Goal: Task Accomplishment & Management: Complete application form

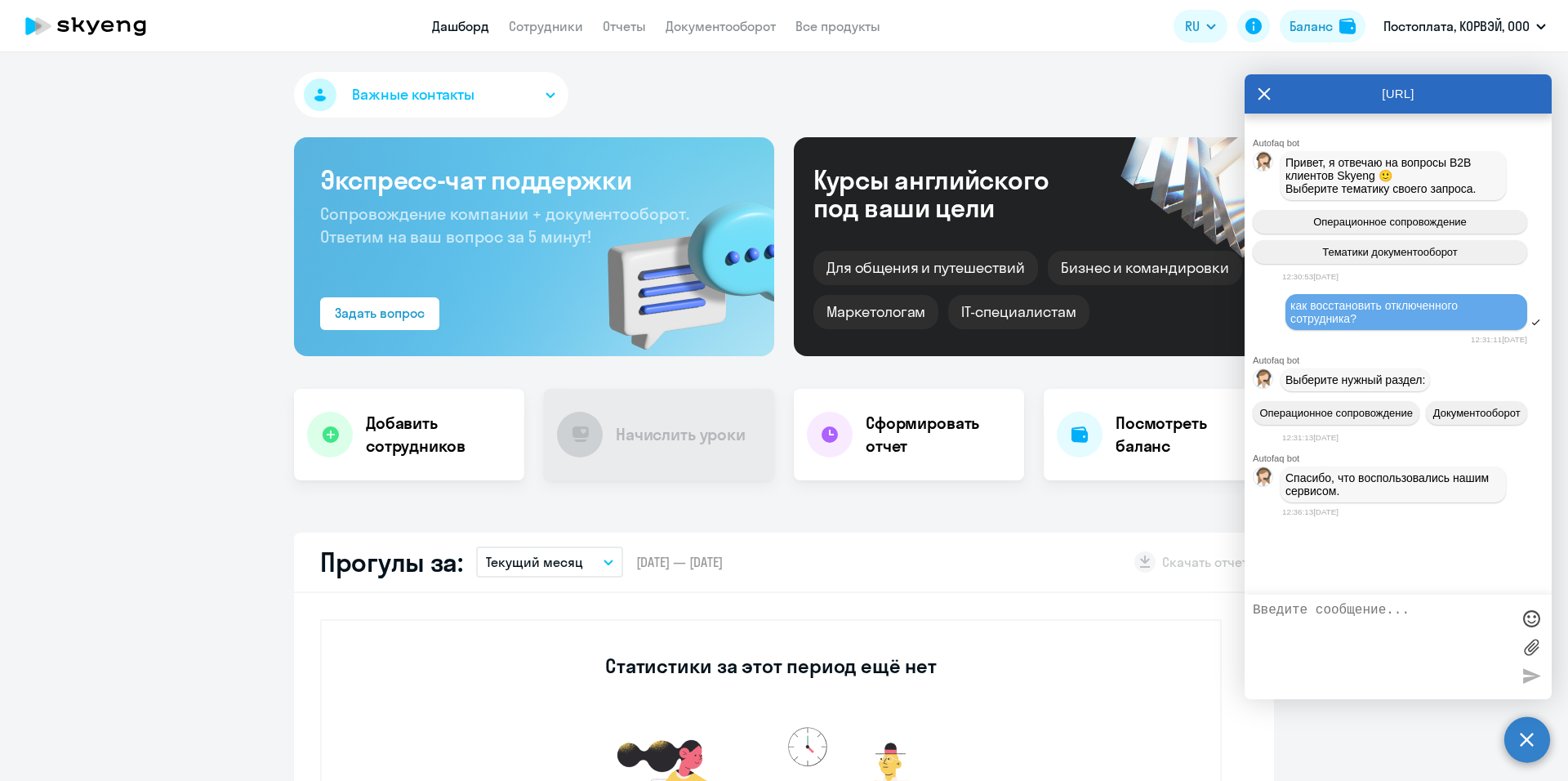
click at [1262, 90] on icon at bounding box center [1264, 93] width 13 height 39
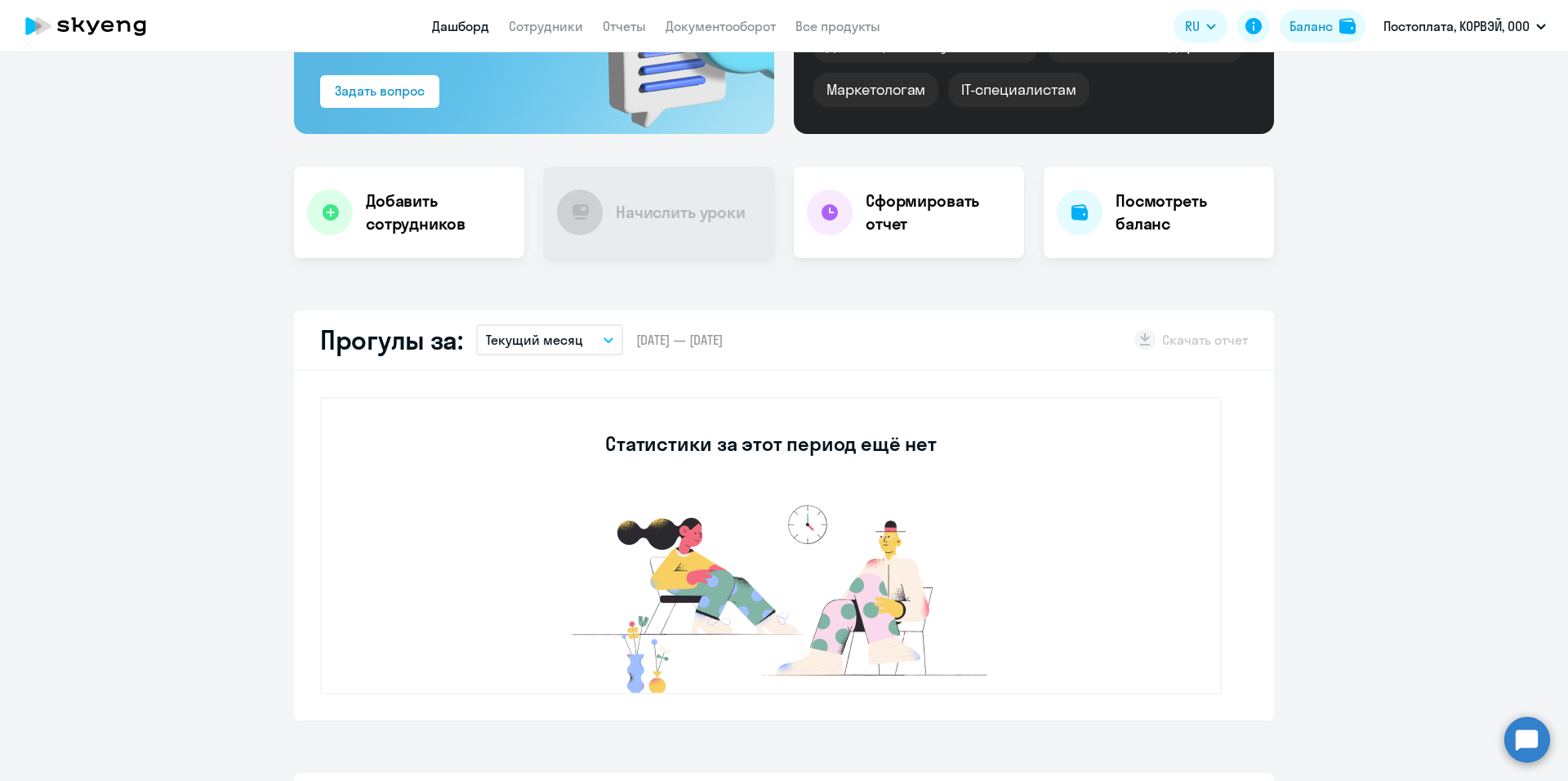
scroll to position [245, 0]
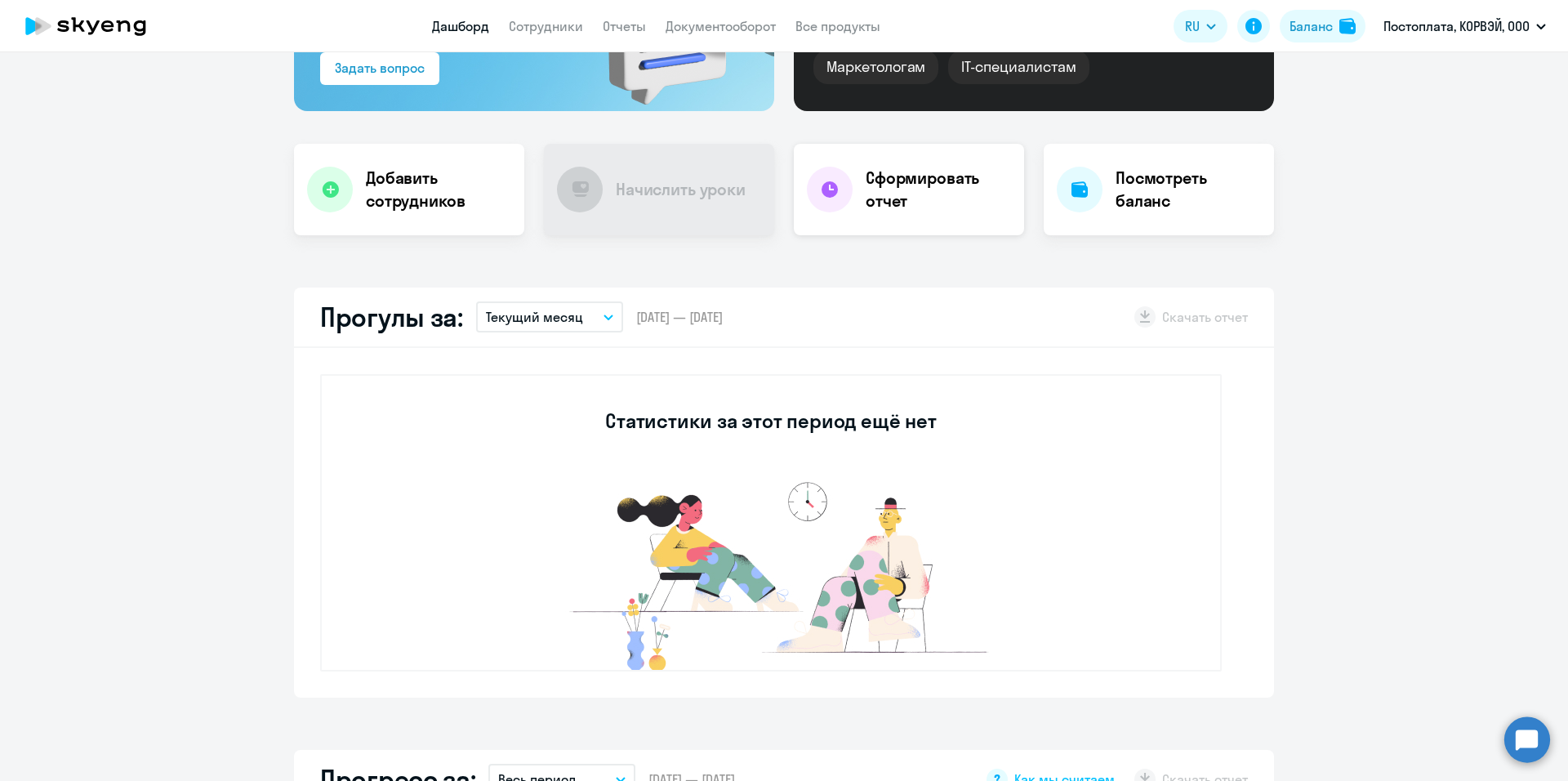
click at [884, 195] on h4 "Сформировать отчет" at bounding box center [938, 190] width 145 height 45
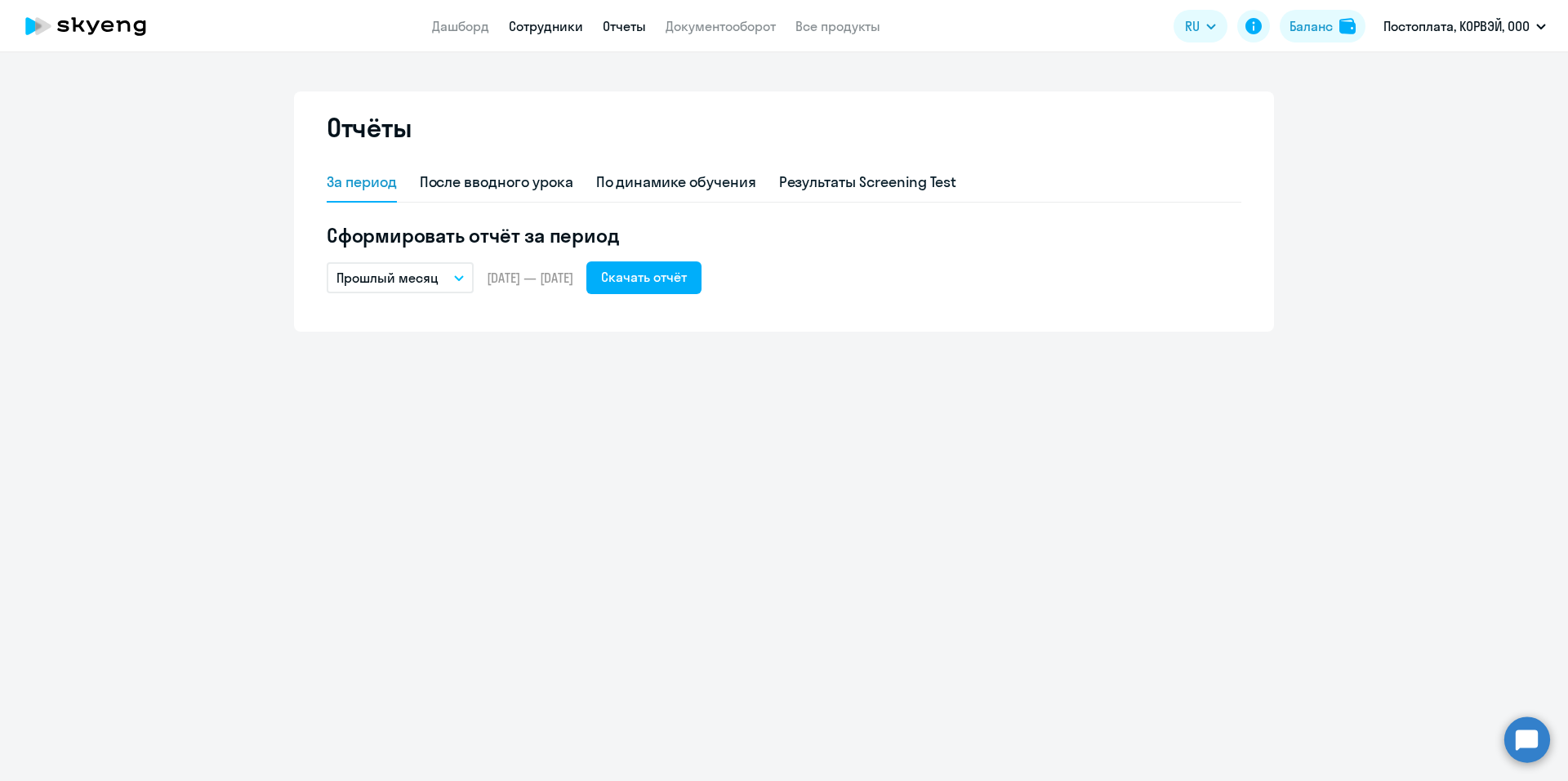
click at [570, 24] on link "Сотрудники" at bounding box center [546, 26] width 74 height 17
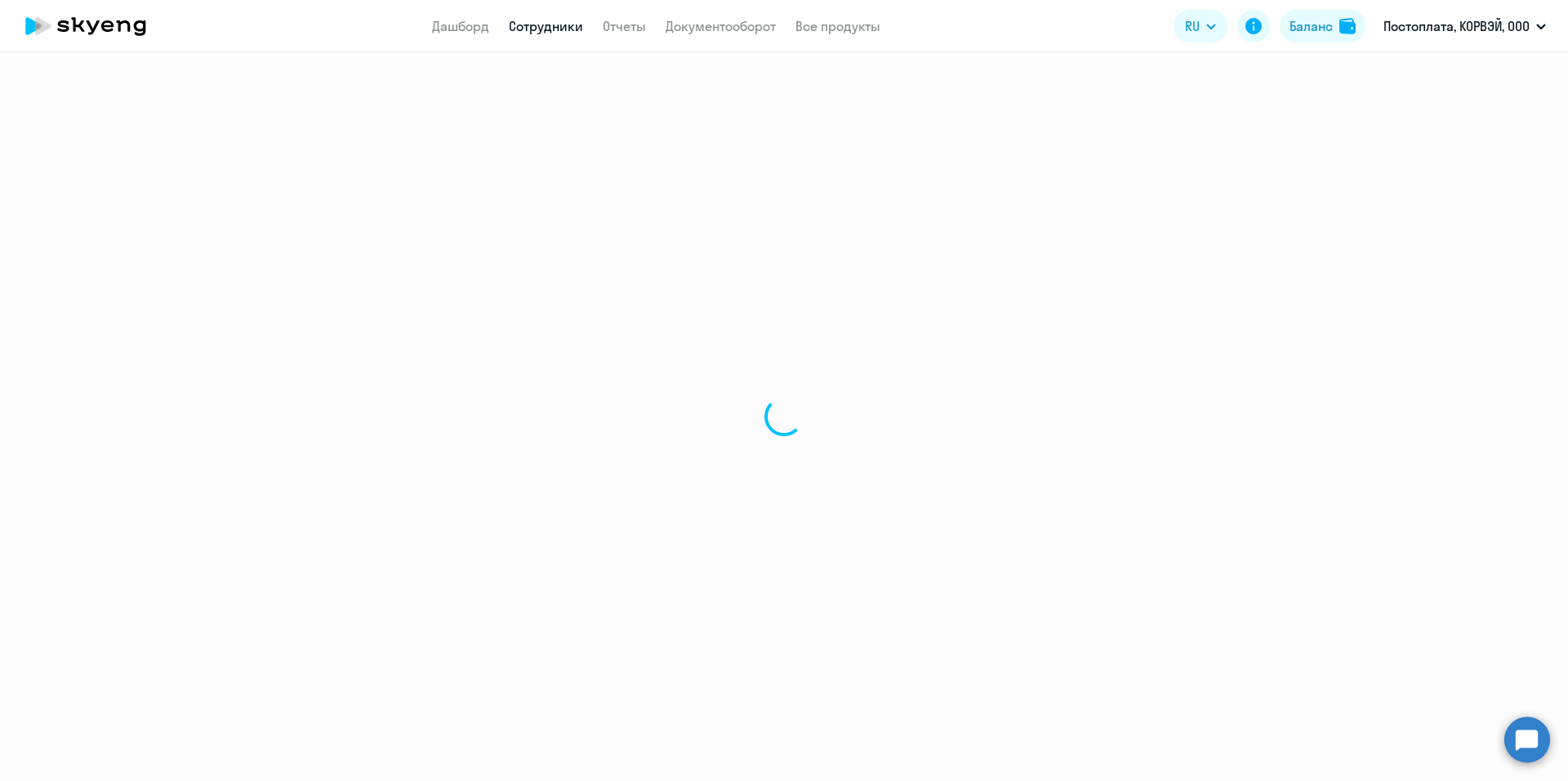
select select "30"
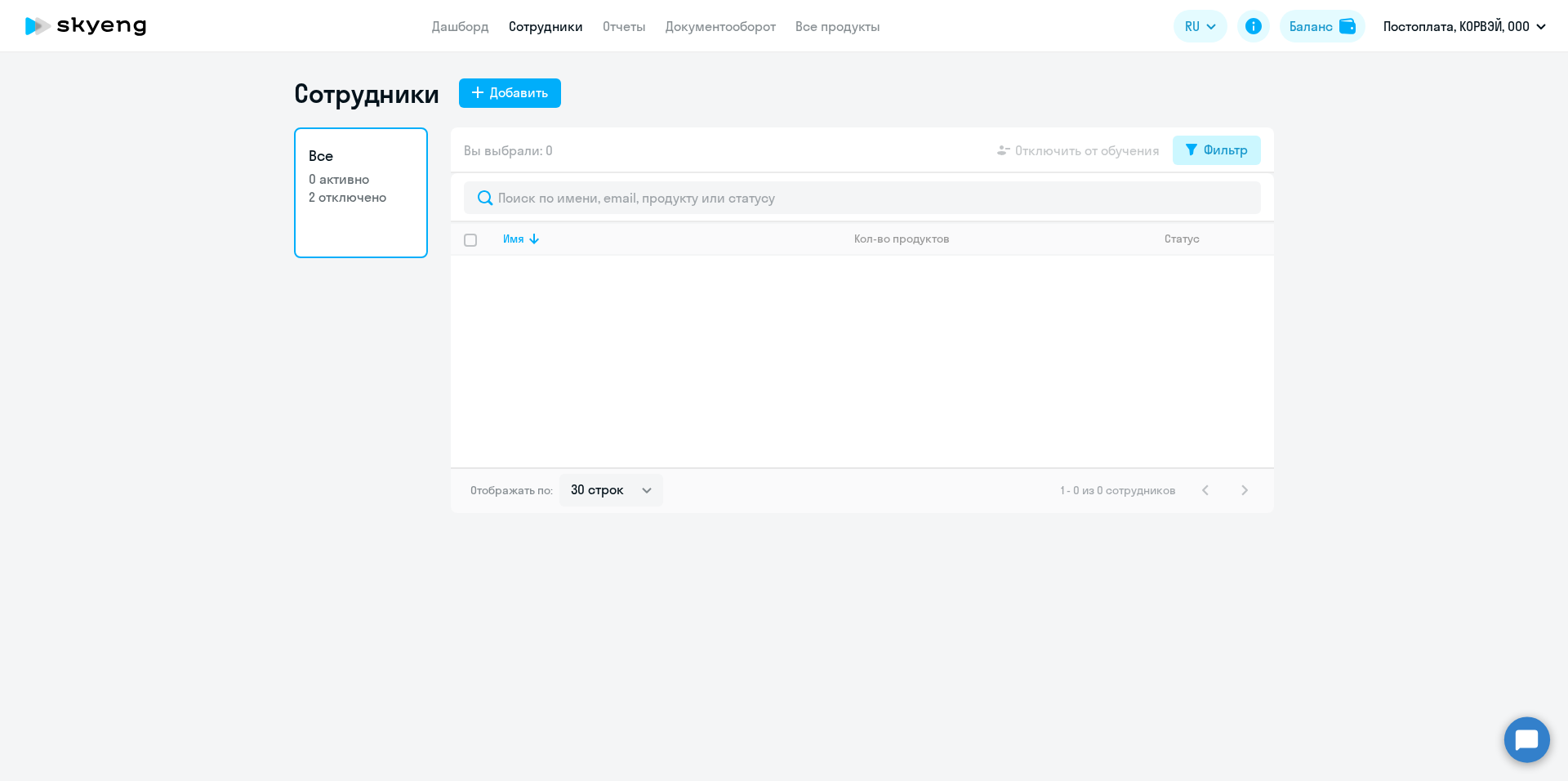
click at [1202, 155] on button "Фильтр" at bounding box center [1217, 150] width 88 height 30
click at [1241, 205] on span at bounding box center [1234, 203] width 28 height 17
click at [1220, 204] on input "checkbox" at bounding box center [1219, 203] width 1 height 1
checkbox input "true"
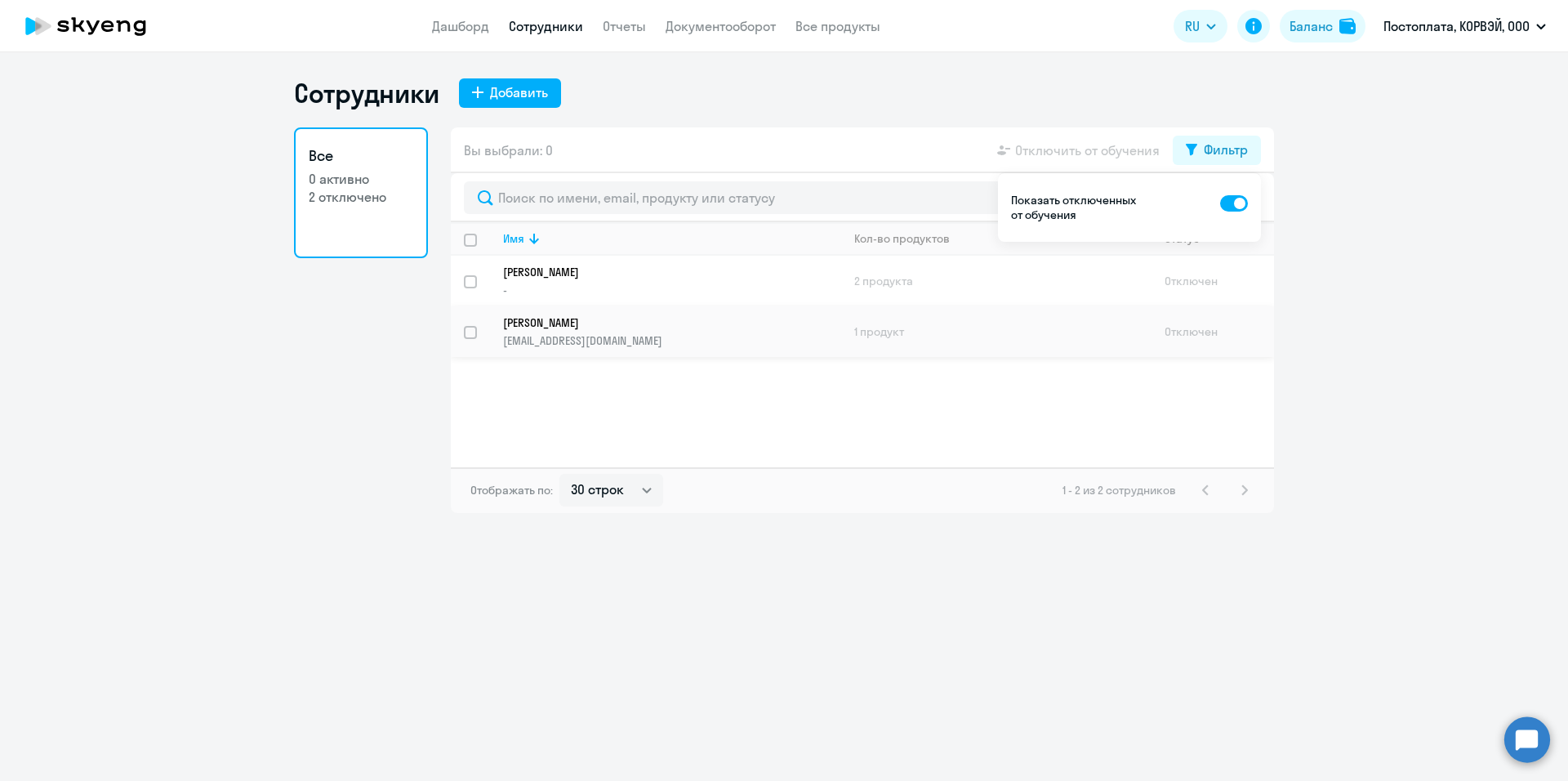
click at [568, 335] on p "[EMAIL_ADDRESS][DOMAIN_NAME]" at bounding box center [672, 340] width 337 height 15
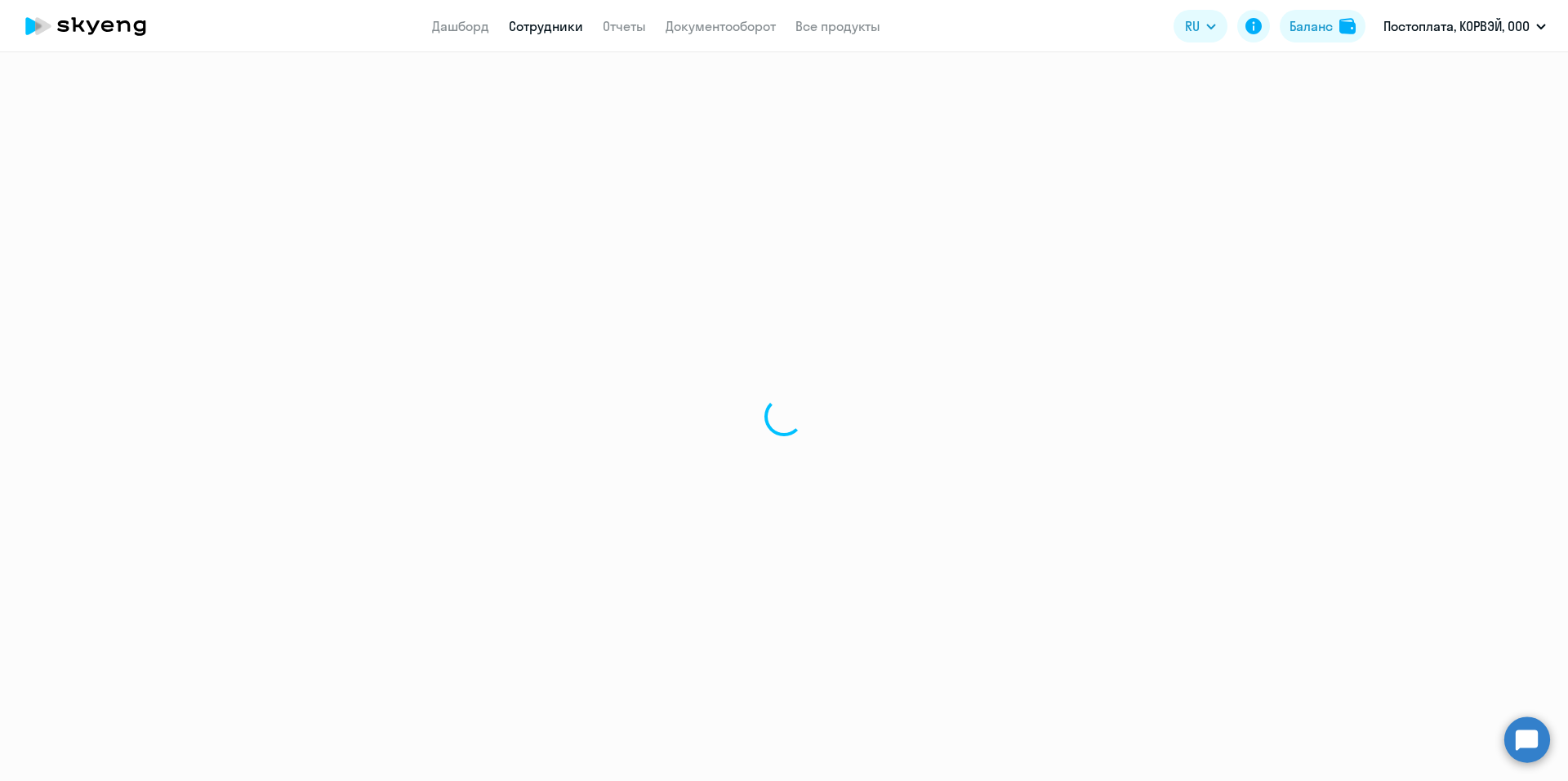
select select "english"
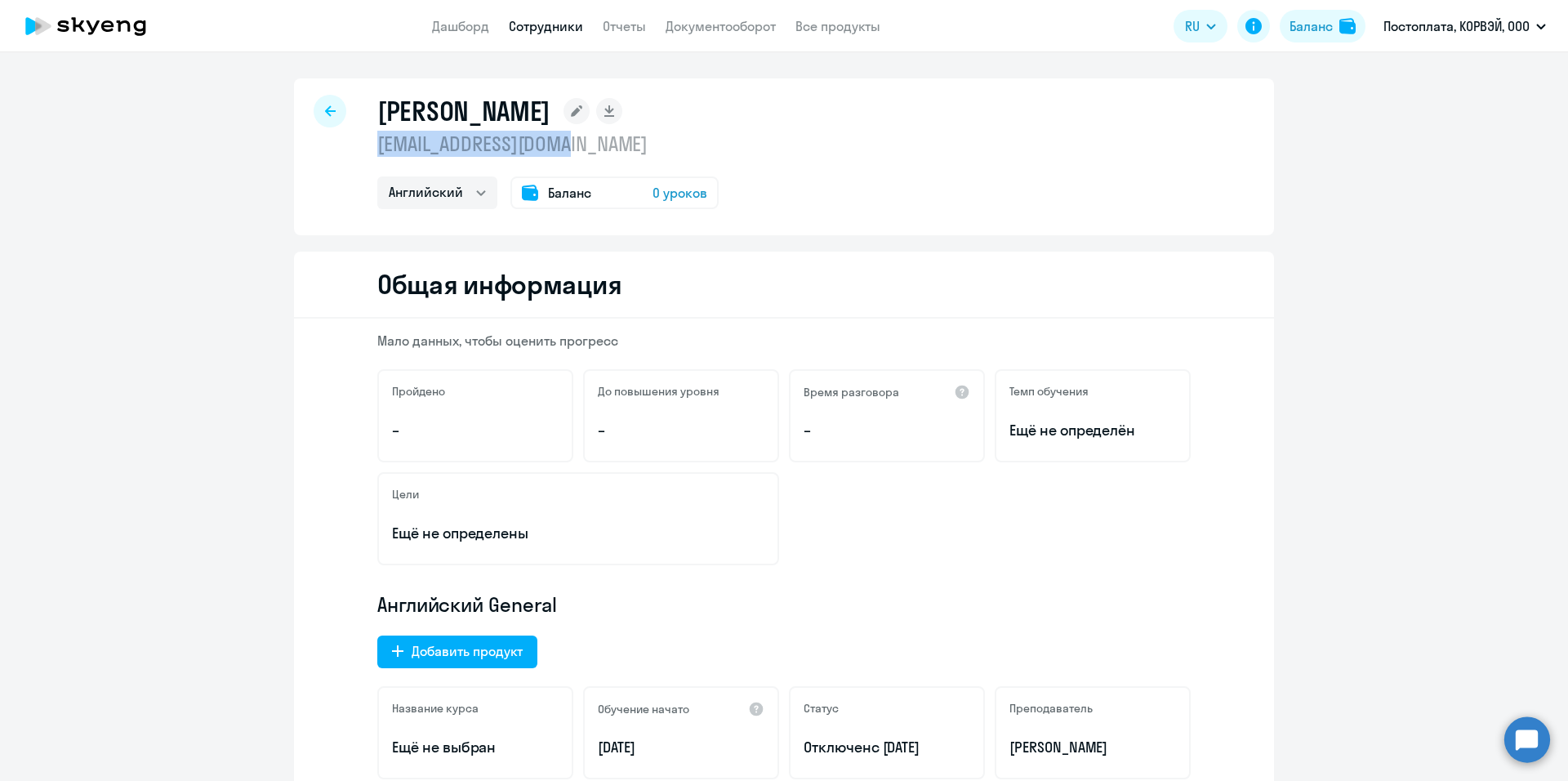
drag, startPoint x: 575, startPoint y: 145, endPoint x: 371, endPoint y: 128, distance: 204.7
click at [377, 128] on div "[PERSON_NAME] [EMAIL_ADDRESS][DOMAIN_NAME] Английский Баланс 0 уроков" at bounding box center [548, 151] width 342 height 114
copy p "[EMAIL_ADDRESS][DOMAIN_NAME]"
click at [535, 19] on link "Сотрудники" at bounding box center [546, 26] width 74 height 17
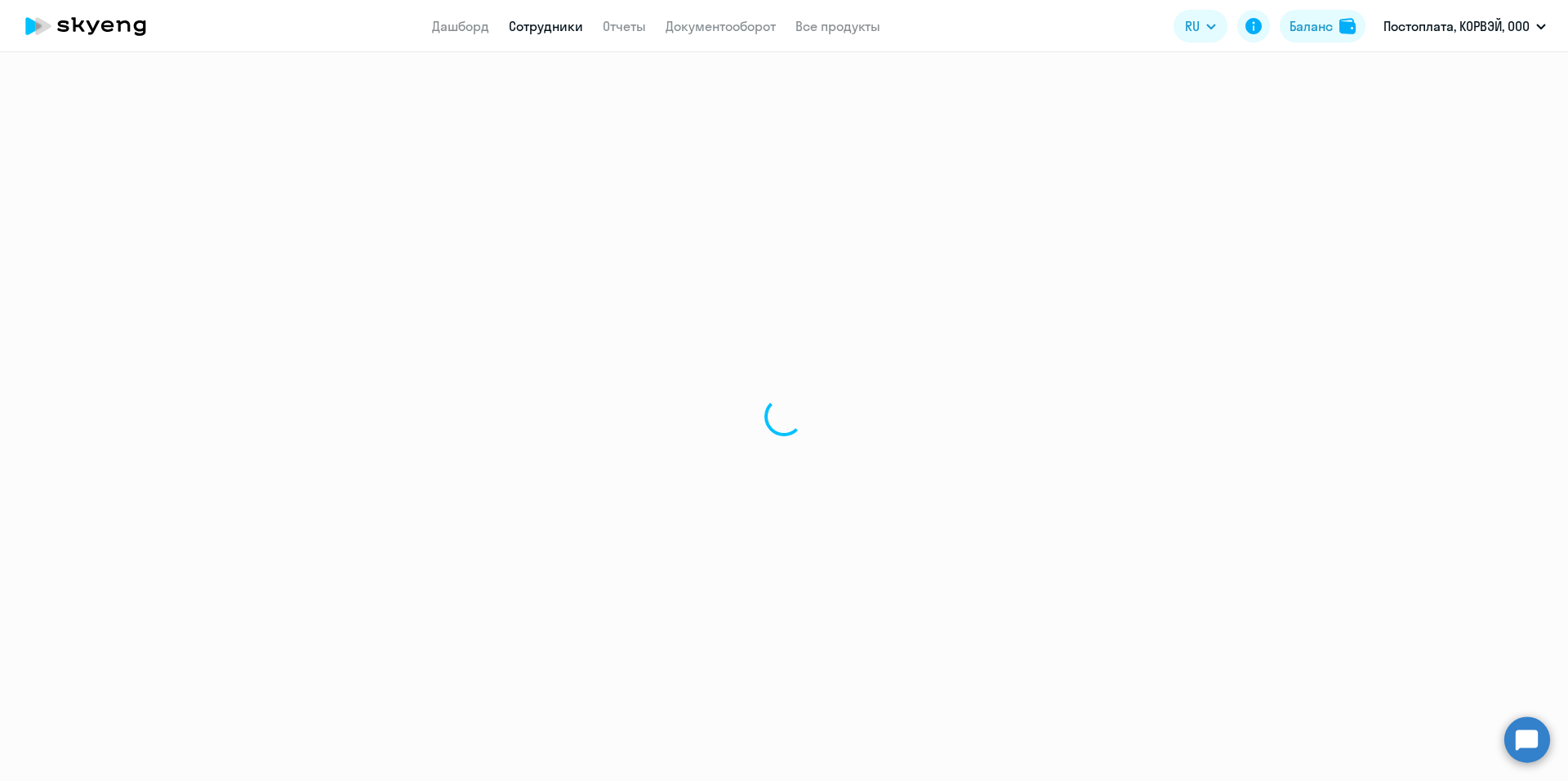
select select "30"
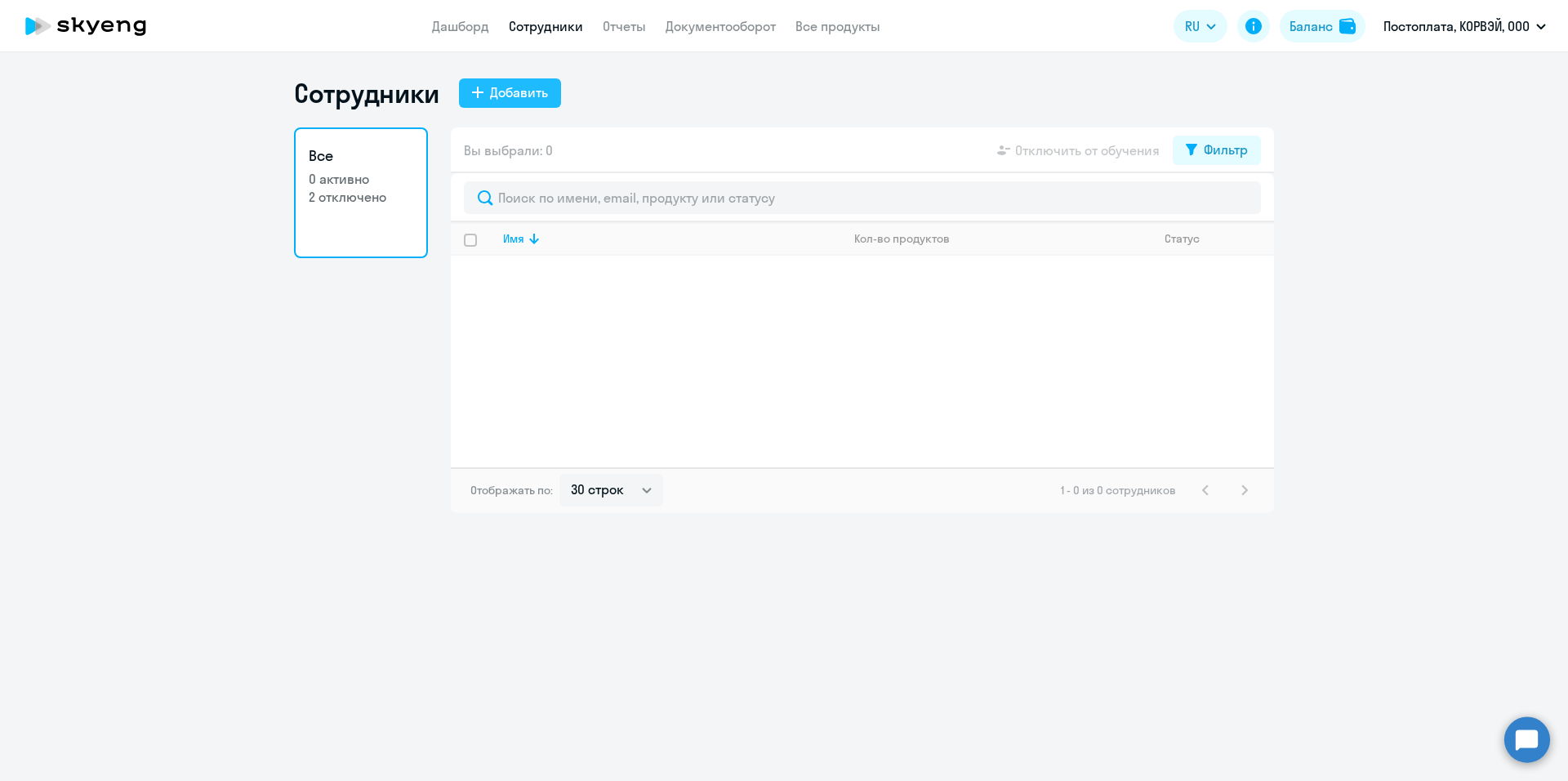
click at [532, 89] on div "Добавить" at bounding box center [519, 92] width 58 height 19
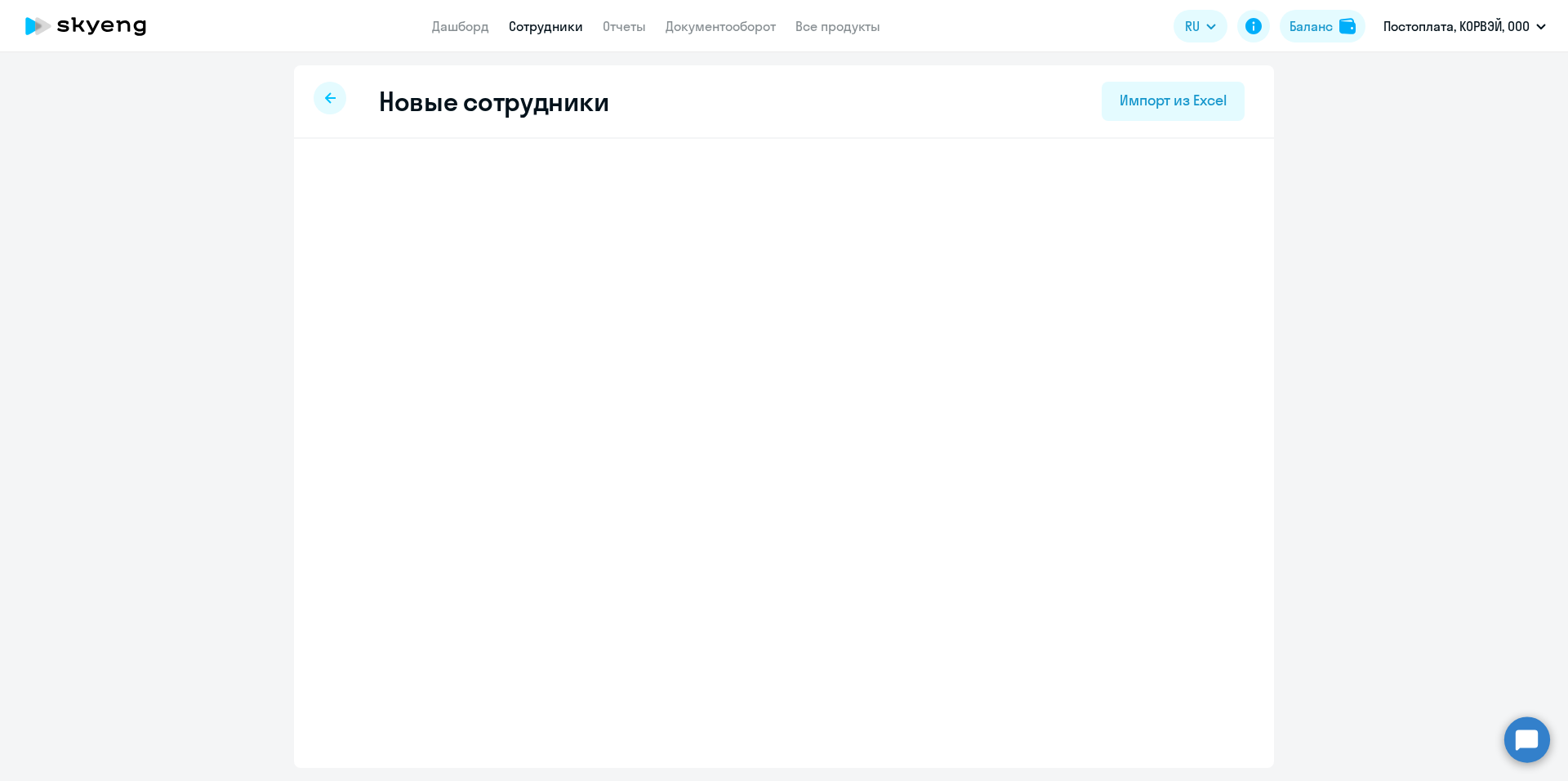
select select "english_adult_not_native_speaker"
select select "3"
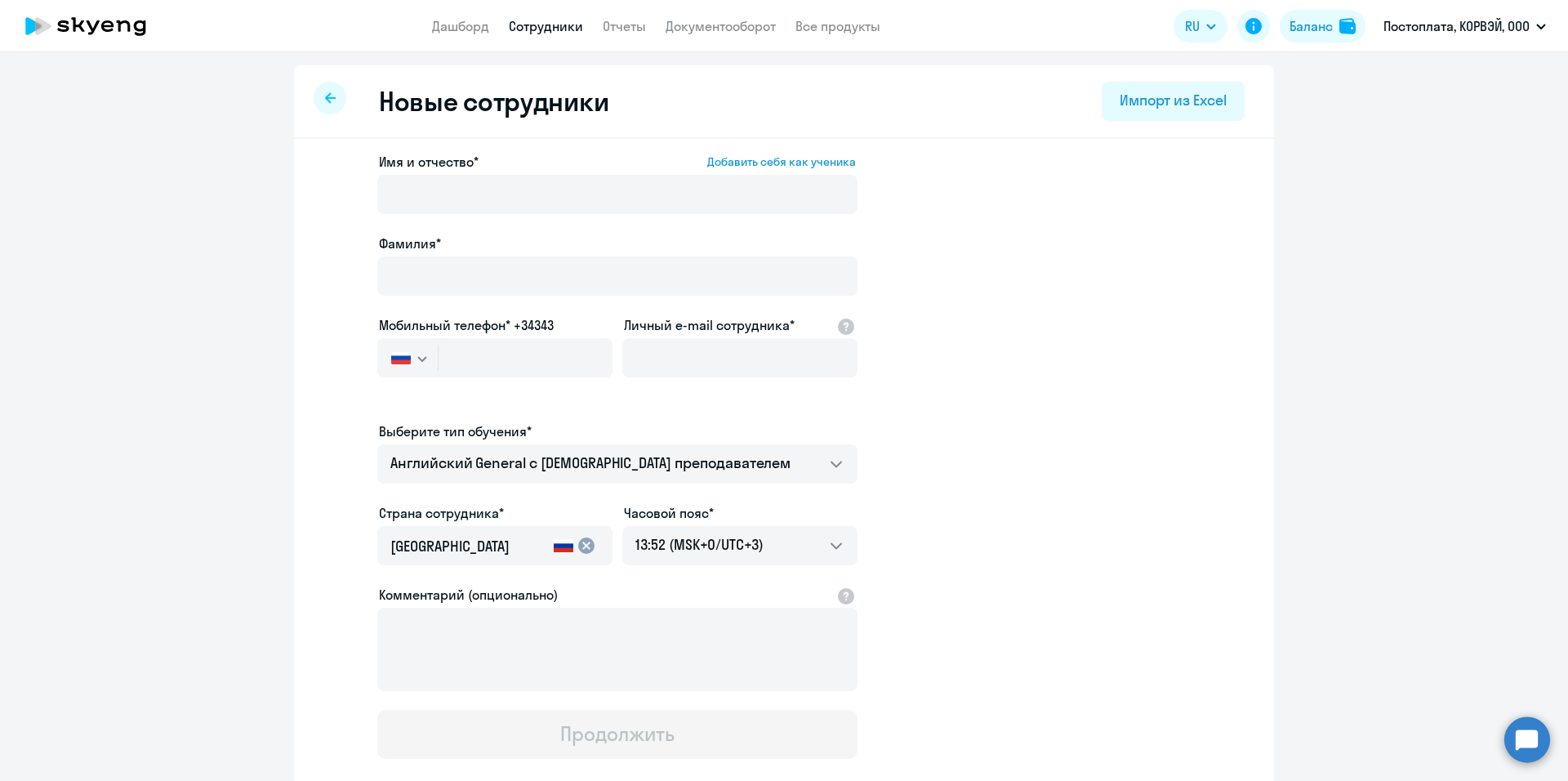
click at [936, 315] on app-new-student-form "Имя и отчество* Добавить себя как ученика [PERSON_NAME]* Мобильный телефон* +34…" at bounding box center [784, 455] width 928 height 607
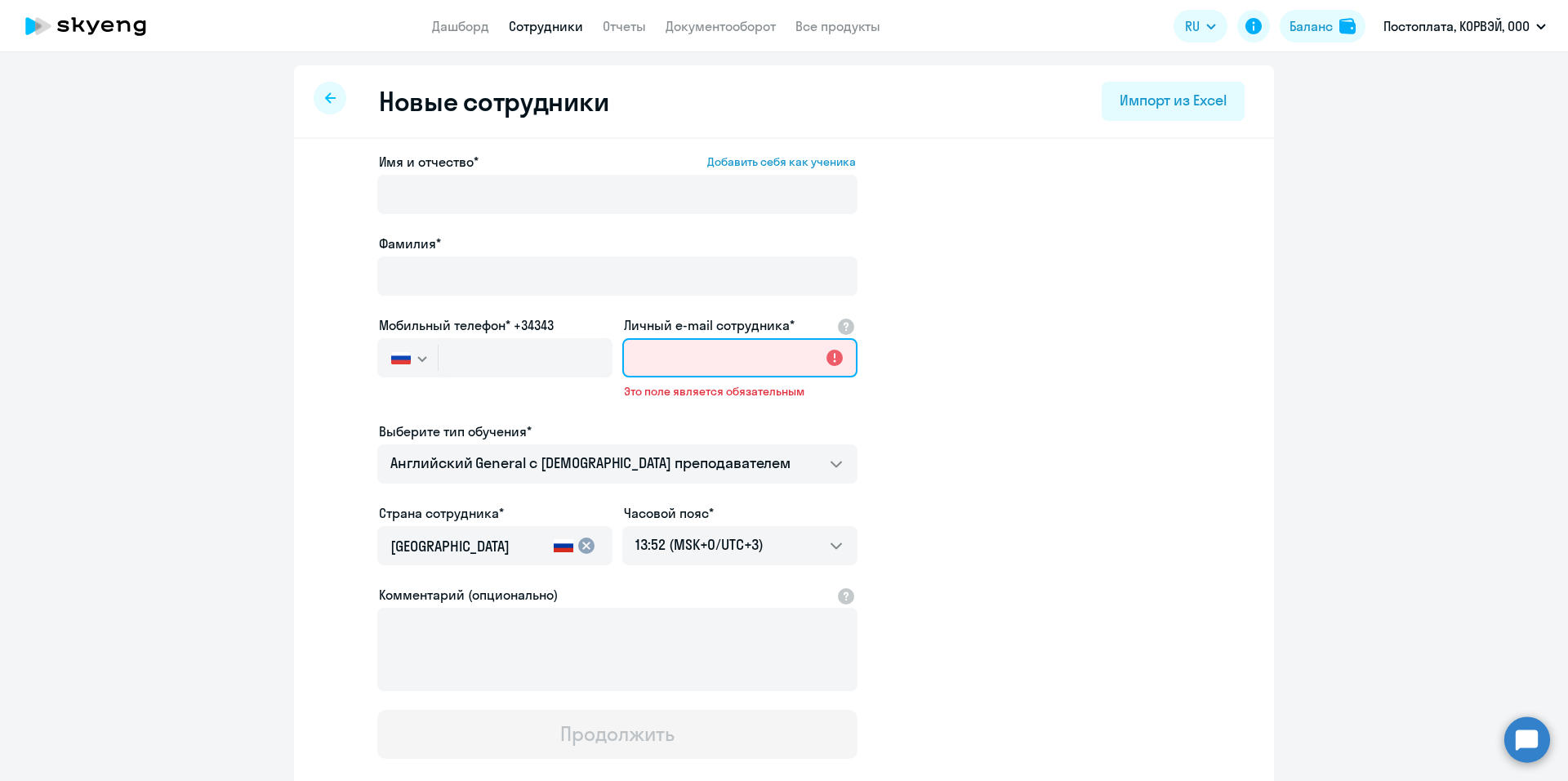
click at [703, 353] on input "Личный e-mail сотрудника*" at bounding box center [739, 357] width 235 height 39
paste input "[EMAIL_ADDRESS][DOMAIN_NAME]"
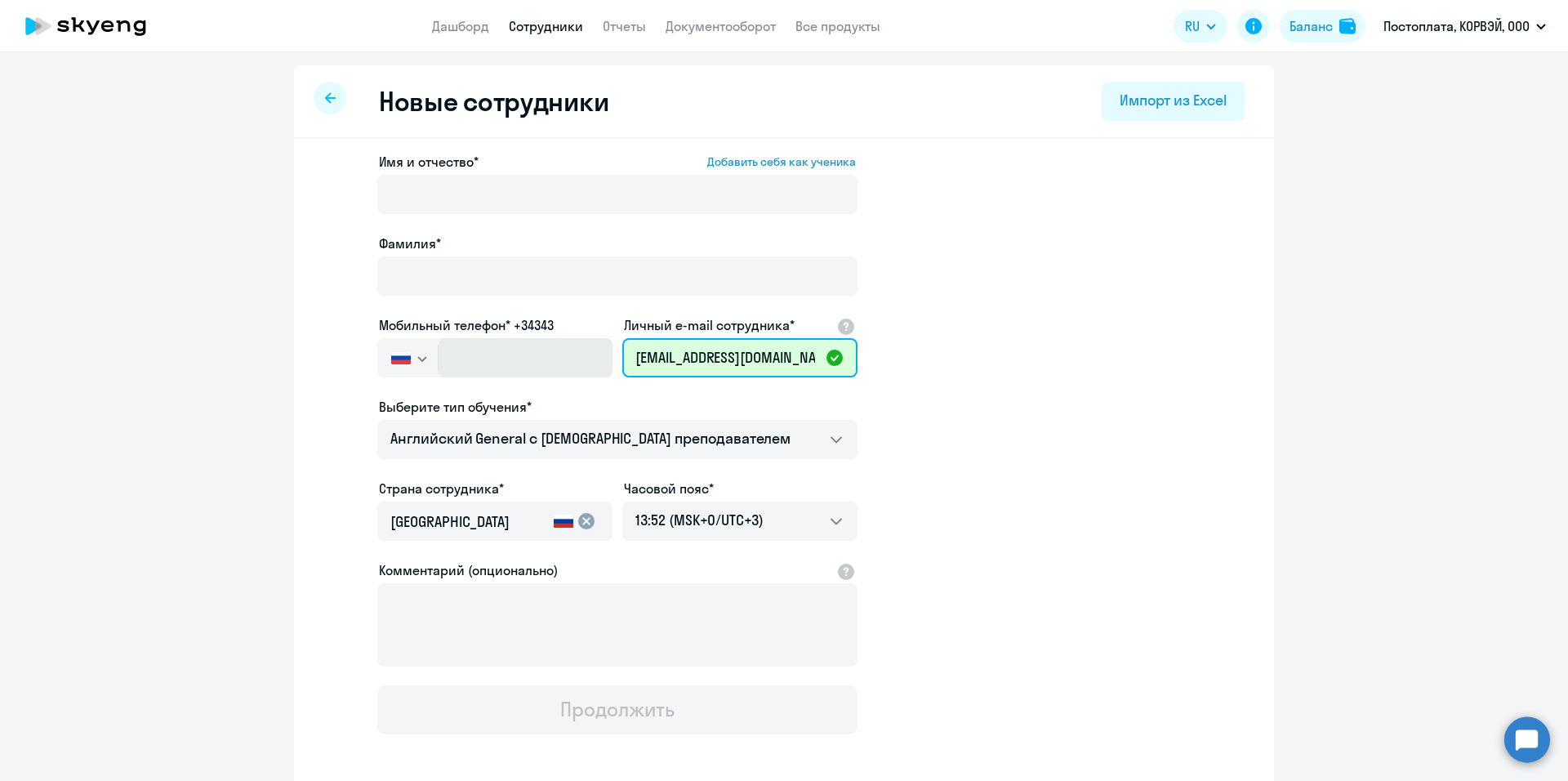
type input "[EMAIL_ADDRESS][DOMAIN_NAME]"
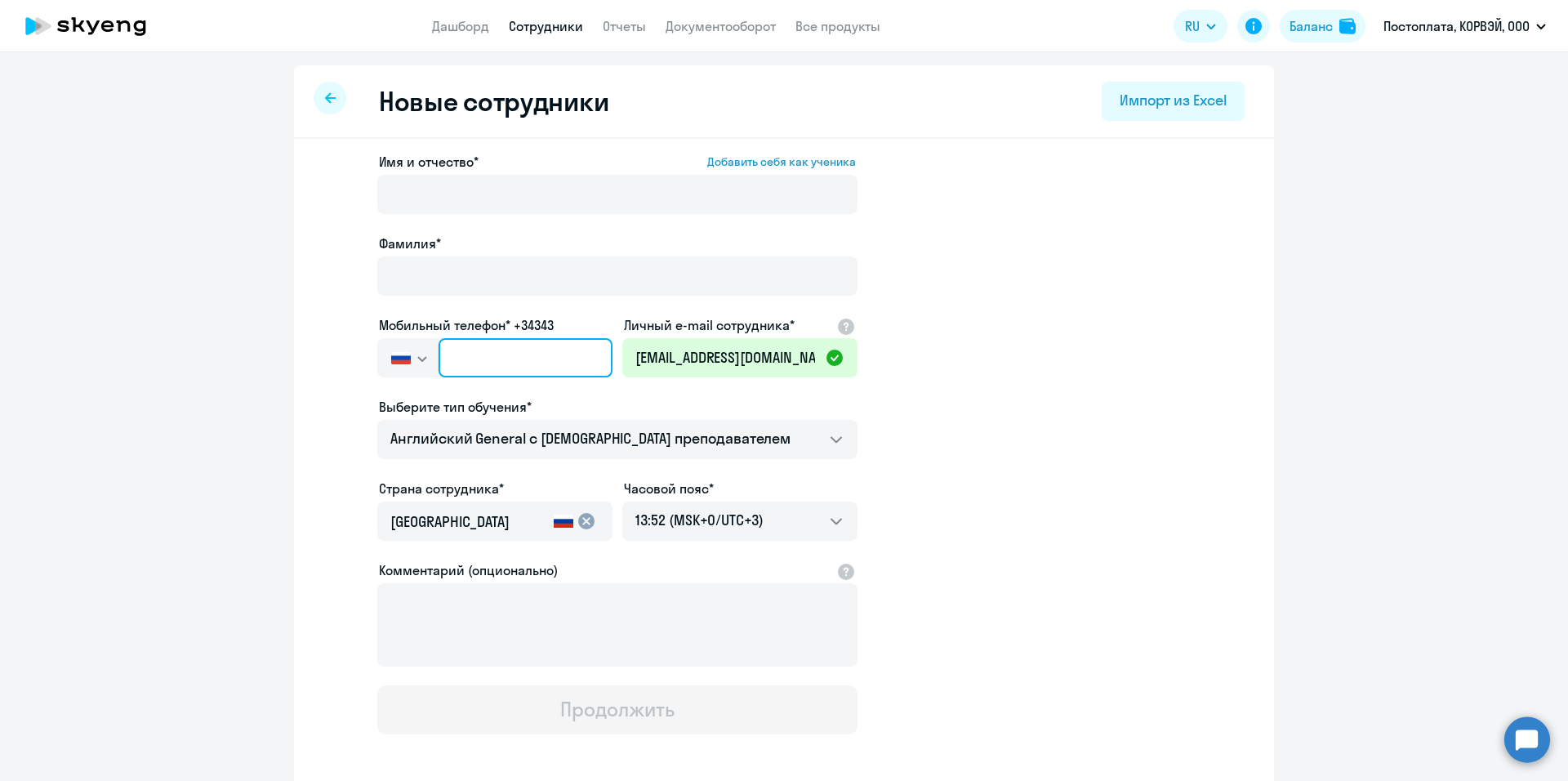
click at [563, 358] on input "text" at bounding box center [525, 357] width 174 height 39
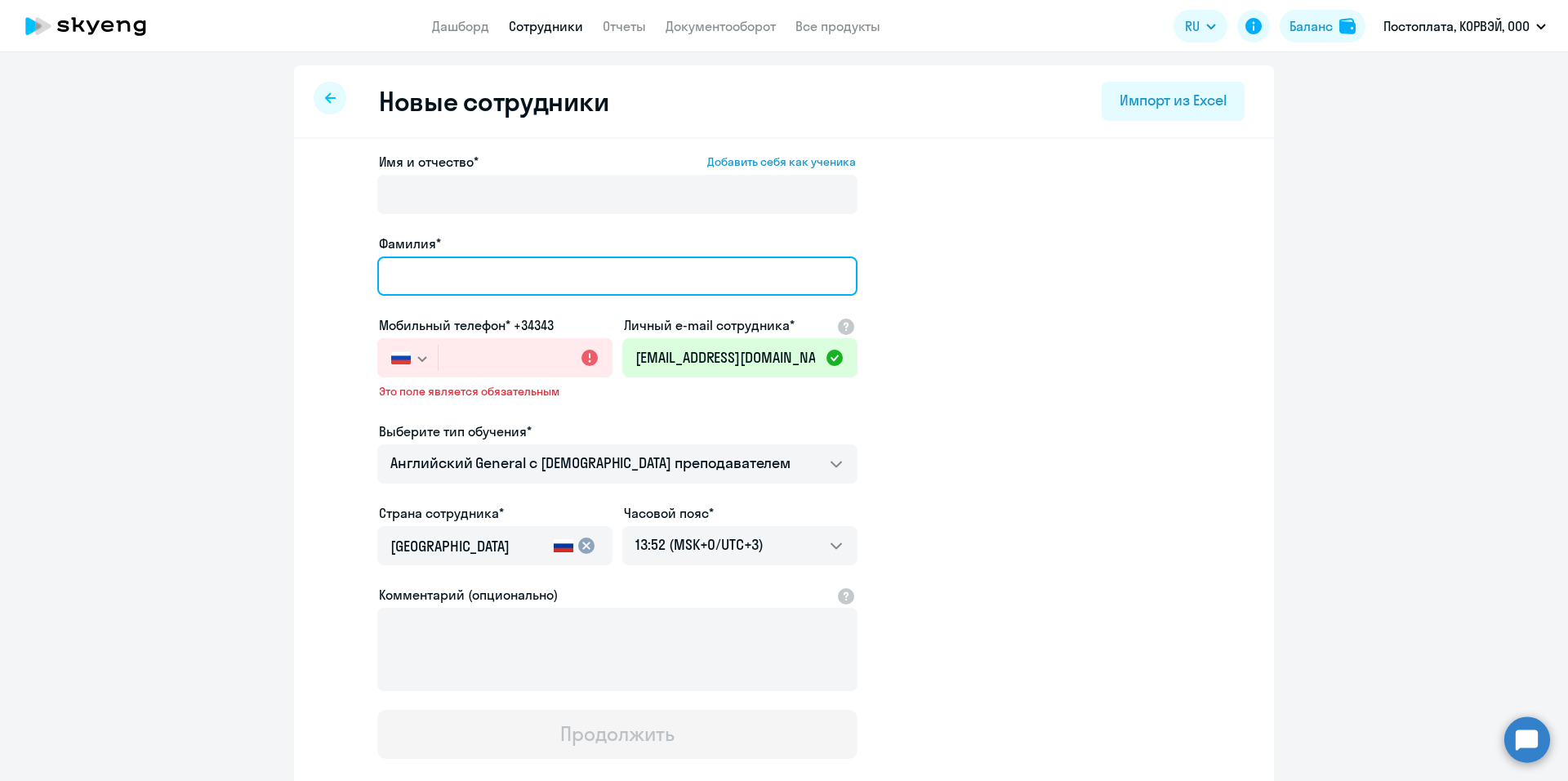
click at [515, 264] on input "Фамилия*" at bounding box center [618, 276] width 480 height 39
type input "D"
type input "[PERSON_NAME]"
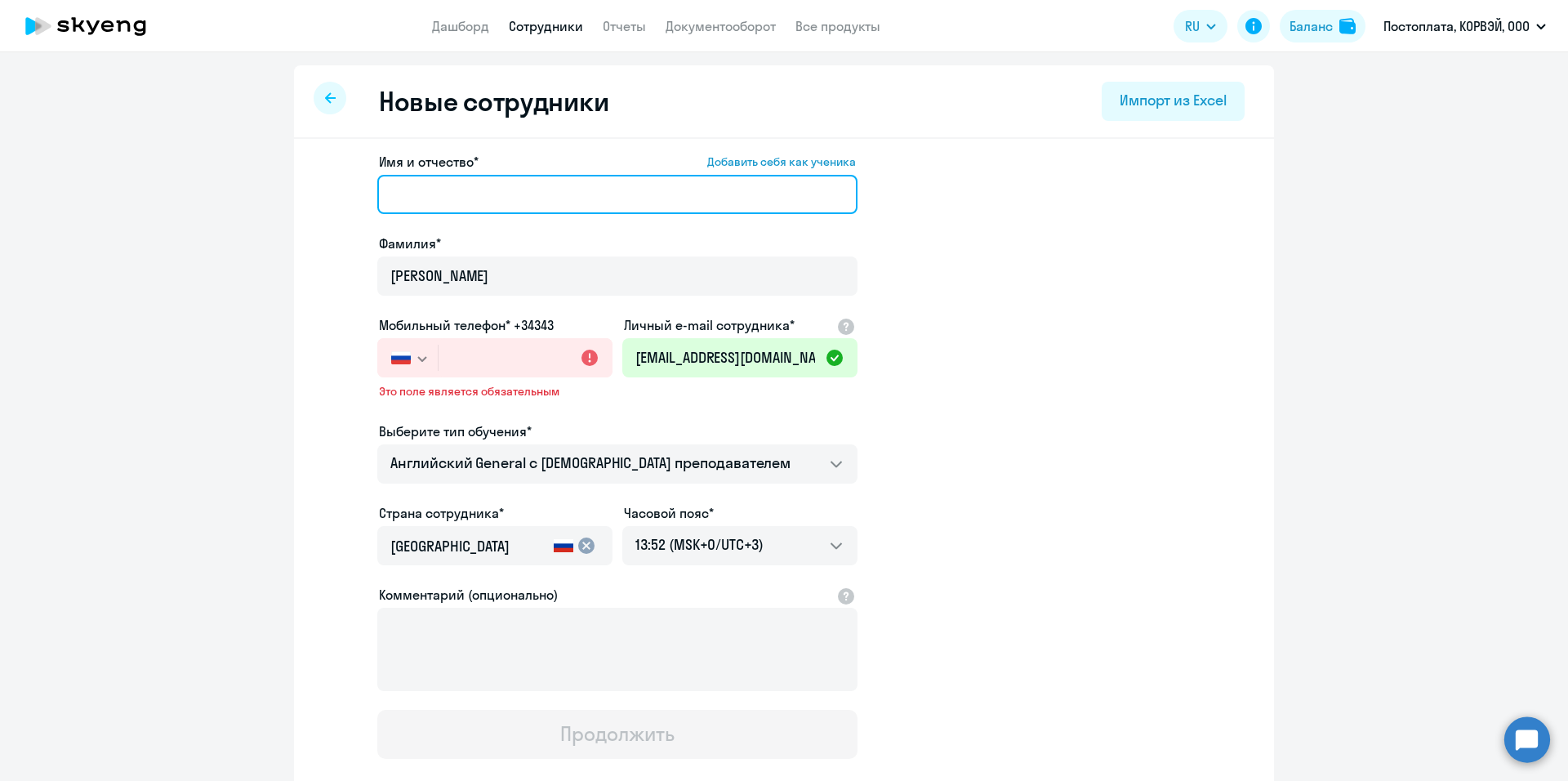
click at [508, 185] on input "Имя и отчество* Добавить себя как ученика" at bounding box center [618, 194] width 480 height 39
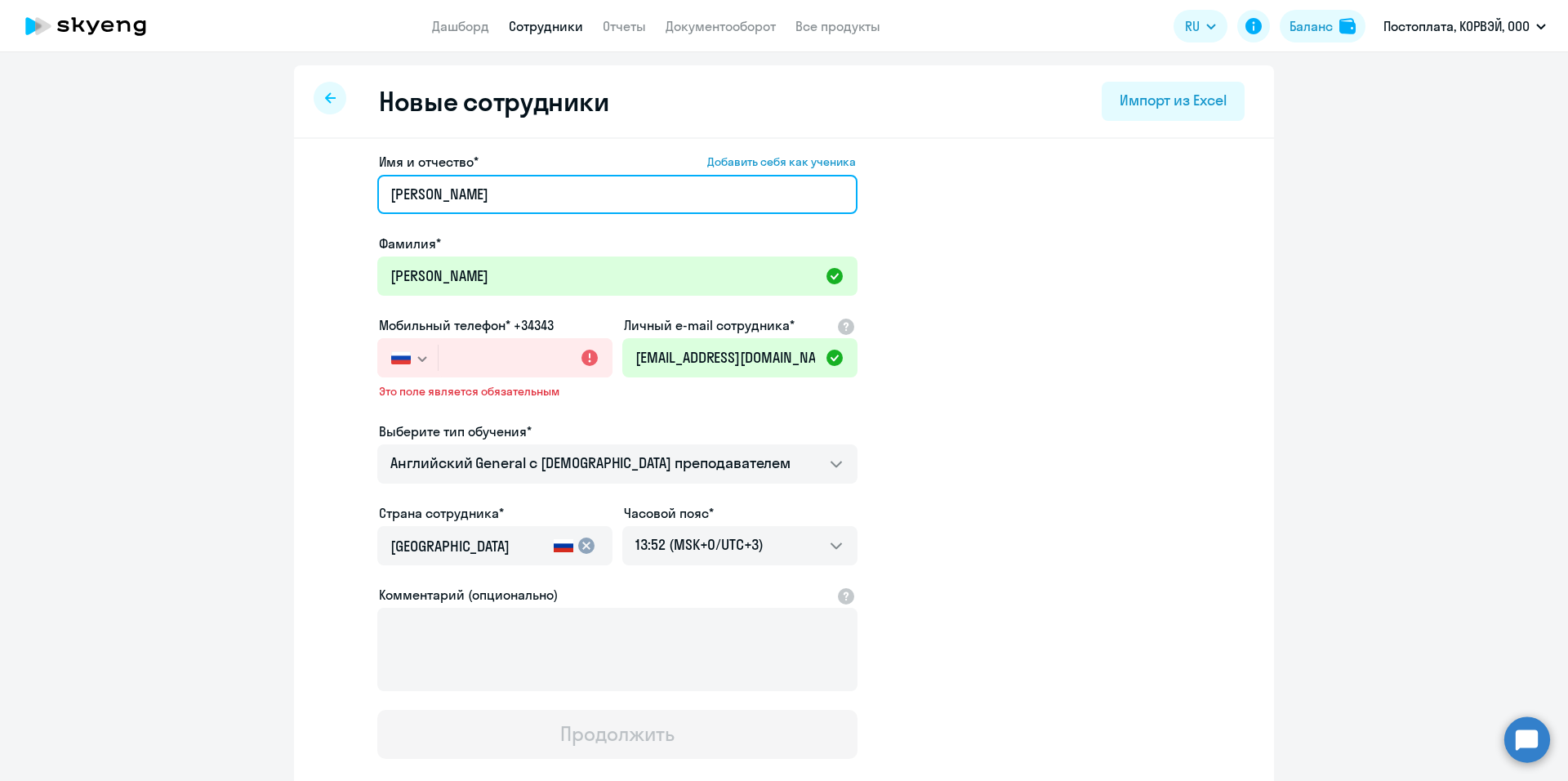
type input "[PERSON_NAME]"
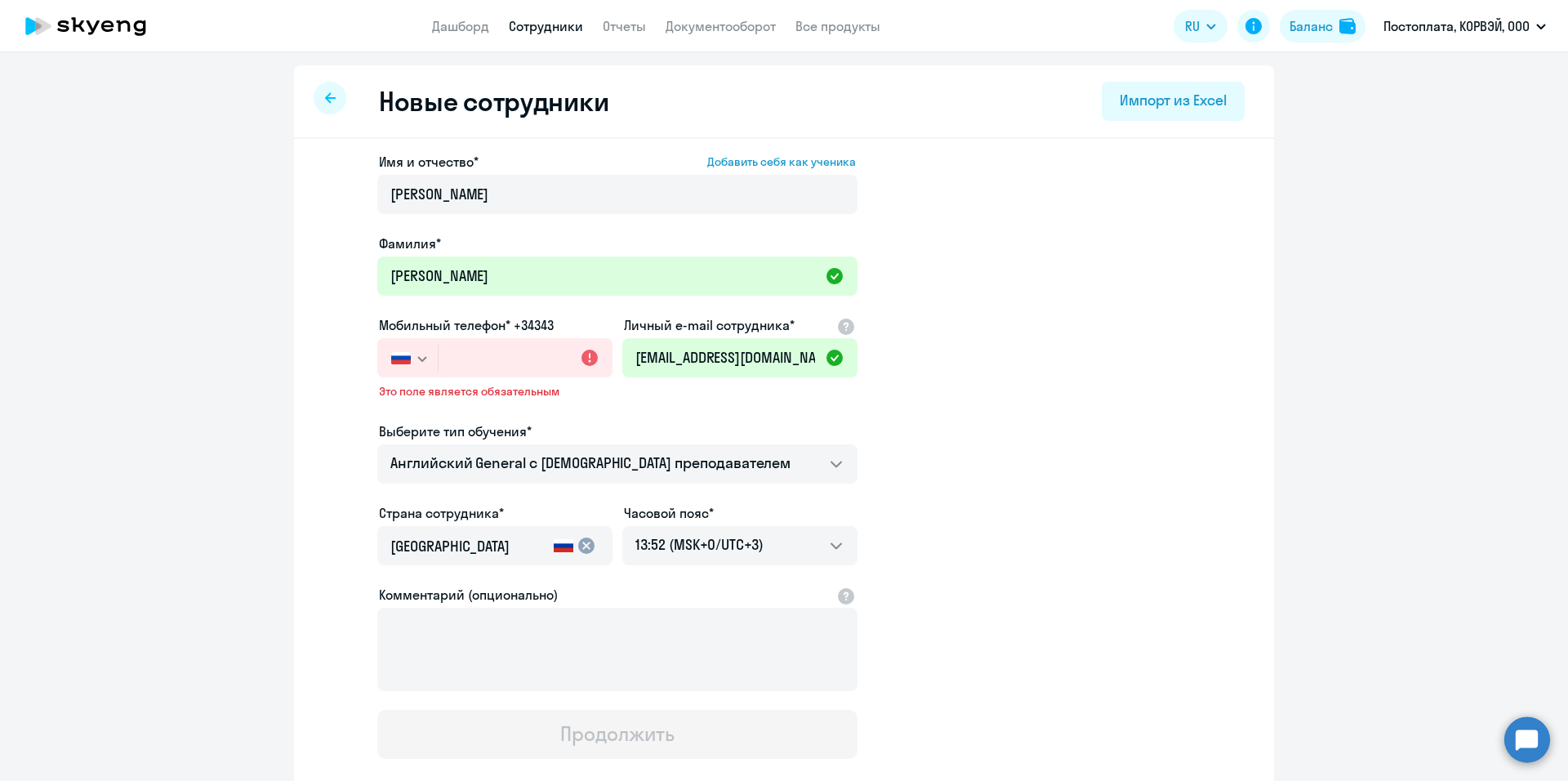
click at [1000, 246] on app-new-student-form "Имя и отчество* Добавить себя как ученика [PERSON_NAME]* [PERSON_NAME] телефон*…" at bounding box center [784, 455] width 928 height 607
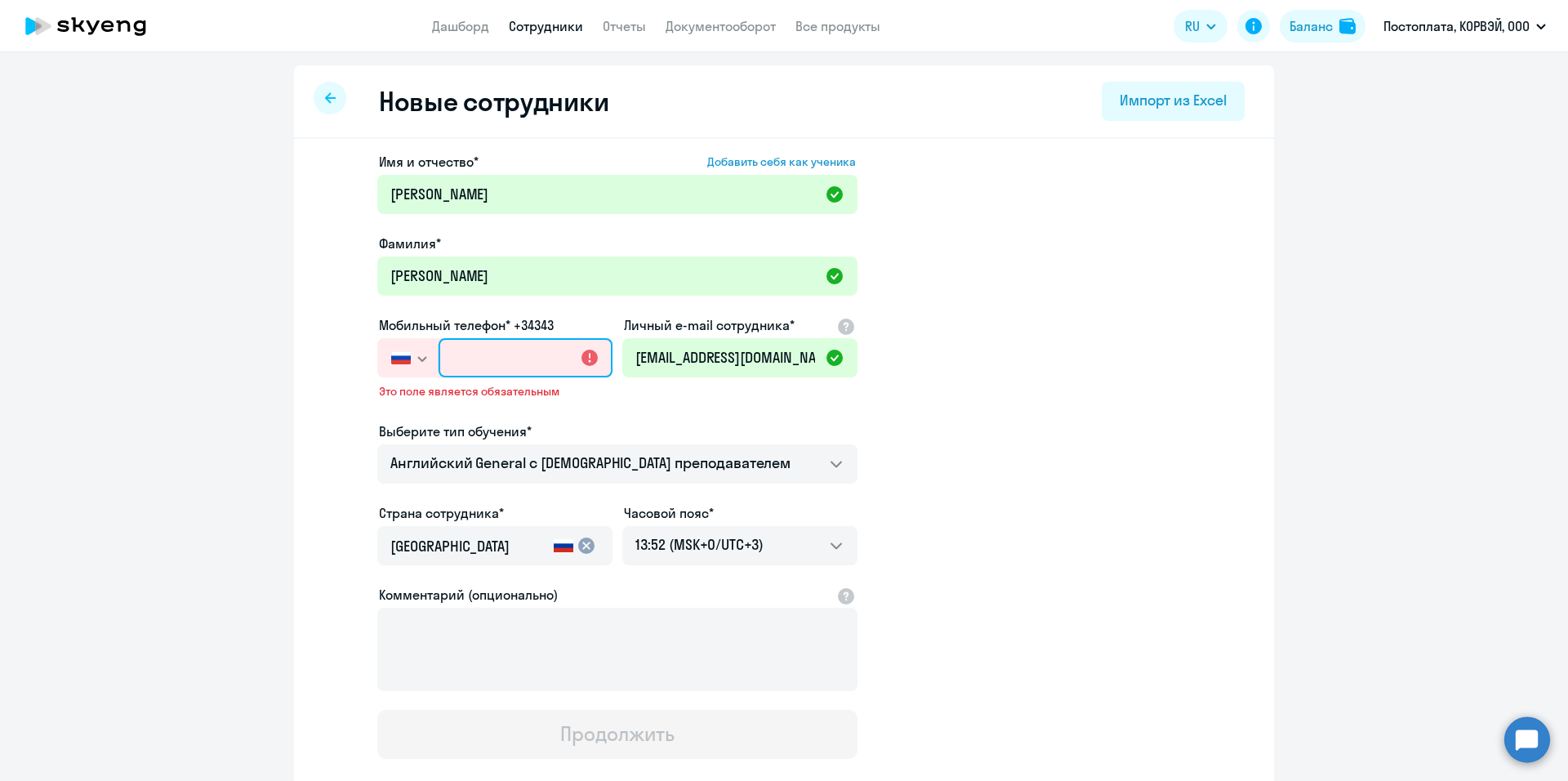
click at [457, 349] on input "text" at bounding box center [525, 357] width 174 height 39
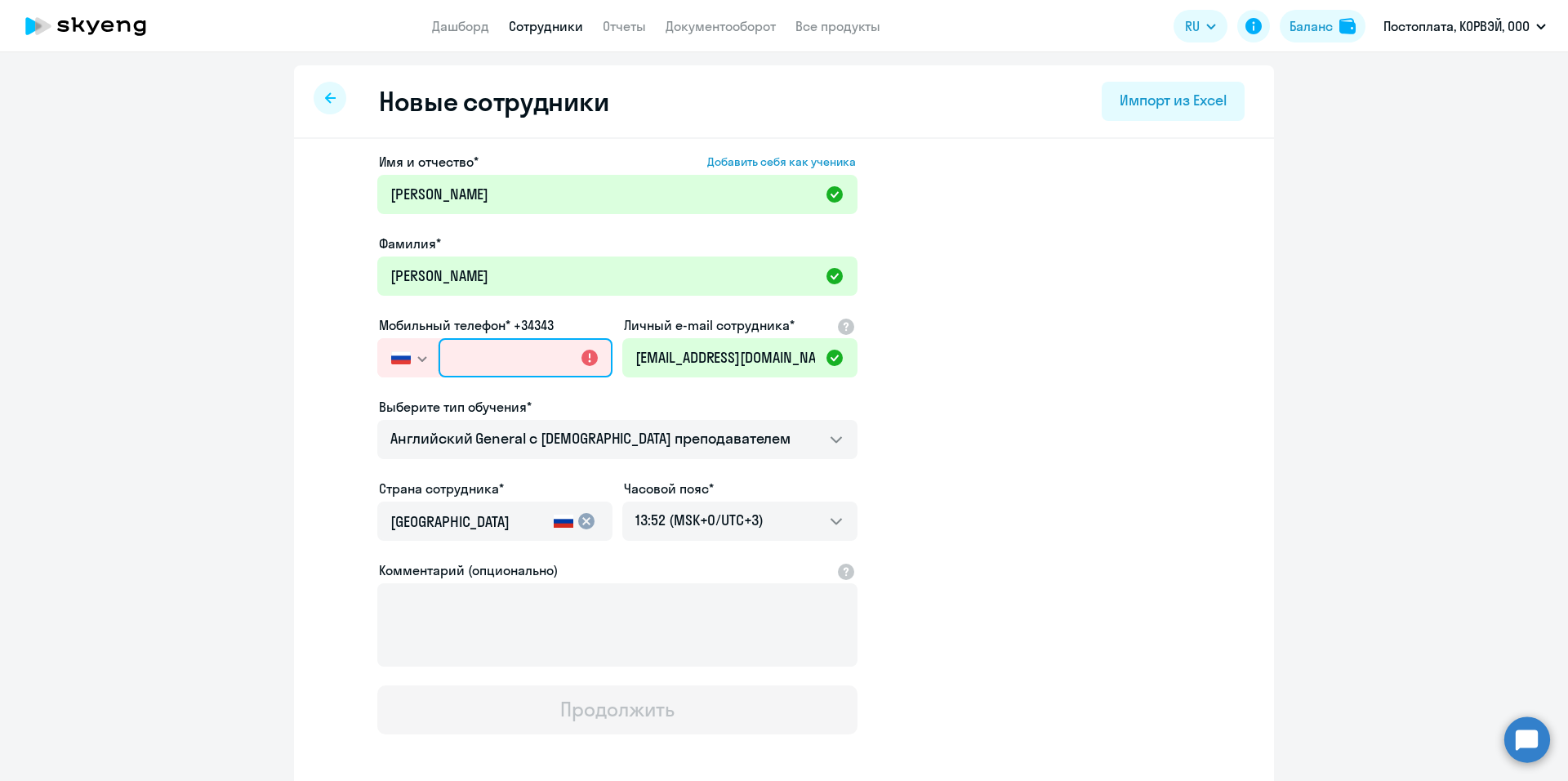
paste input "[PHONE_NUMBER]"
type input "[PHONE_NUMBER]"
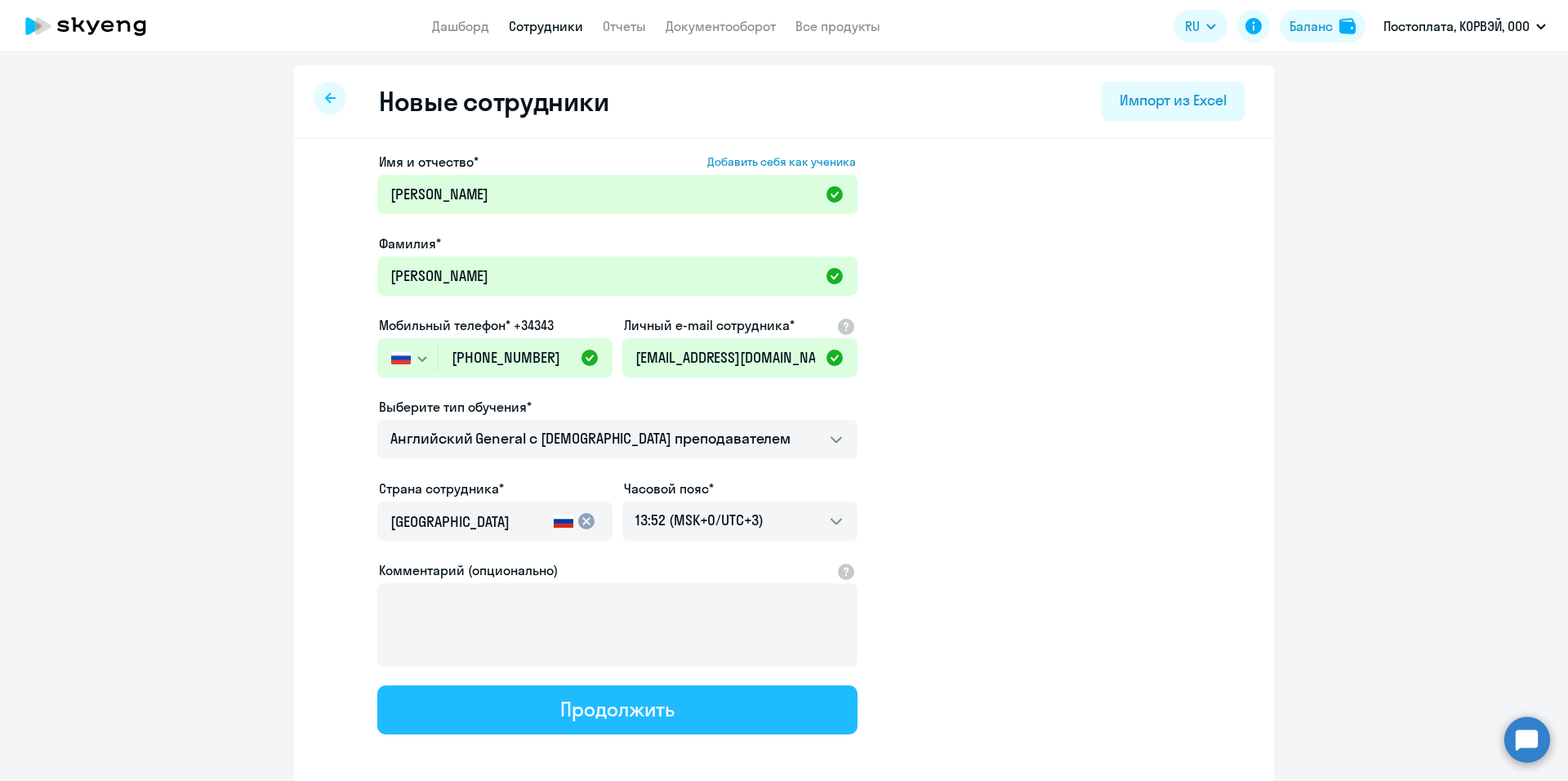
click at [673, 712] on button "Продолжить" at bounding box center [618, 709] width 480 height 49
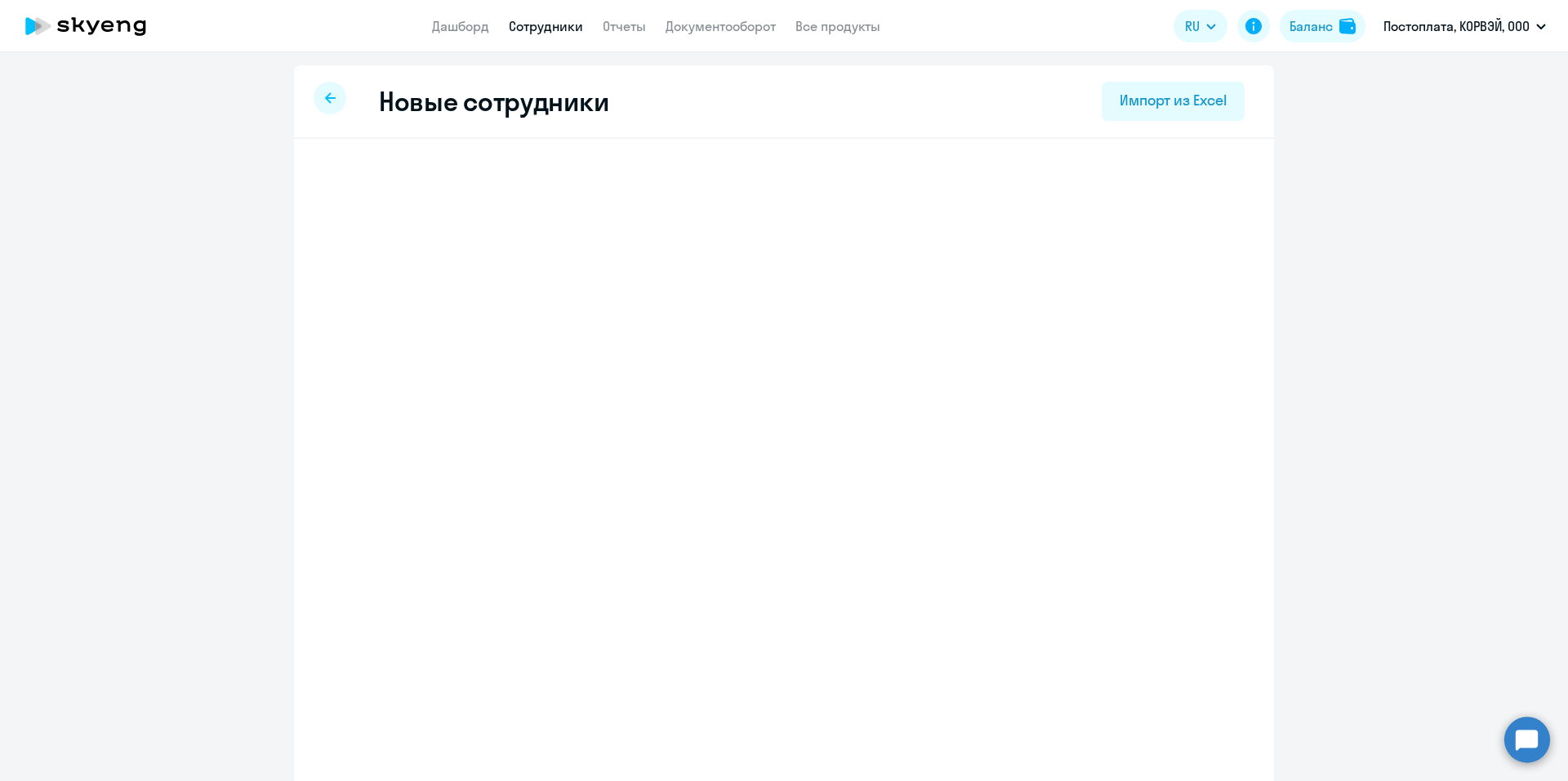
select select "english_adult_not_native_speaker"
select select "3"
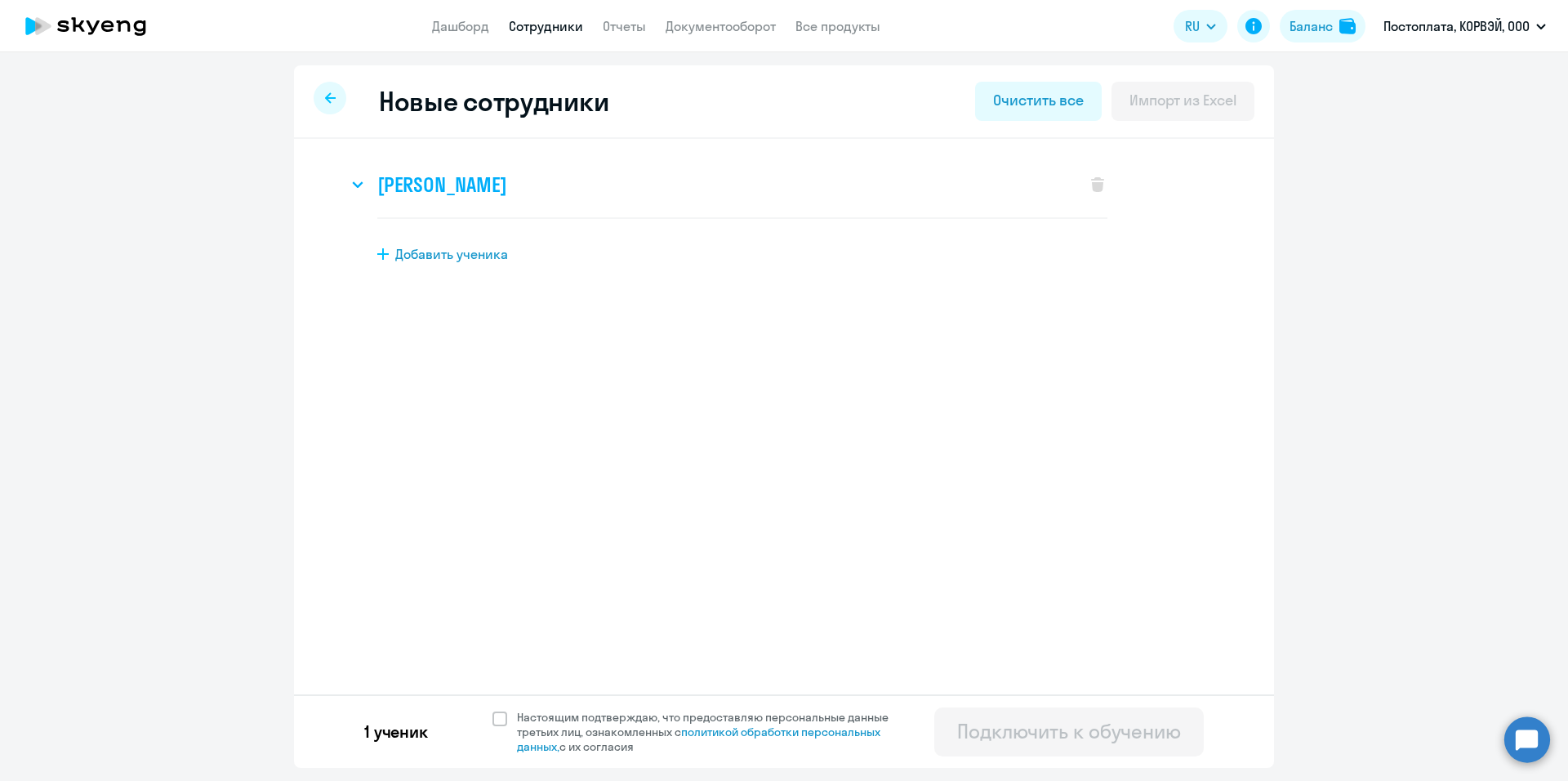
click at [399, 179] on h3 "[PERSON_NAME]" at bounding box center [442, 184] width 129 height 26
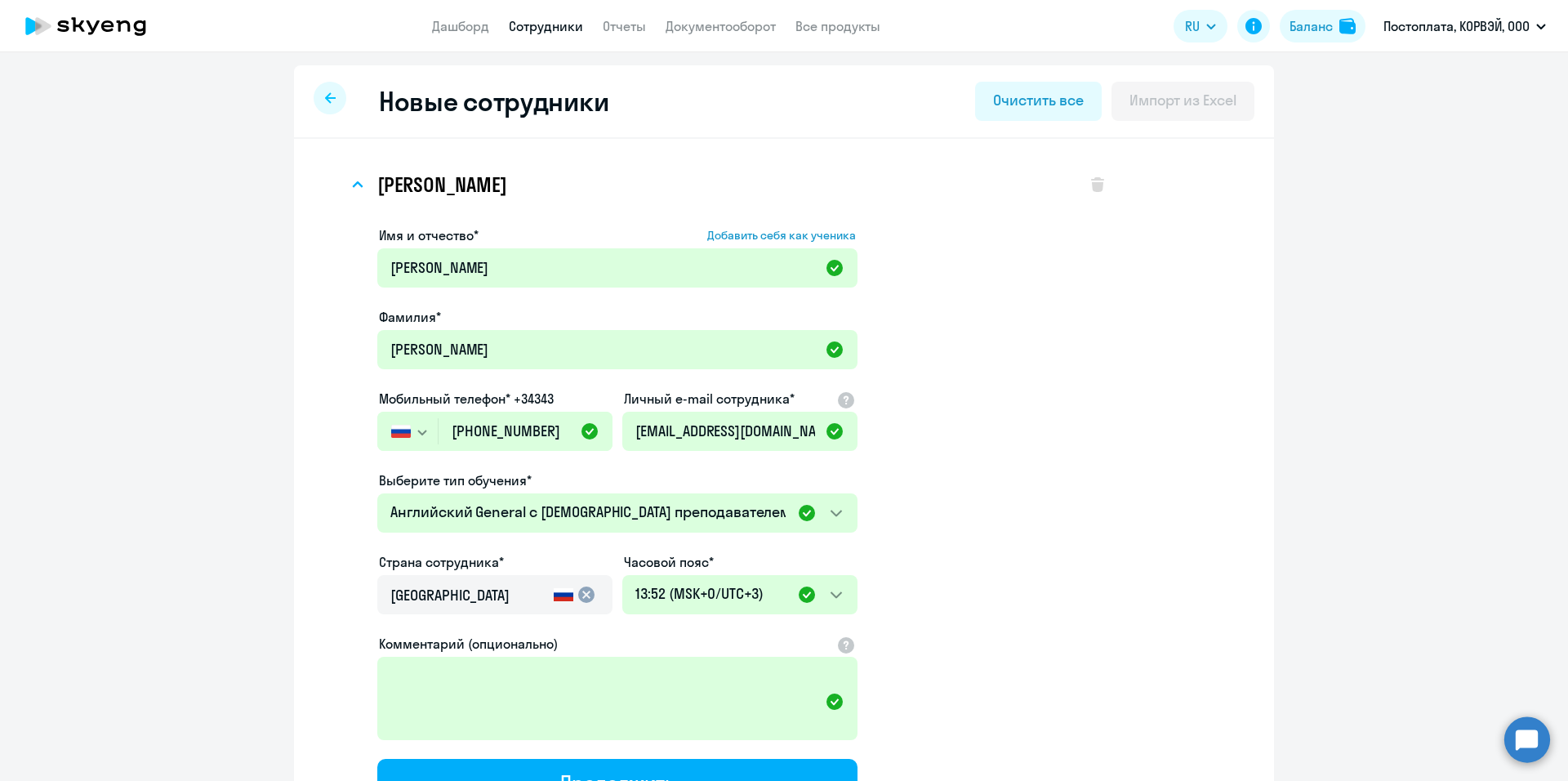
click at [329, 98] on div at bounding box center [329, 98] width 32 height 32
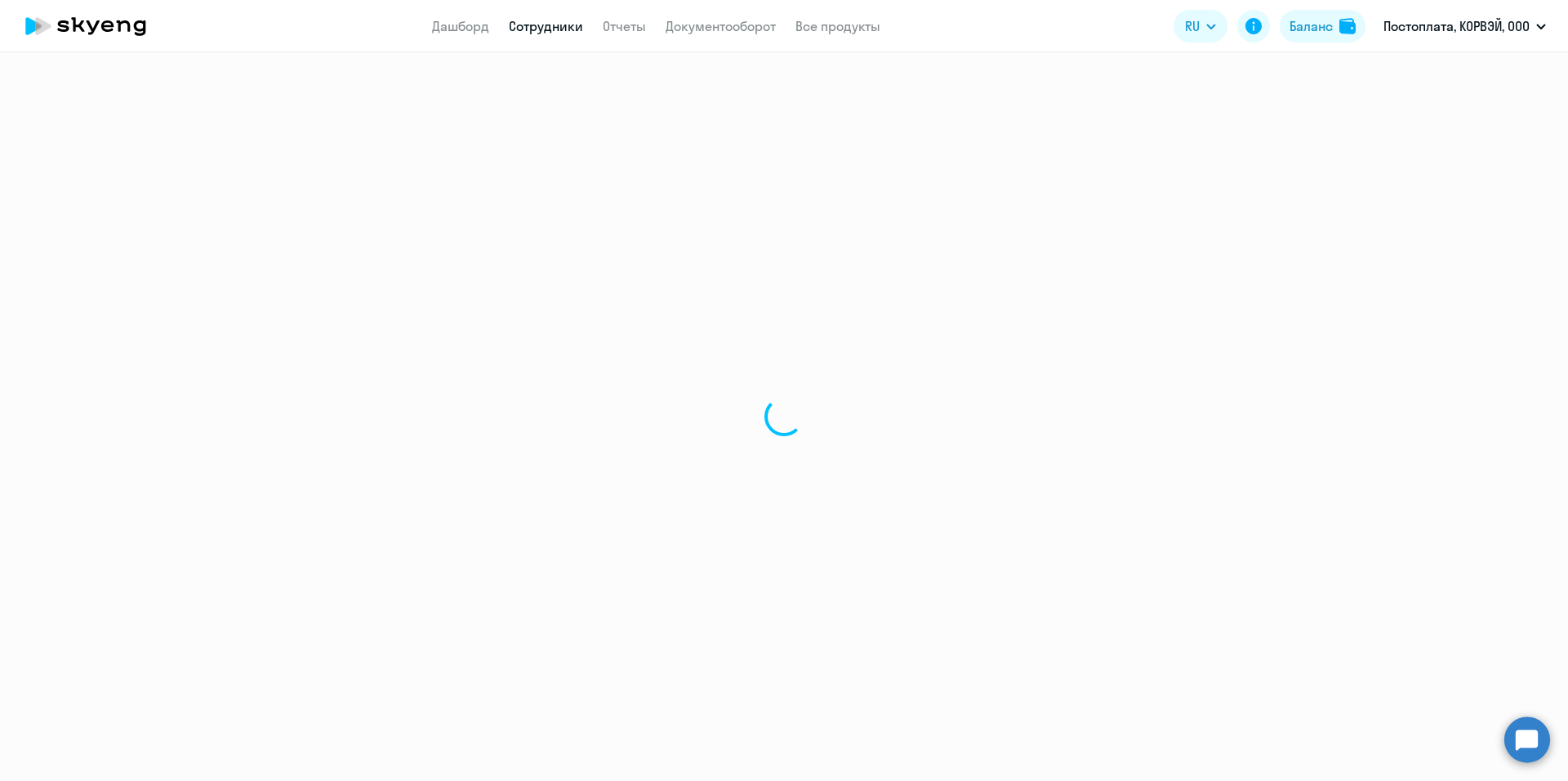
select select "30"
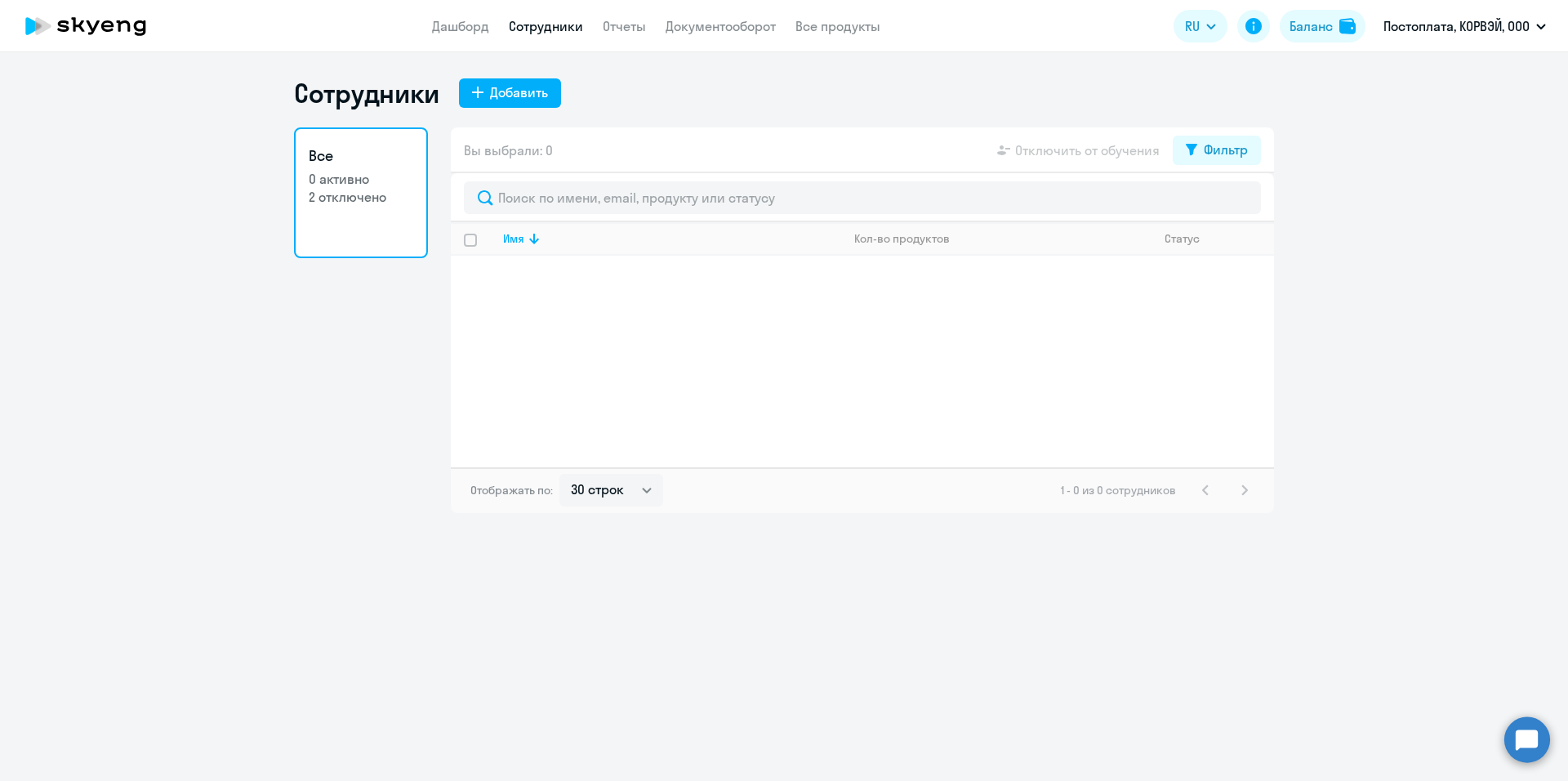
select select "30"
click at [509, 91] on div "Добавить" at bounding box center [519, 92] width 58 height 19
select select "english_adult_not_native_speaker"
select select "3"
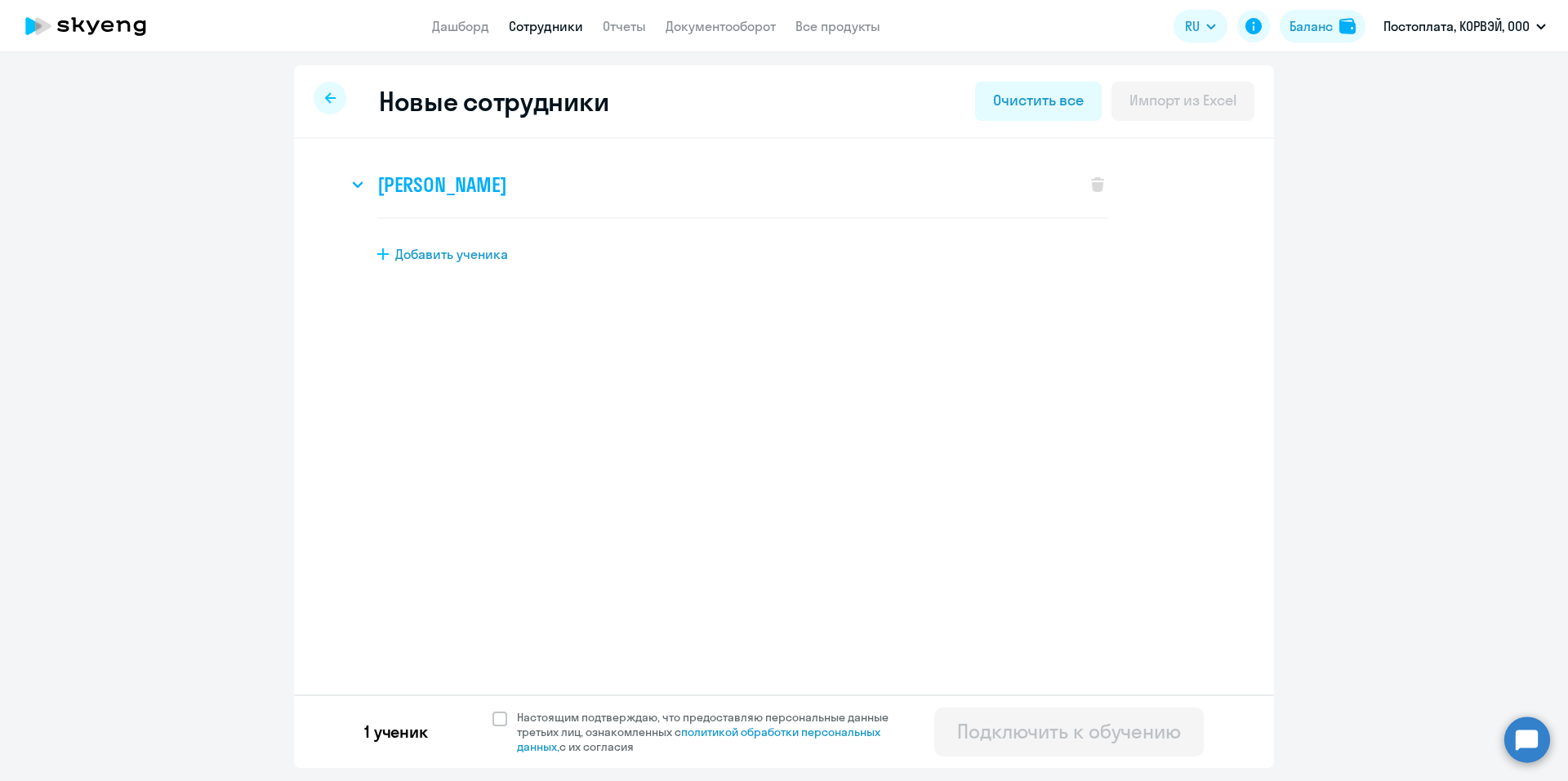
click at [485, 196] on h3 "[PERSON_NAME]" at bounding box center [442, 184] width 129 height 26
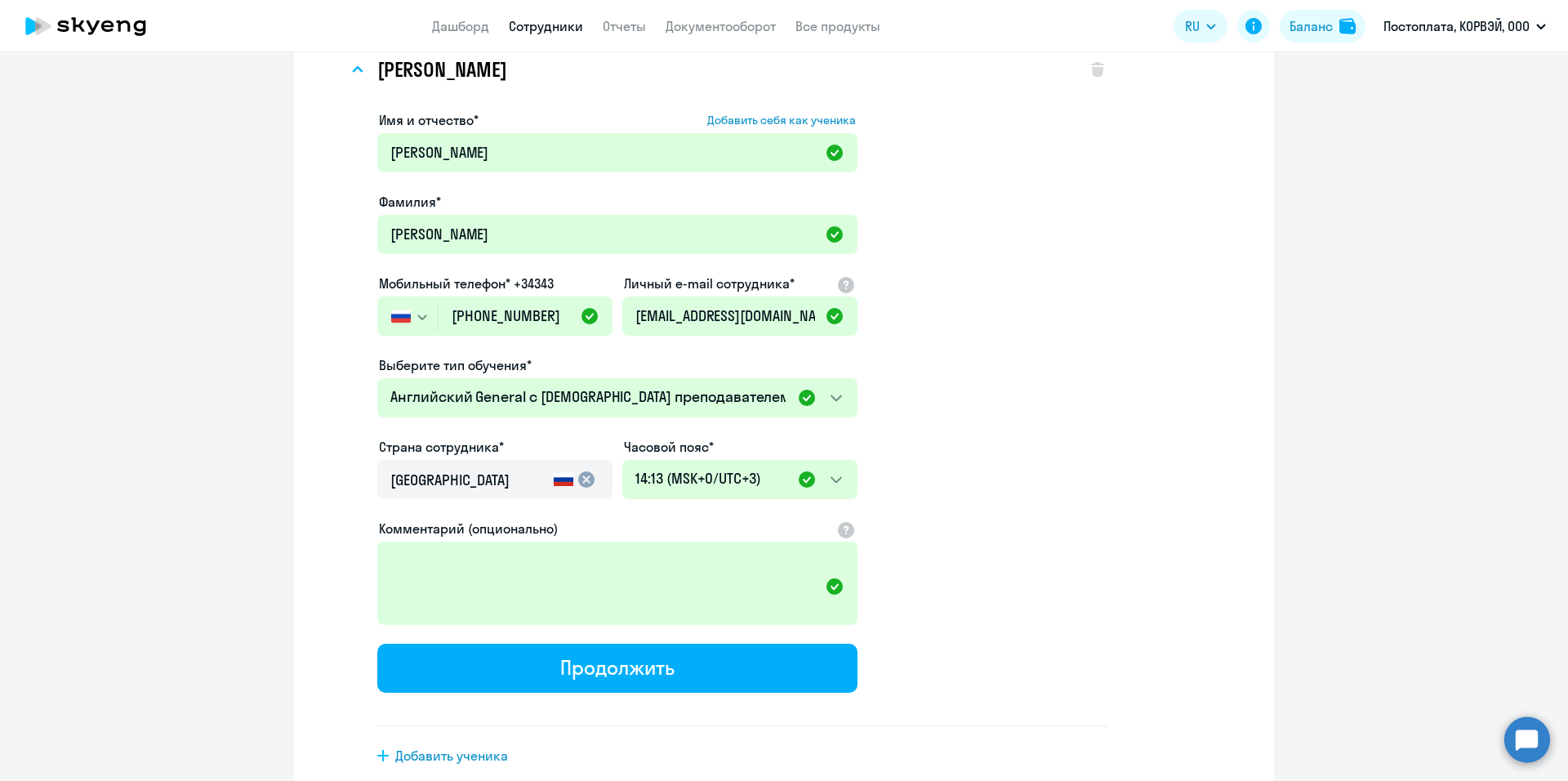
scroll to position [201, 0]
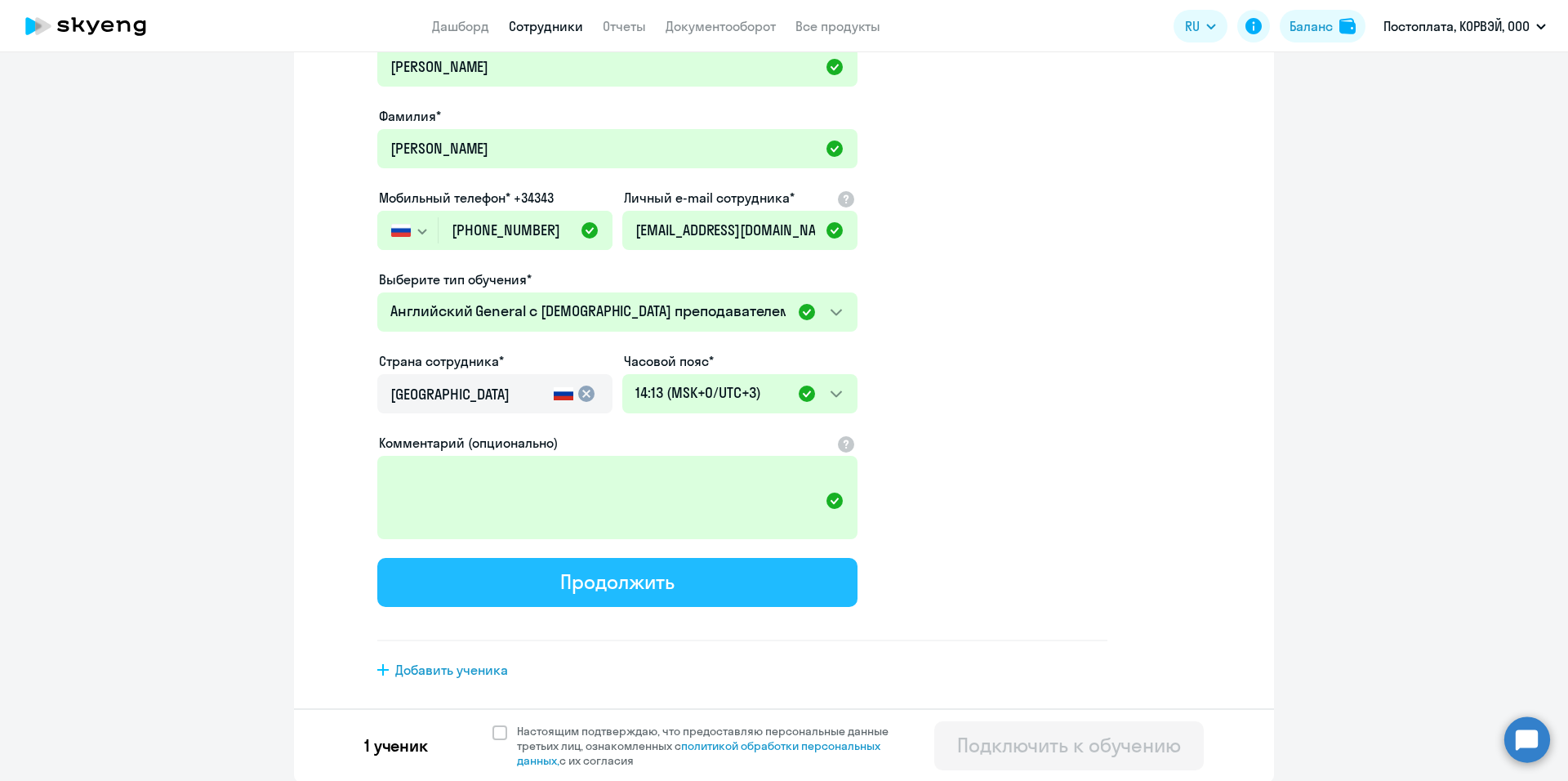
click at [631, 593] on div "Продолжить" at bounding box center [617, 582] width 114 height 26
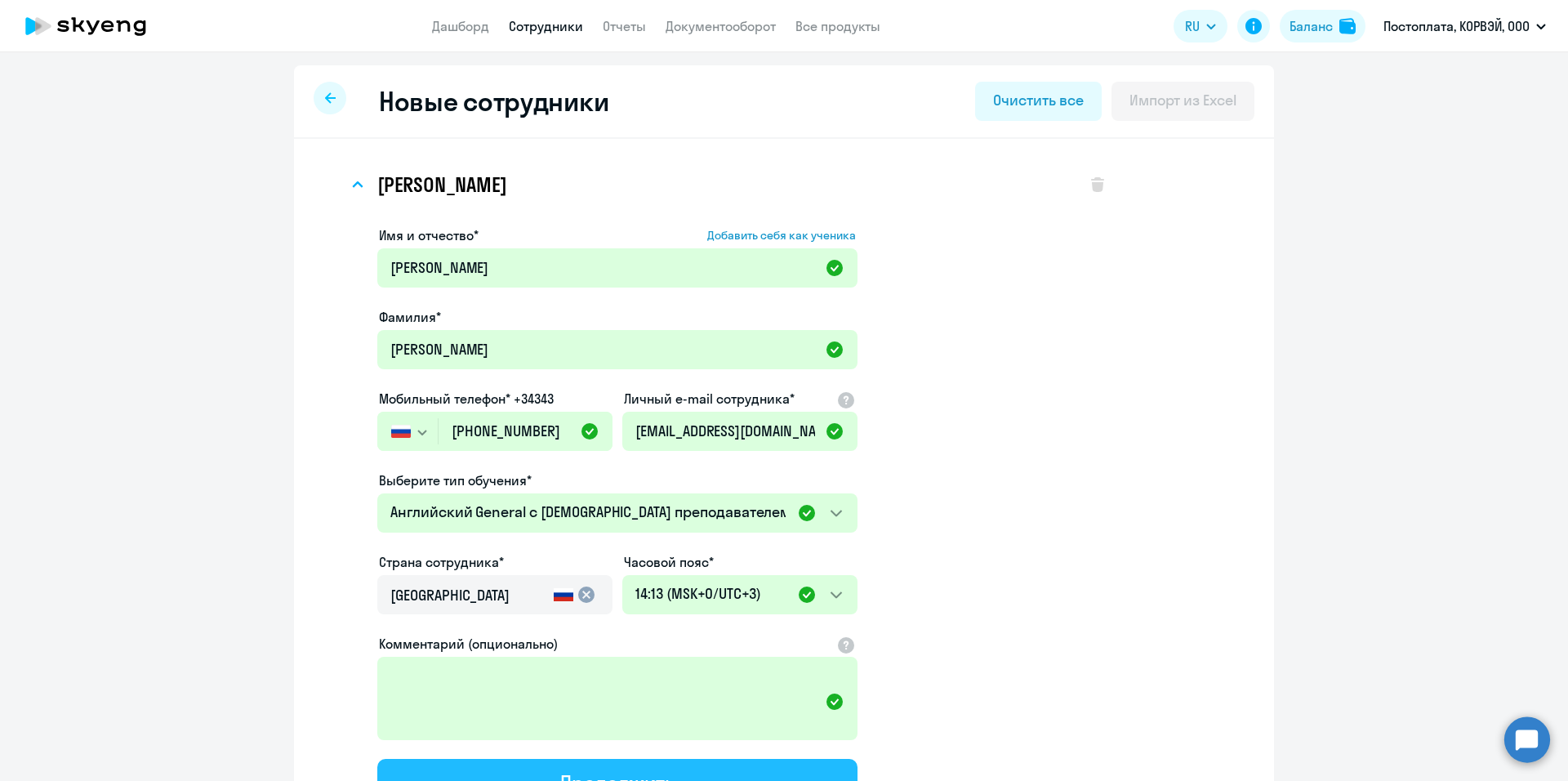
select select "english_adult_not_native_speaker"
select select "3"
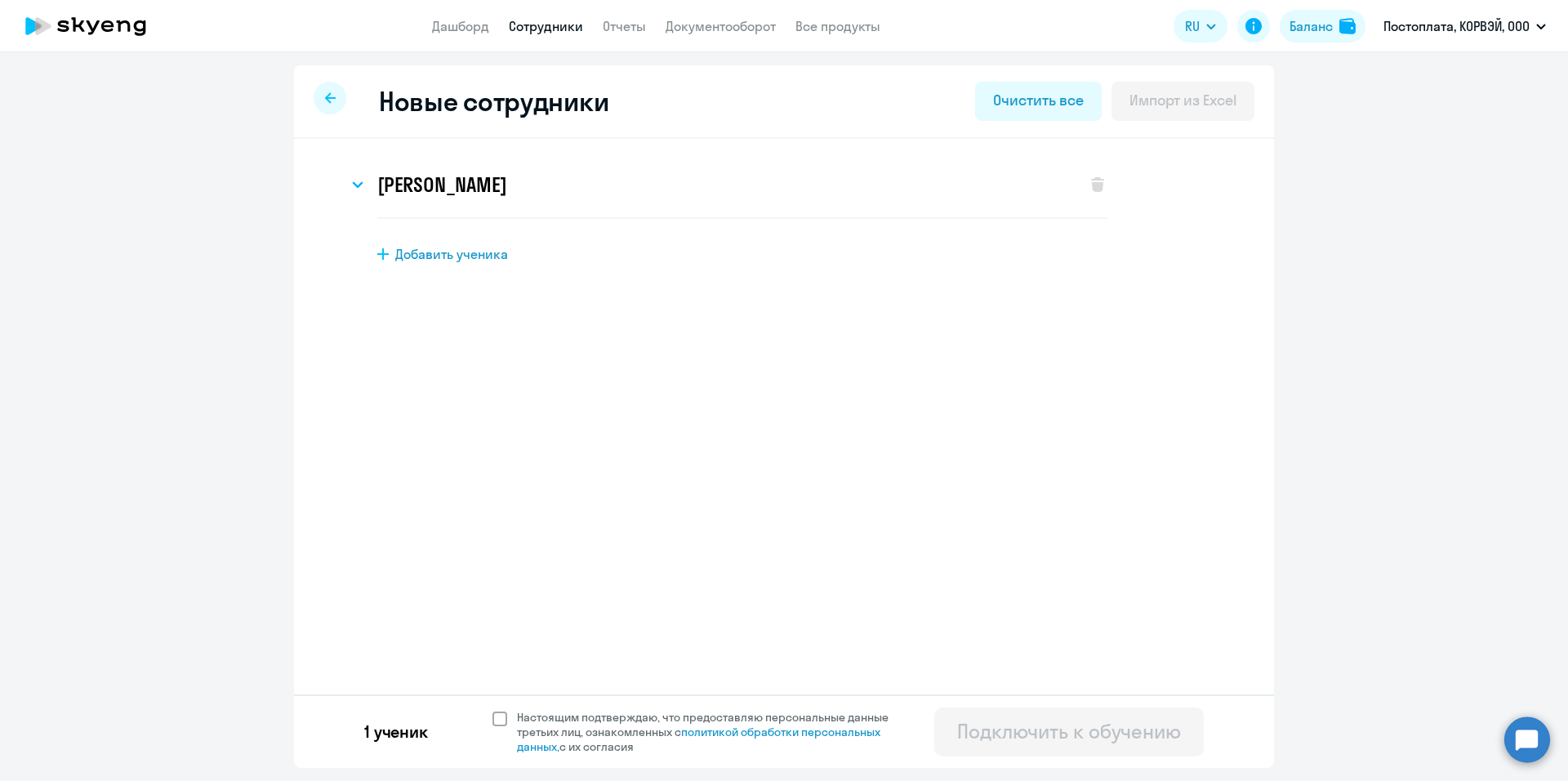
click at [498, 720] on span at bounding box center [500, 718] width 15 height 15
click at [493, 710] on input "Настоящим подтверждаю, что предоставляю персональные данные третьих лиц, ознако…" at bounding box center [492, 709] width 1 height 1
checkbox input "true"
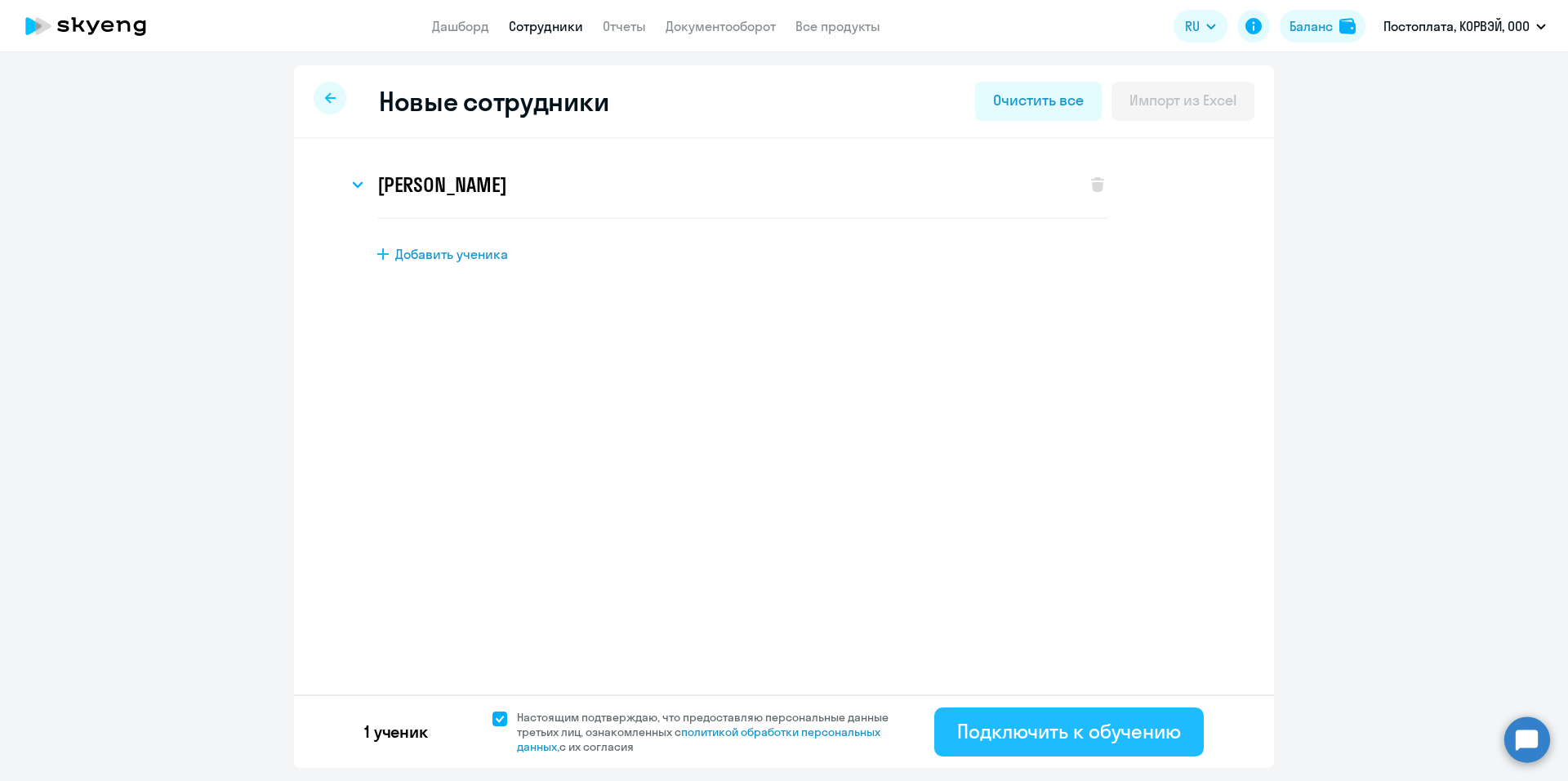
click at [1059, 735] on div "Подключить к обучению" at bounding box center [1069, 731] width 224 height 26
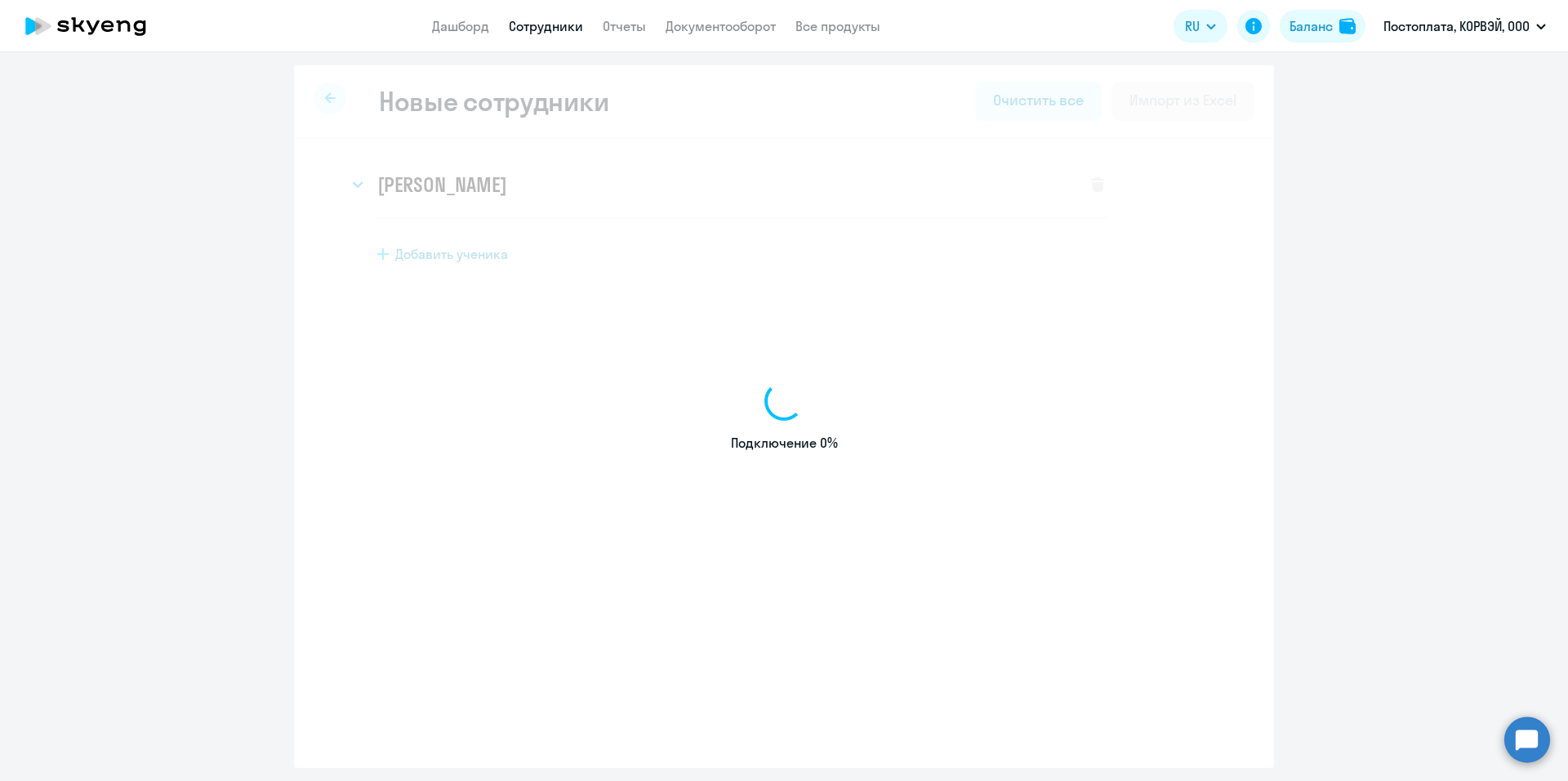
select select "english_adult_not_native_speaker"
select select "3"
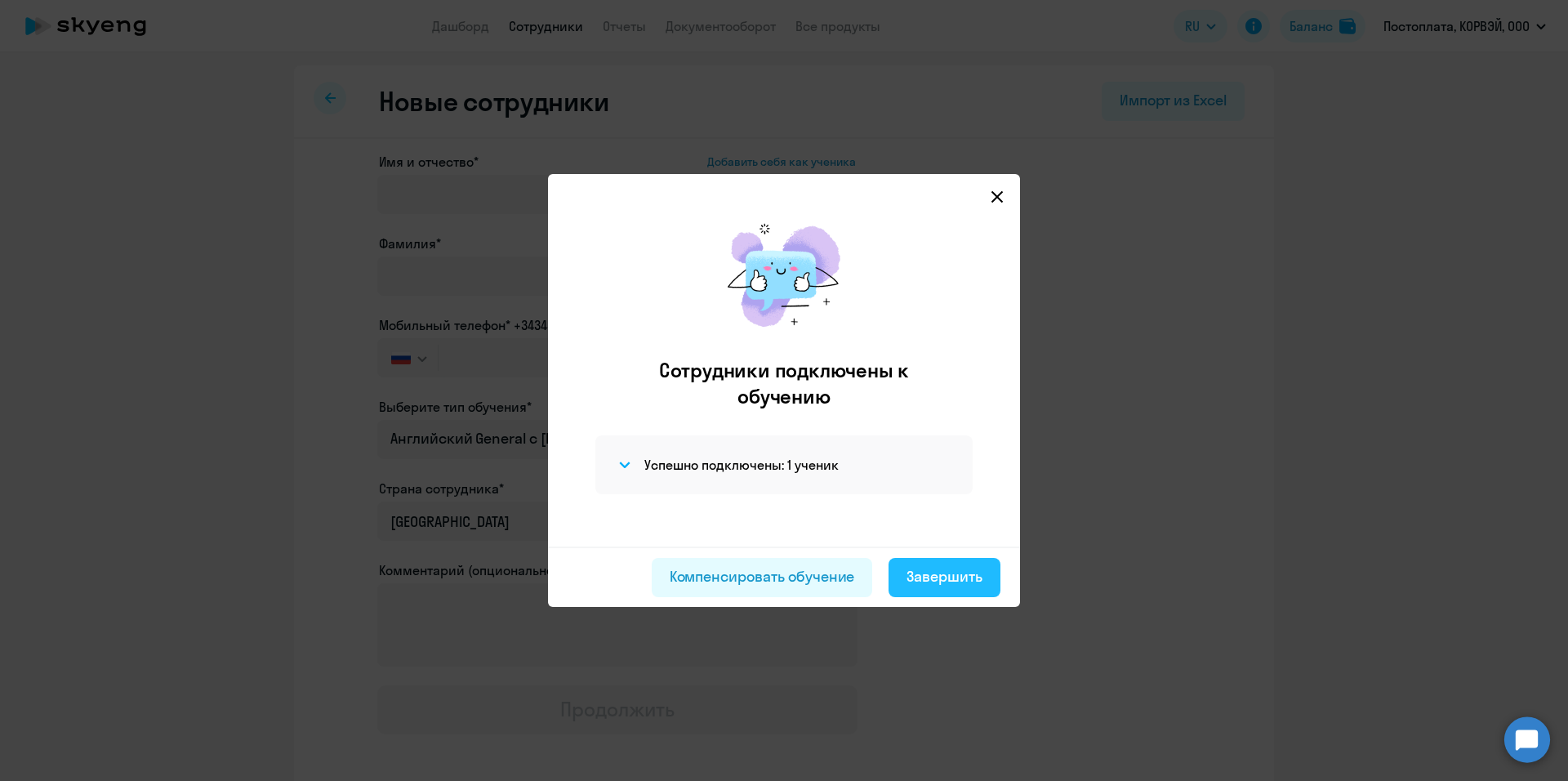
click at [947, 578] on div "Завершить" at bounding box center [944, 577] width 76 height 21
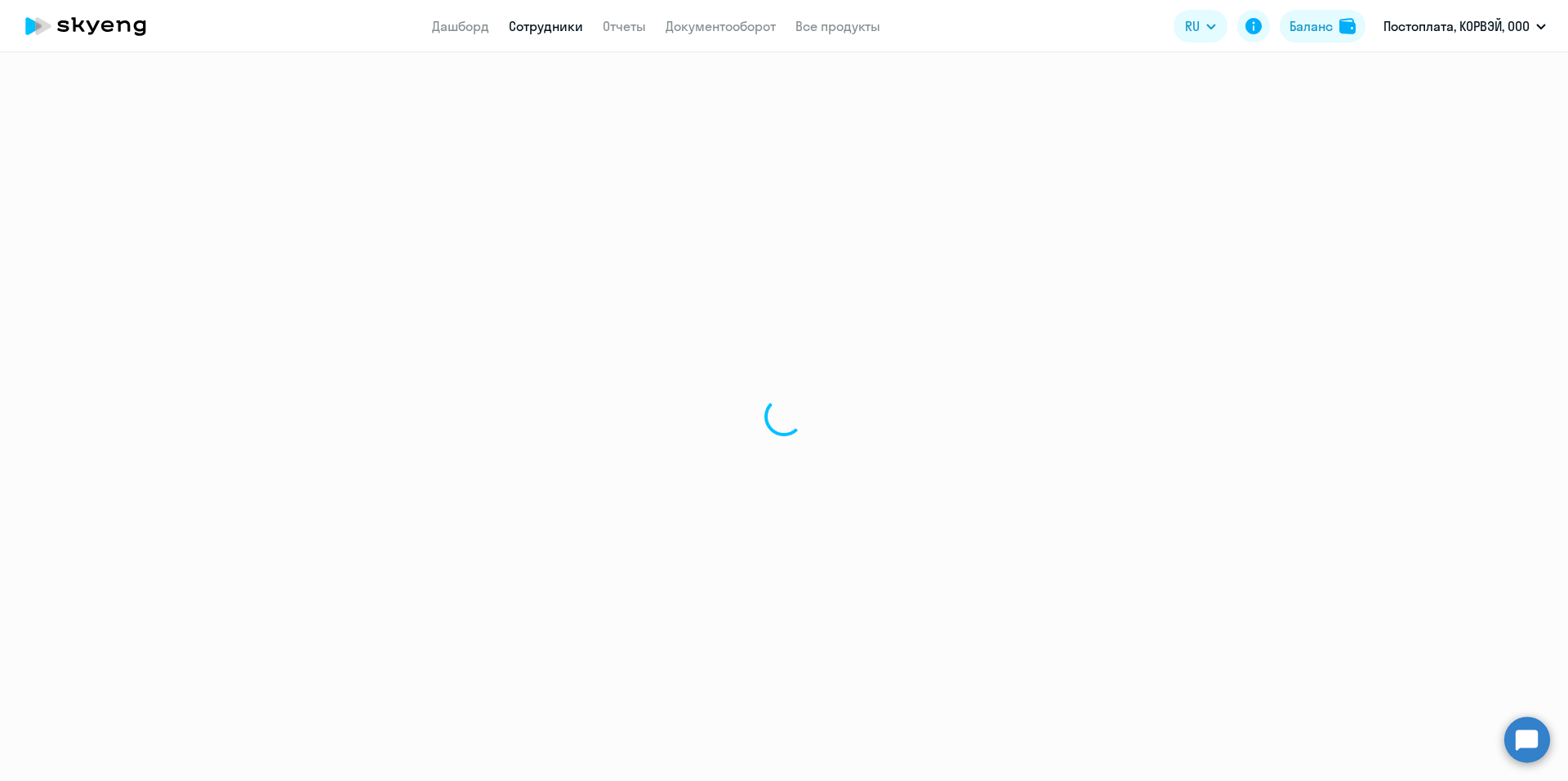
select select "30"
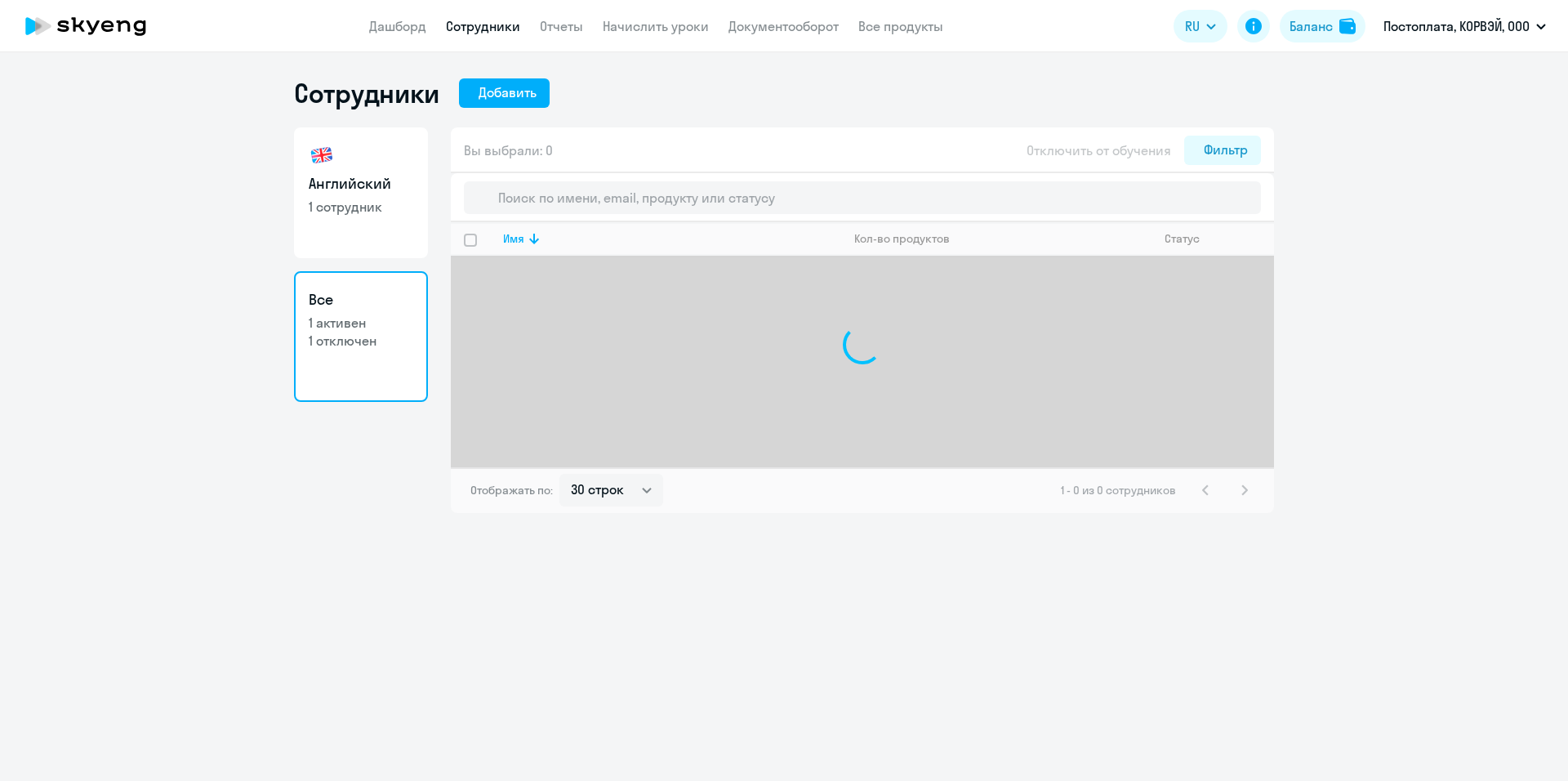
select select "30"
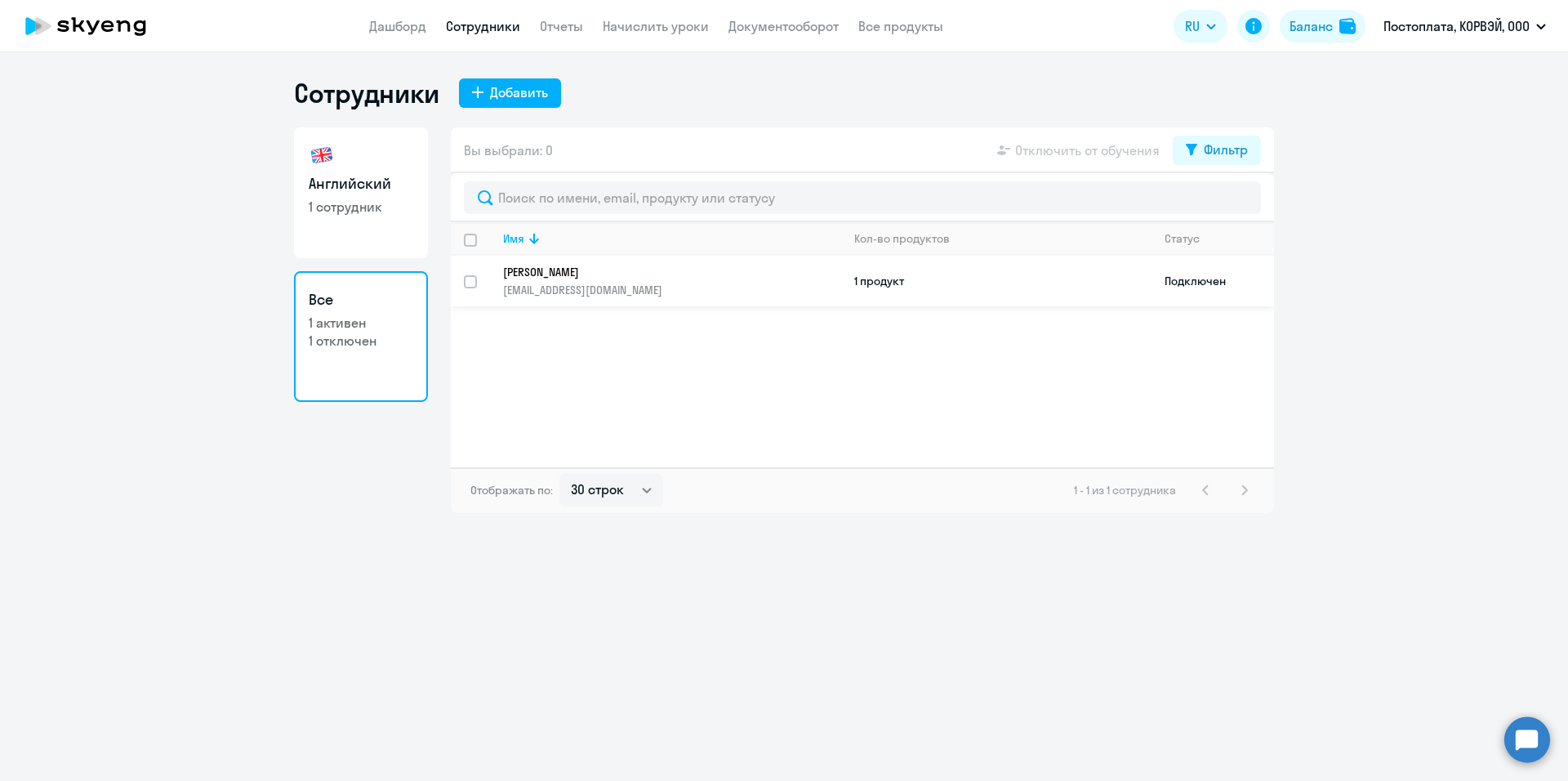
click at [767, 279] on p "Володин Максим" at bounding box center [660, 272] width 315 height 15
select select "english"
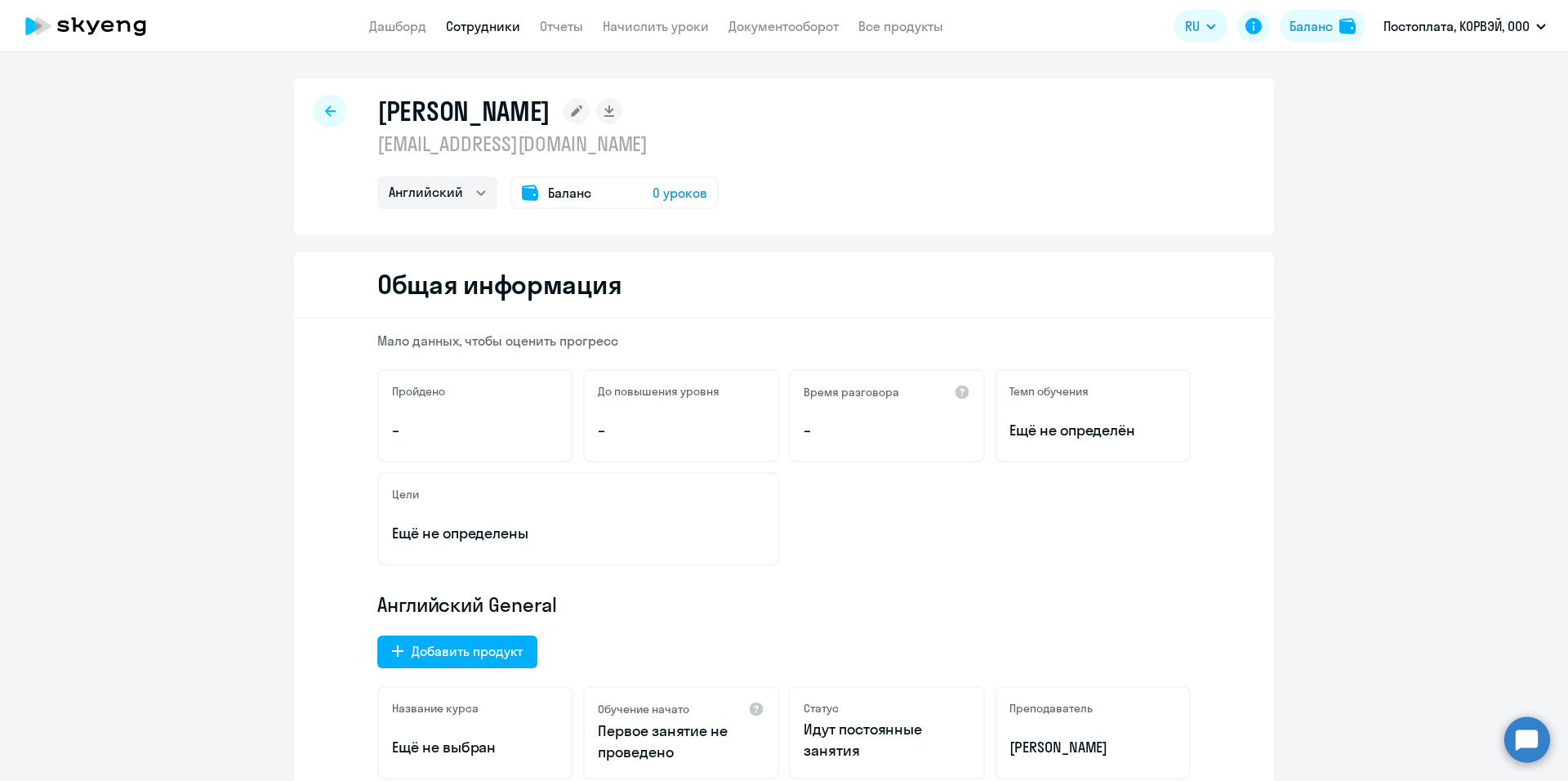
click at [692, 197] on span "0 уроков" at bounding box center [680, 192] width 55 height 19
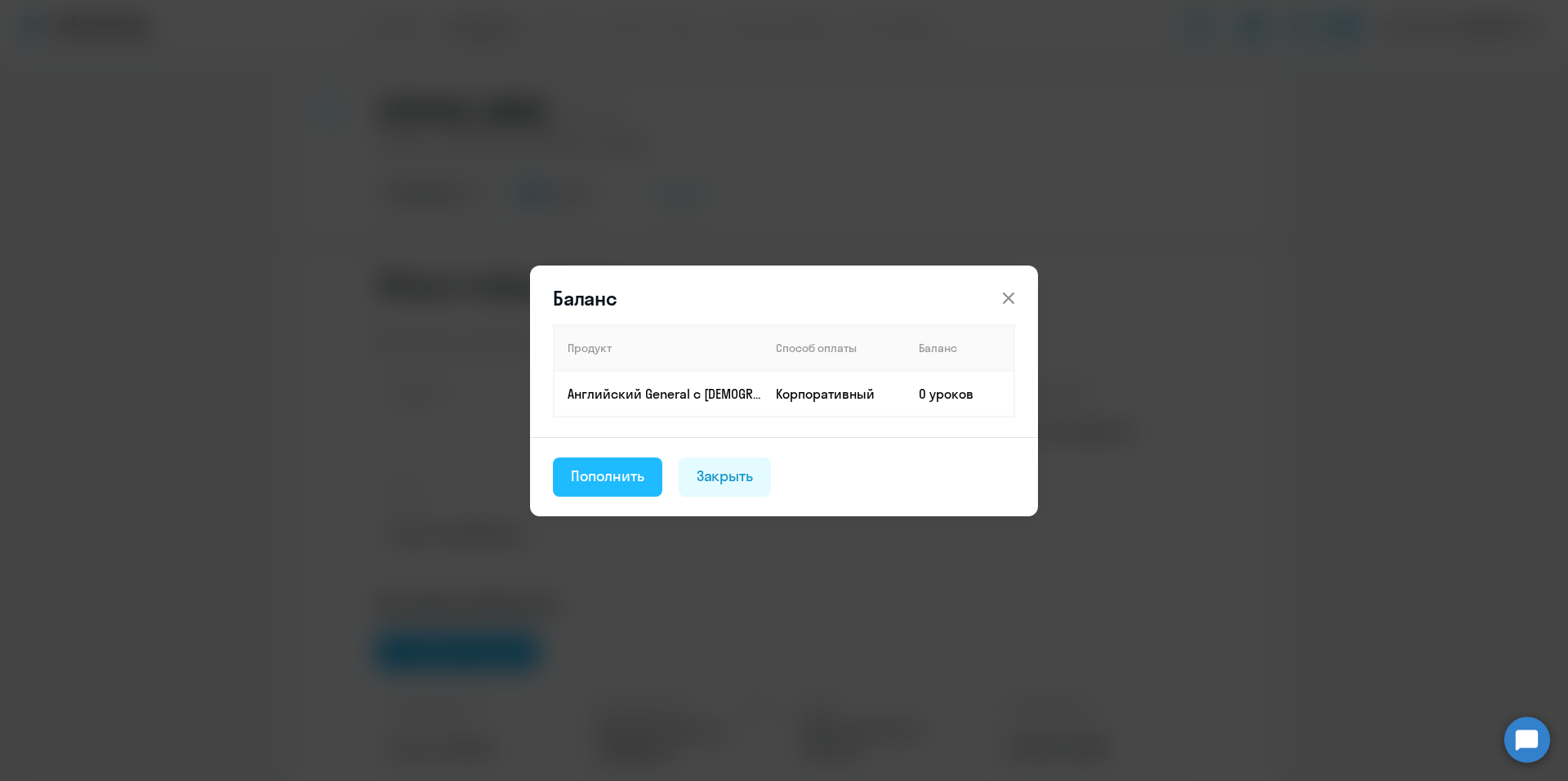
click at [617, 476] on div "Пополнить" at bounding box center [608, 476] width 73 height 21
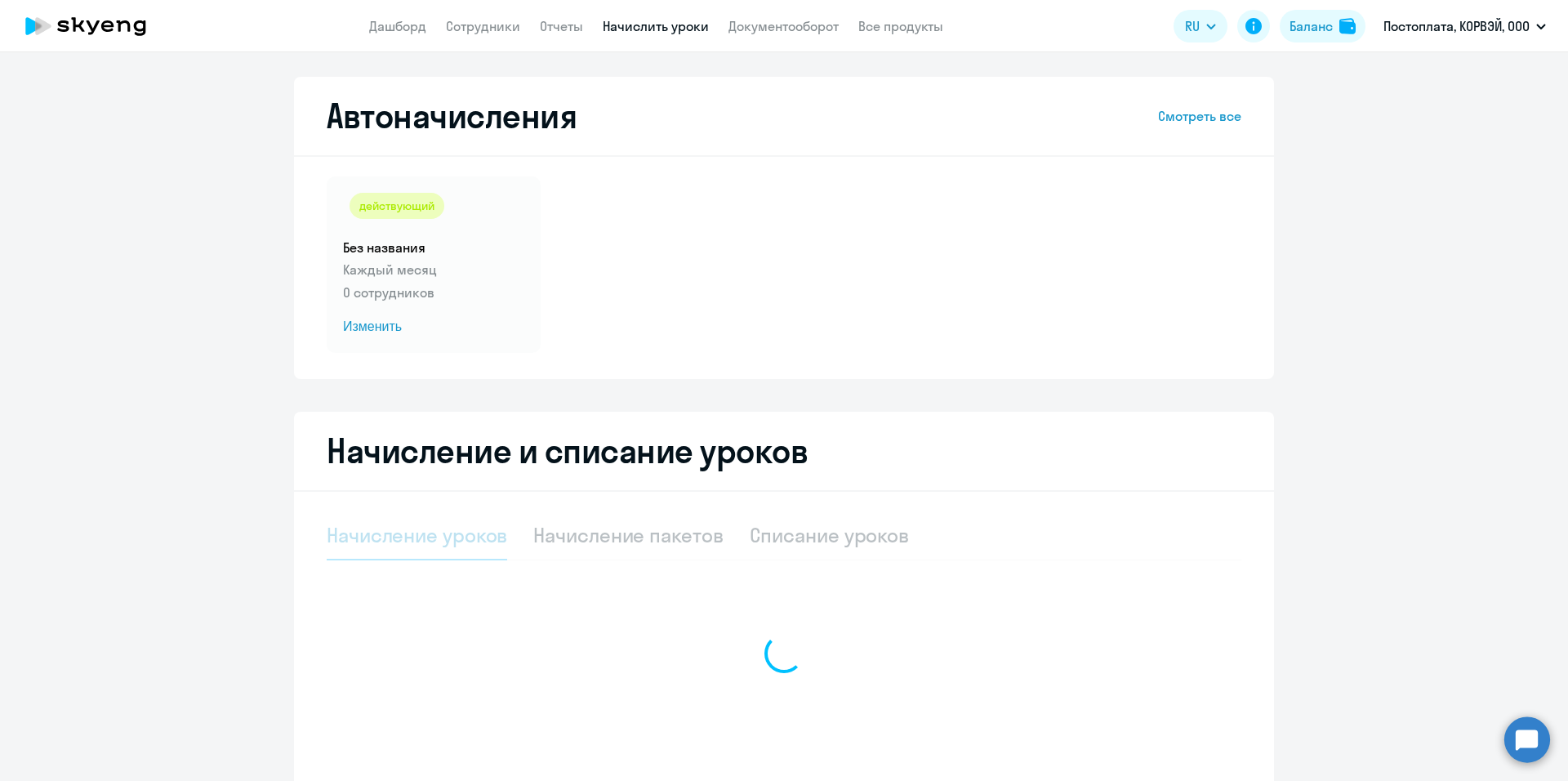
select select "10"
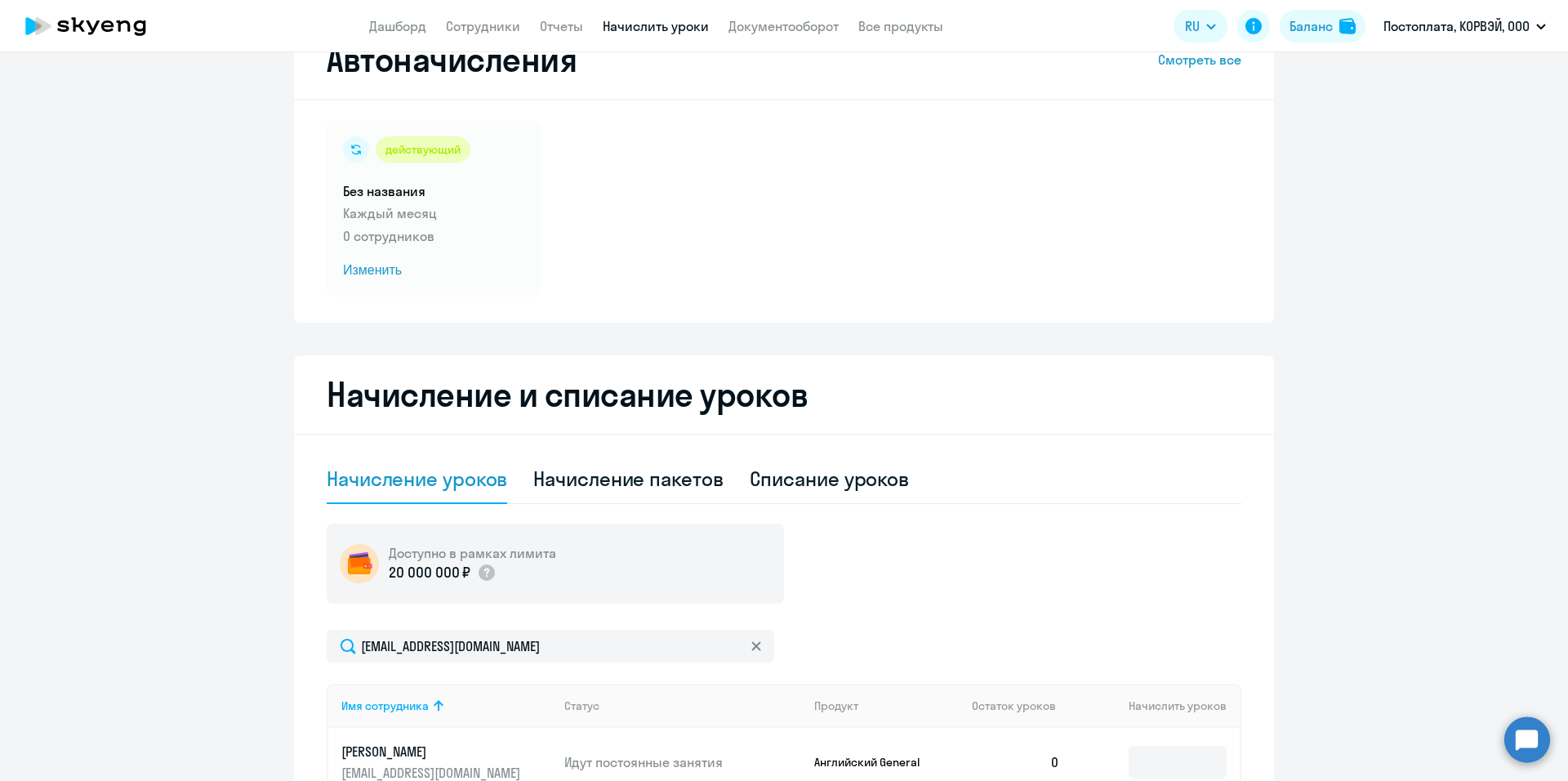
scroll to position [163, 0]
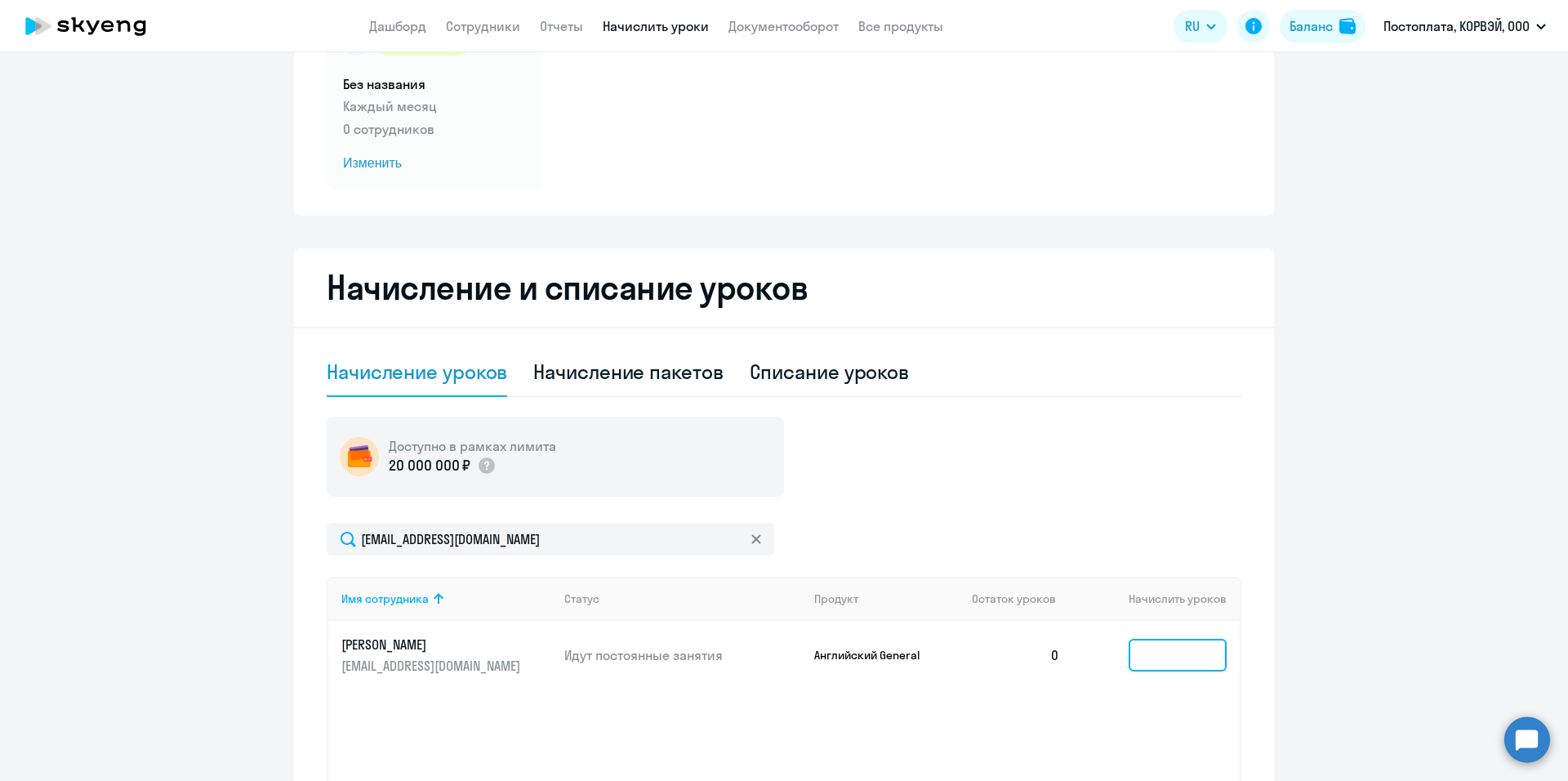
click at [1163, 659] on input at bounding box center [1178, 654] width 98 height 32
click at [817, 374] on div "Списание уроков" at bounding box center [829, 371] width 160 height 26
select select "10"
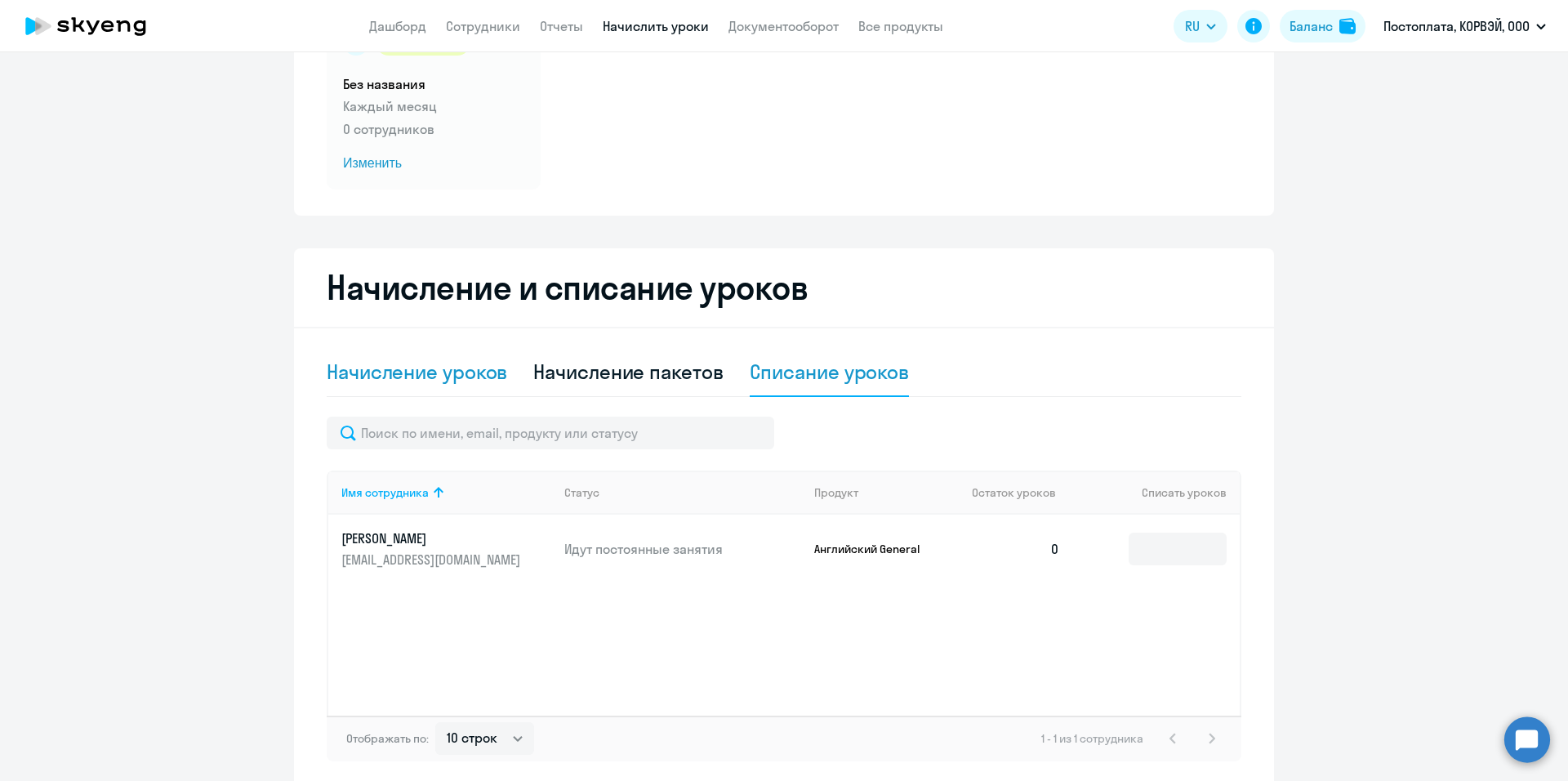
click at [425, 360] on div "Начисление уроков" at bounding box center [417, 371] width 181 height 26
select select "10"
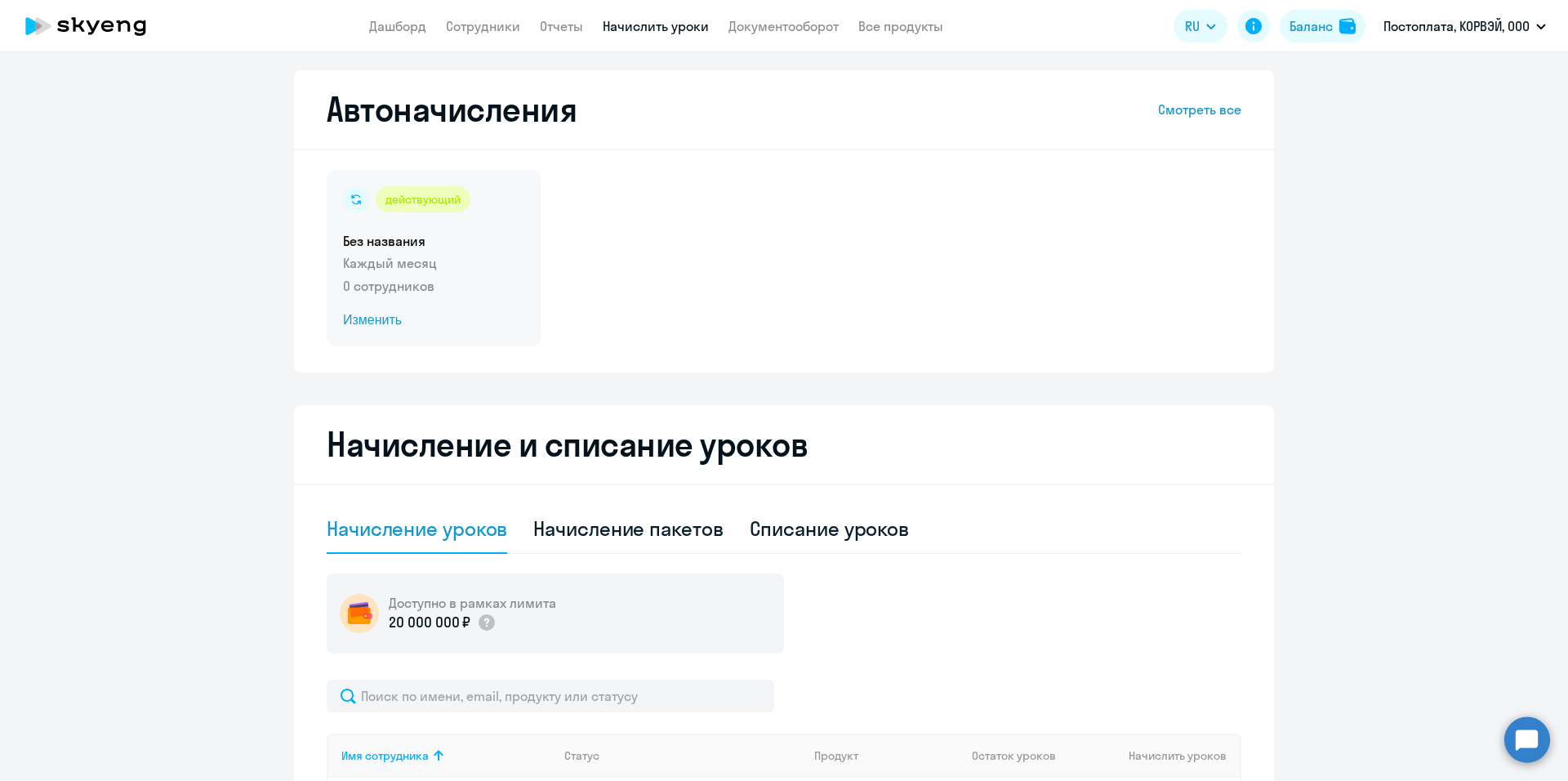
scroll to position [0, 0]
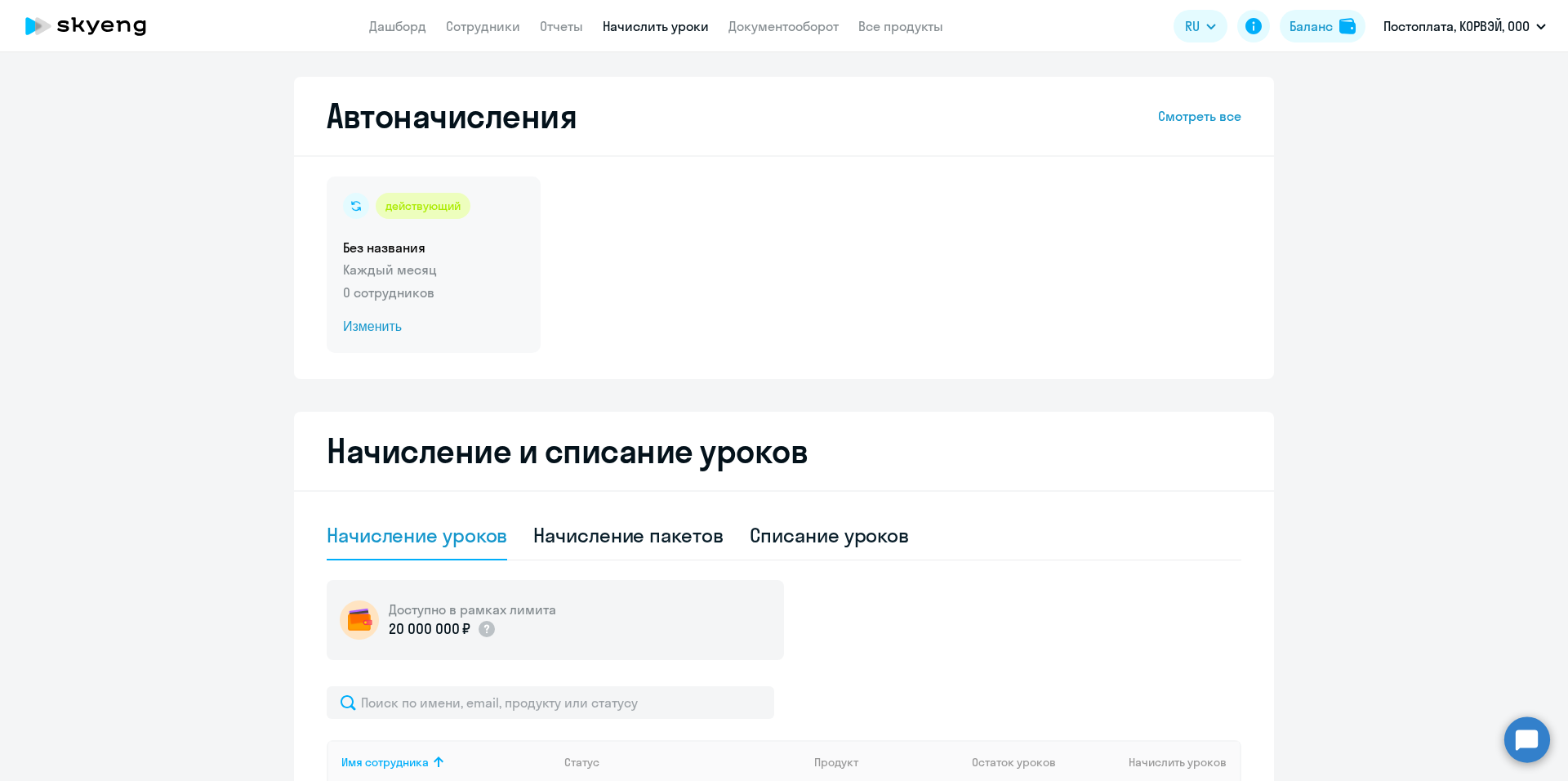
click at [371, 322] on span "Изменить" at bounding box center [434, 327] width 182 height 19
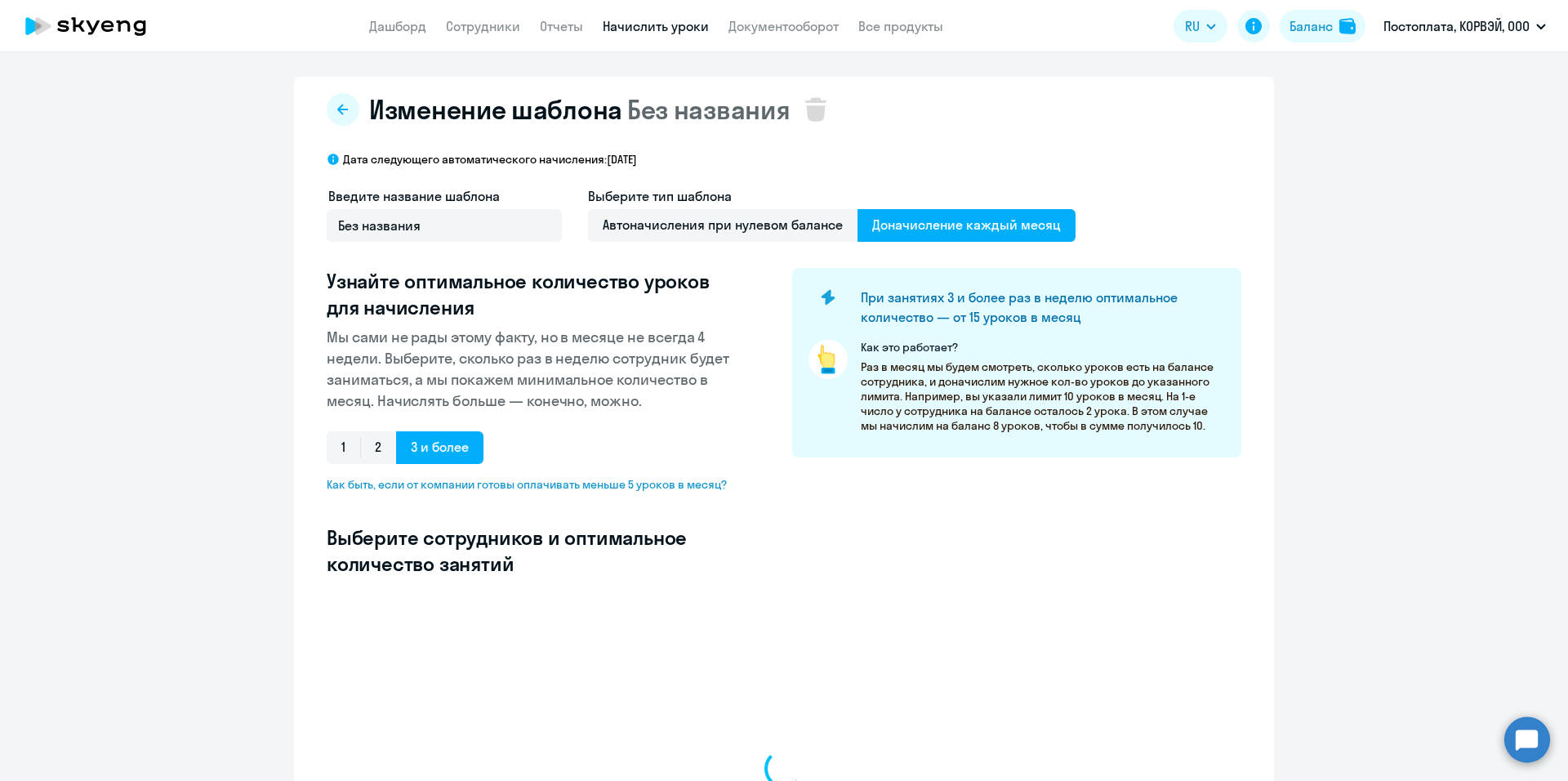
select select "10"
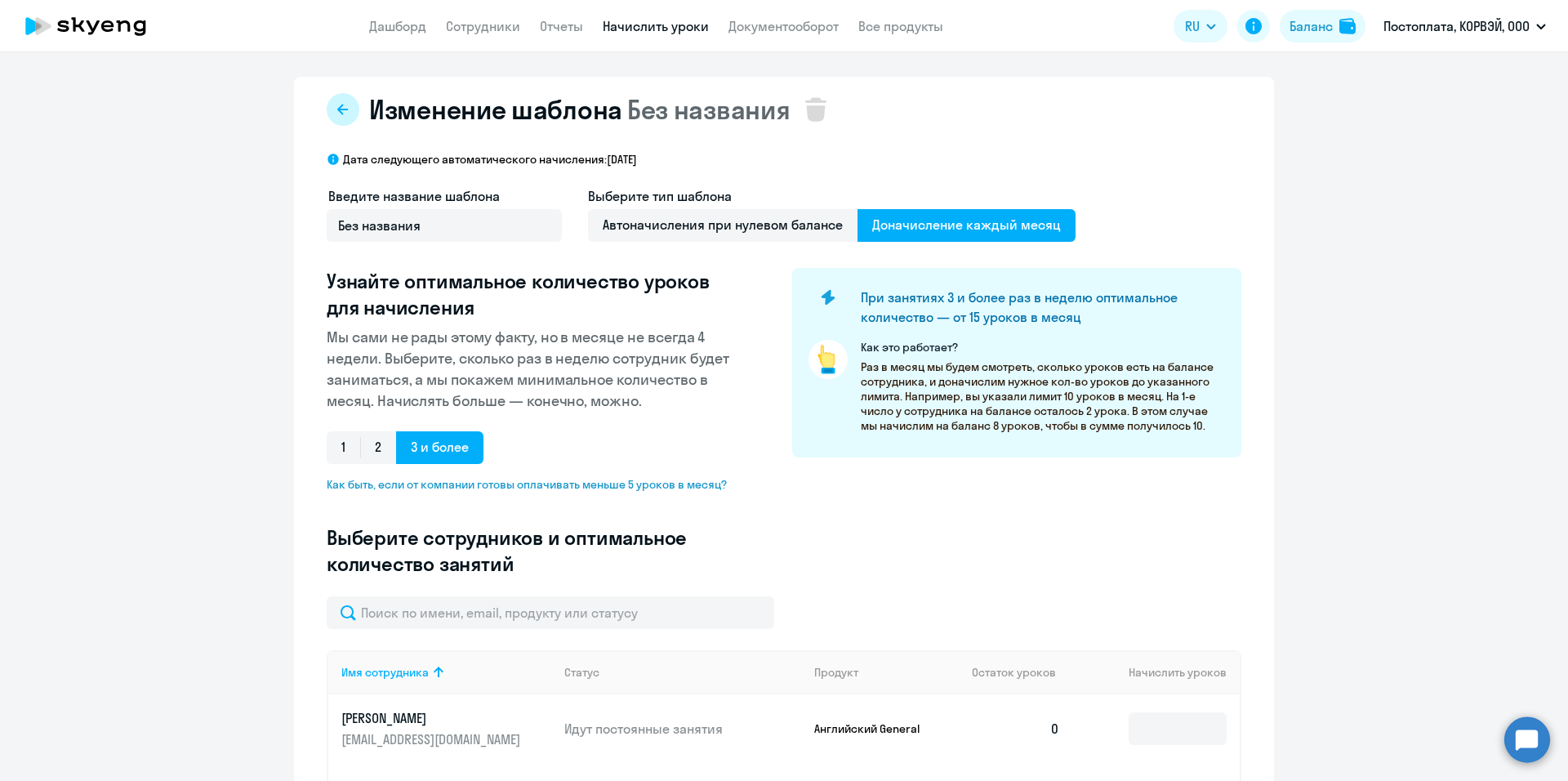
click at [344, 109] on button at bounding box center [342, 109] width 32 height 32
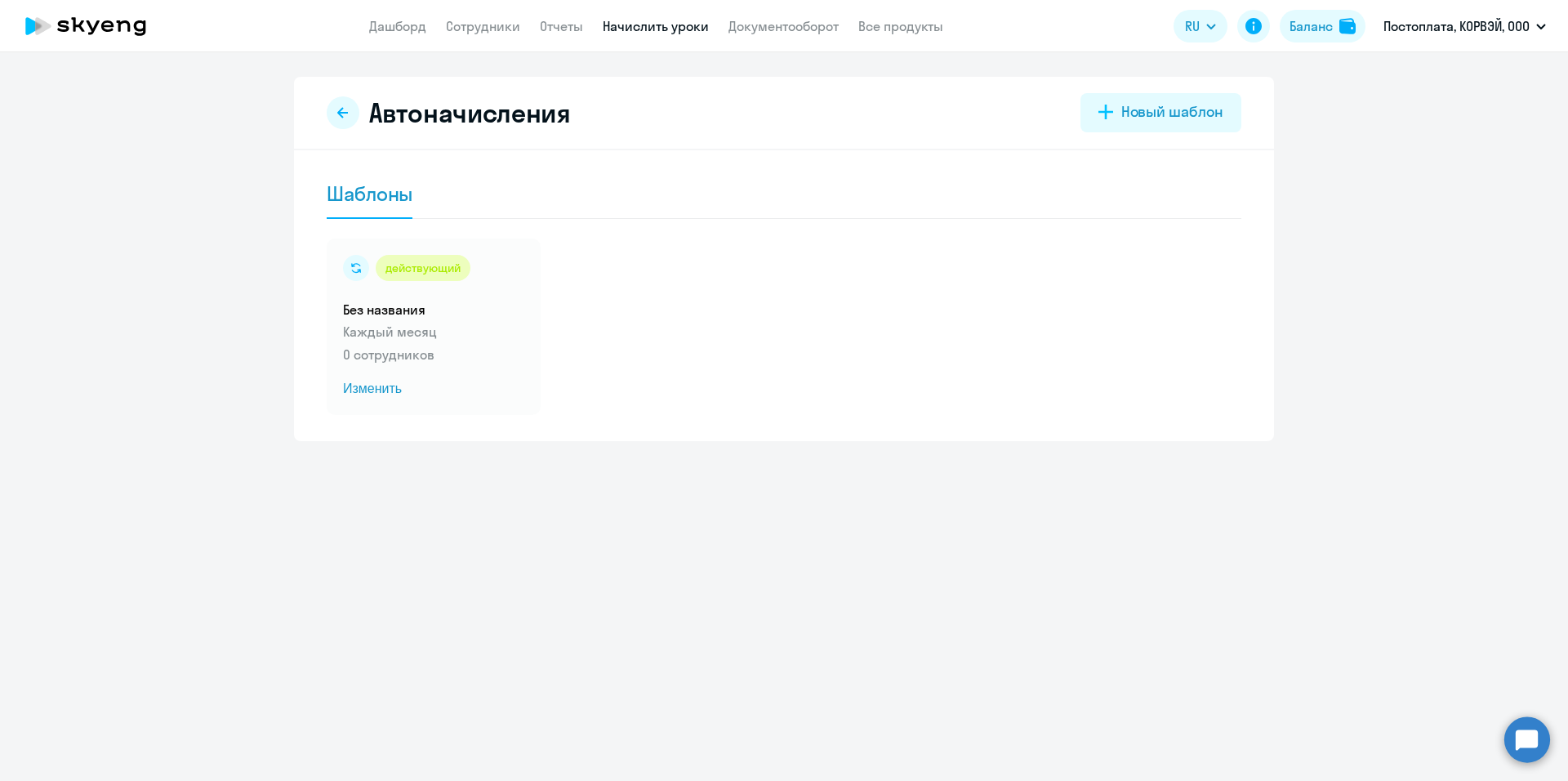
click at [344, 109] on icon at bounding box center [342, 113] width 13 height 13
select select "10"
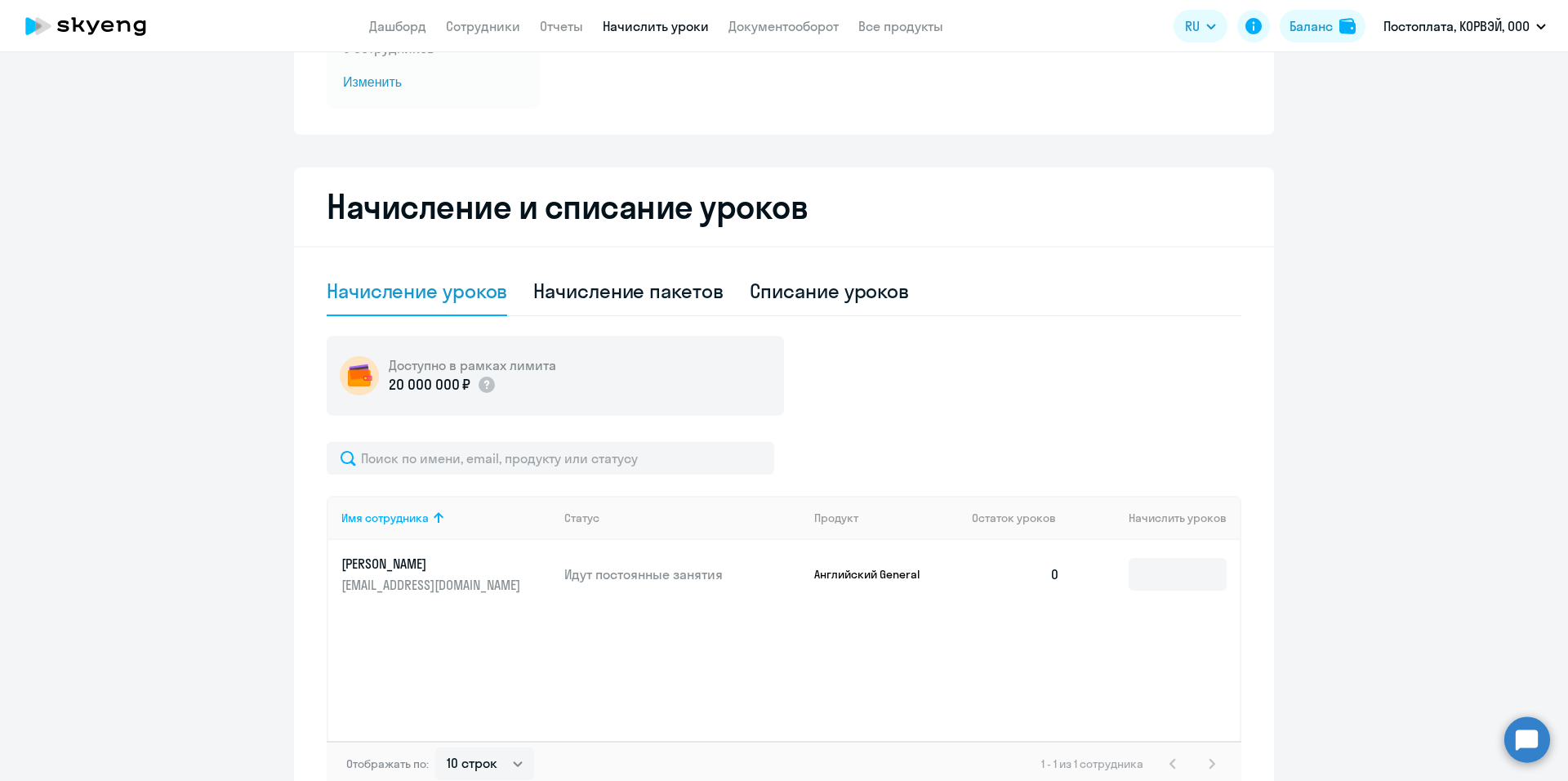
scroll to position [245, 0]
click at [1146, 573] on input at bounding box center [1178, 573] width 98 height 32
type input "5"
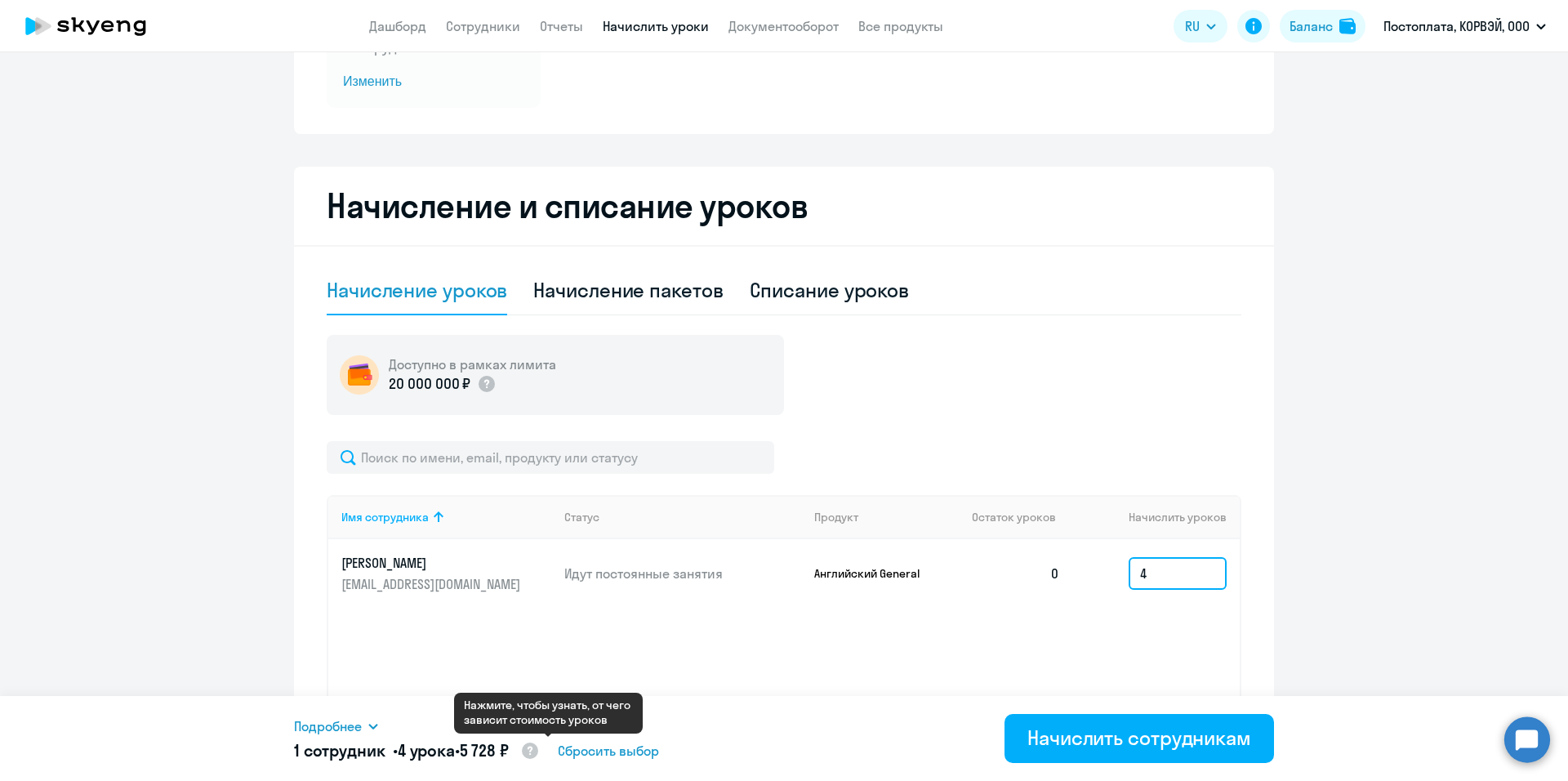
type input "4"
click at [538, 752] on circle at bounding box center [529, 750] width 17 height 17
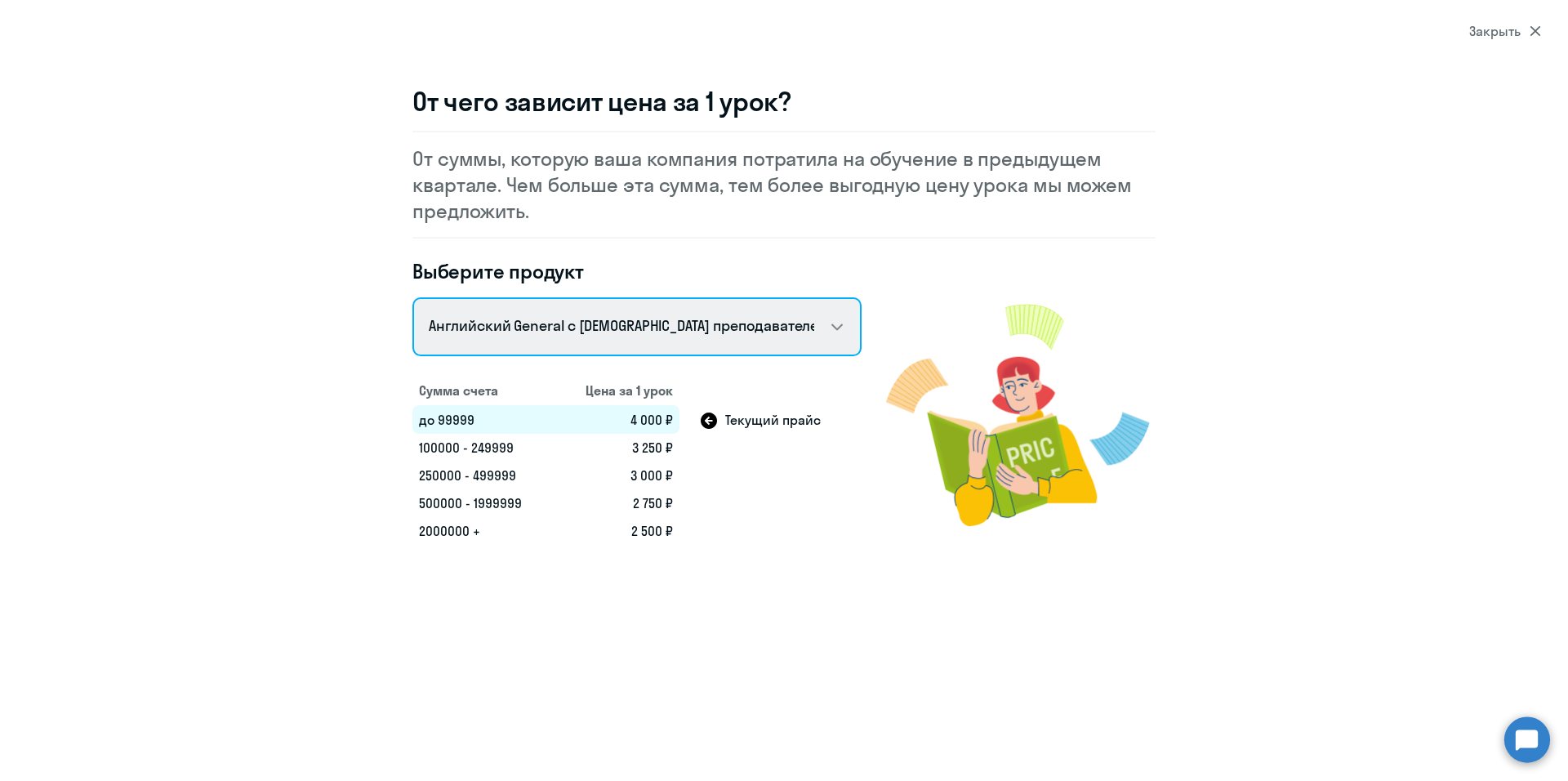
click at [830, 342] on select "Talks 15 минутные разговоры на английском Английский General с русскоговорящим …" at bounding box center [637, 326] width 449 height 59
select select "english_adult_not_native_speaker"
click at [412, 297] on select "Talks 15 минутные разговоры на английском Английский General с русскоговорящим …" at bounding box center [637, 326] width 449 height 59
select select "10"
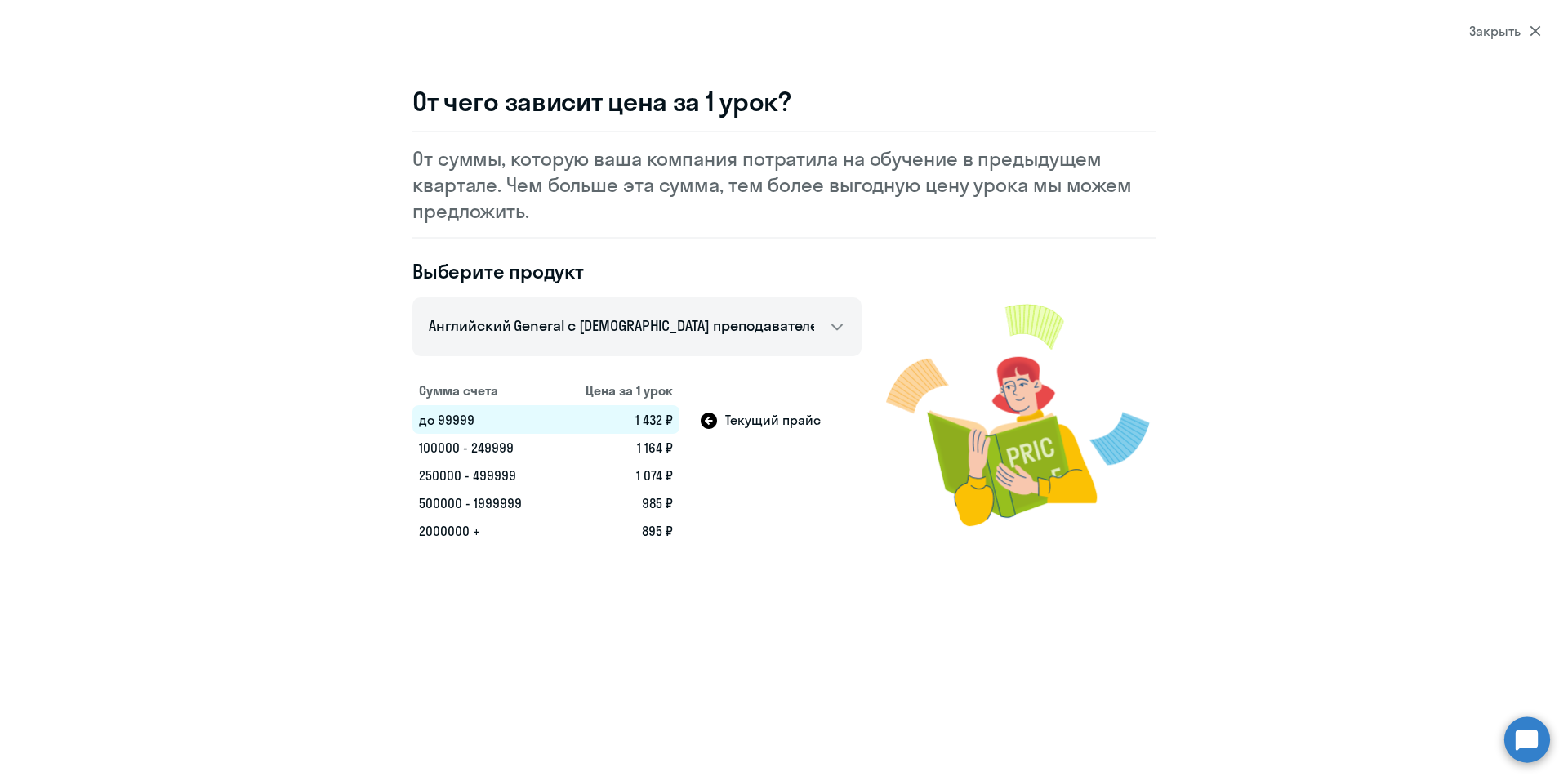
click at [1531, 31] on icon at bounding box center [1535, 31] width 11 height 11
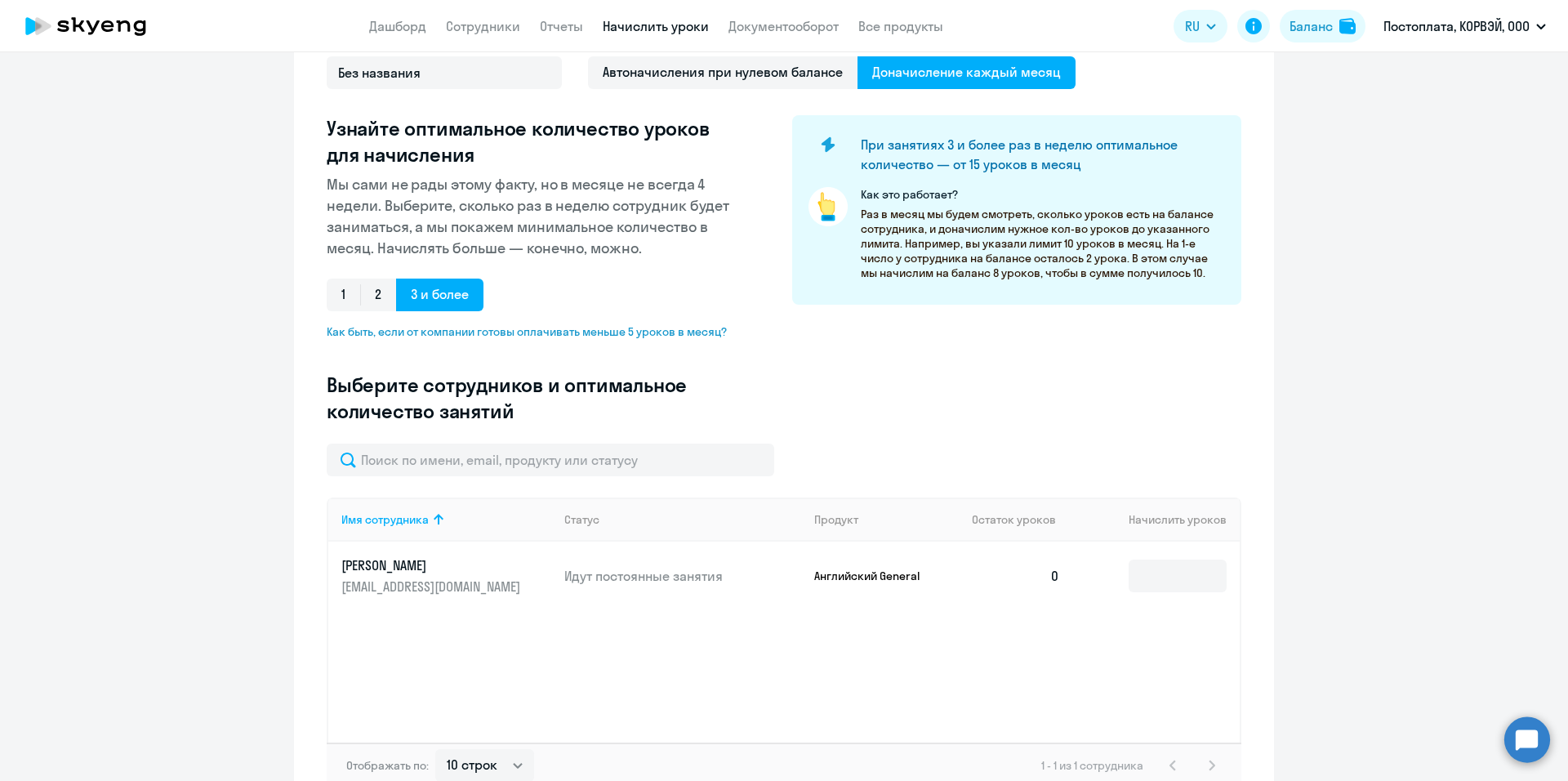
scroll to position [163, 0]
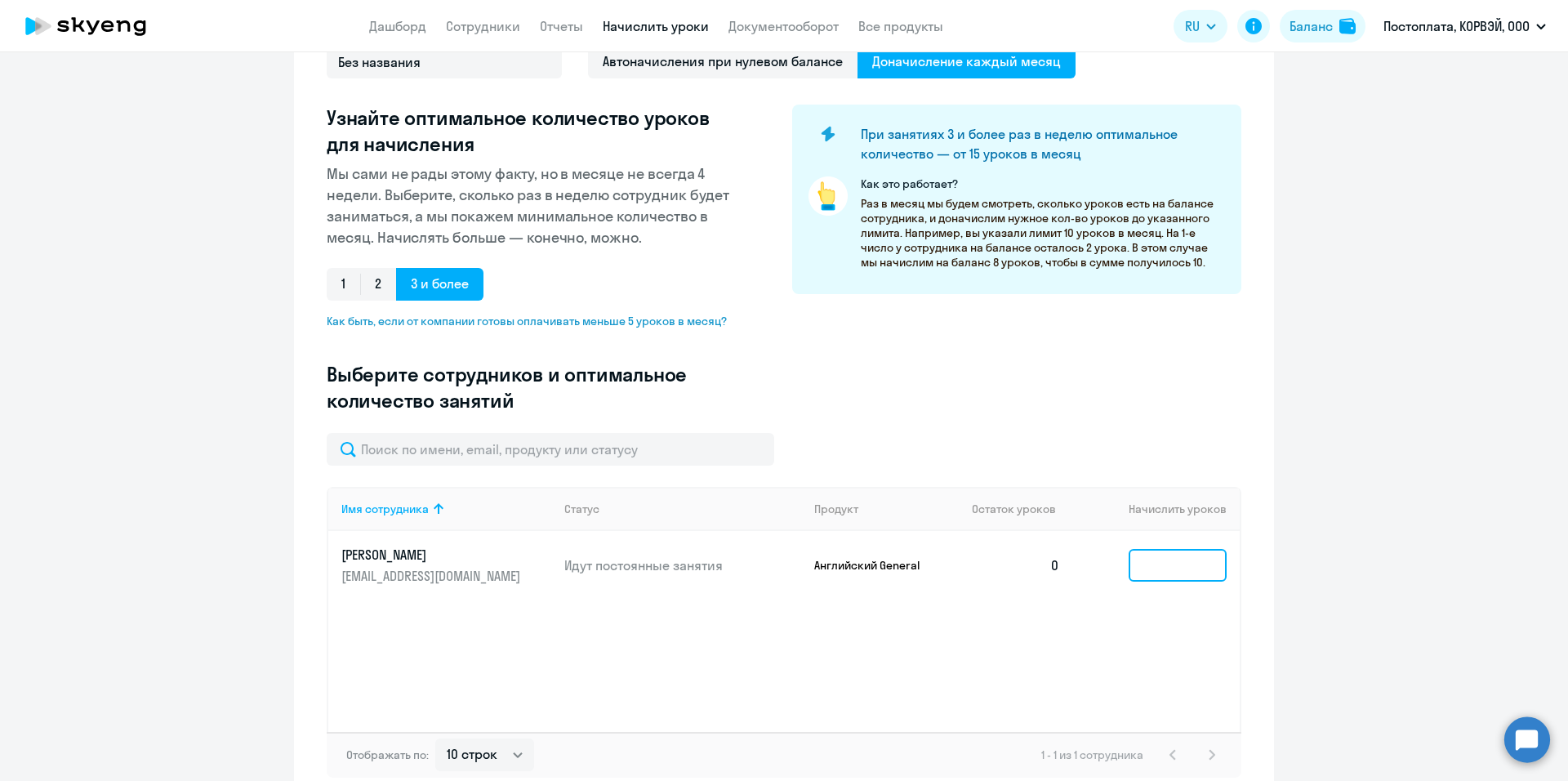
click at [1152, 565] on input at bounding box center [1178, 564] width 98 height 32
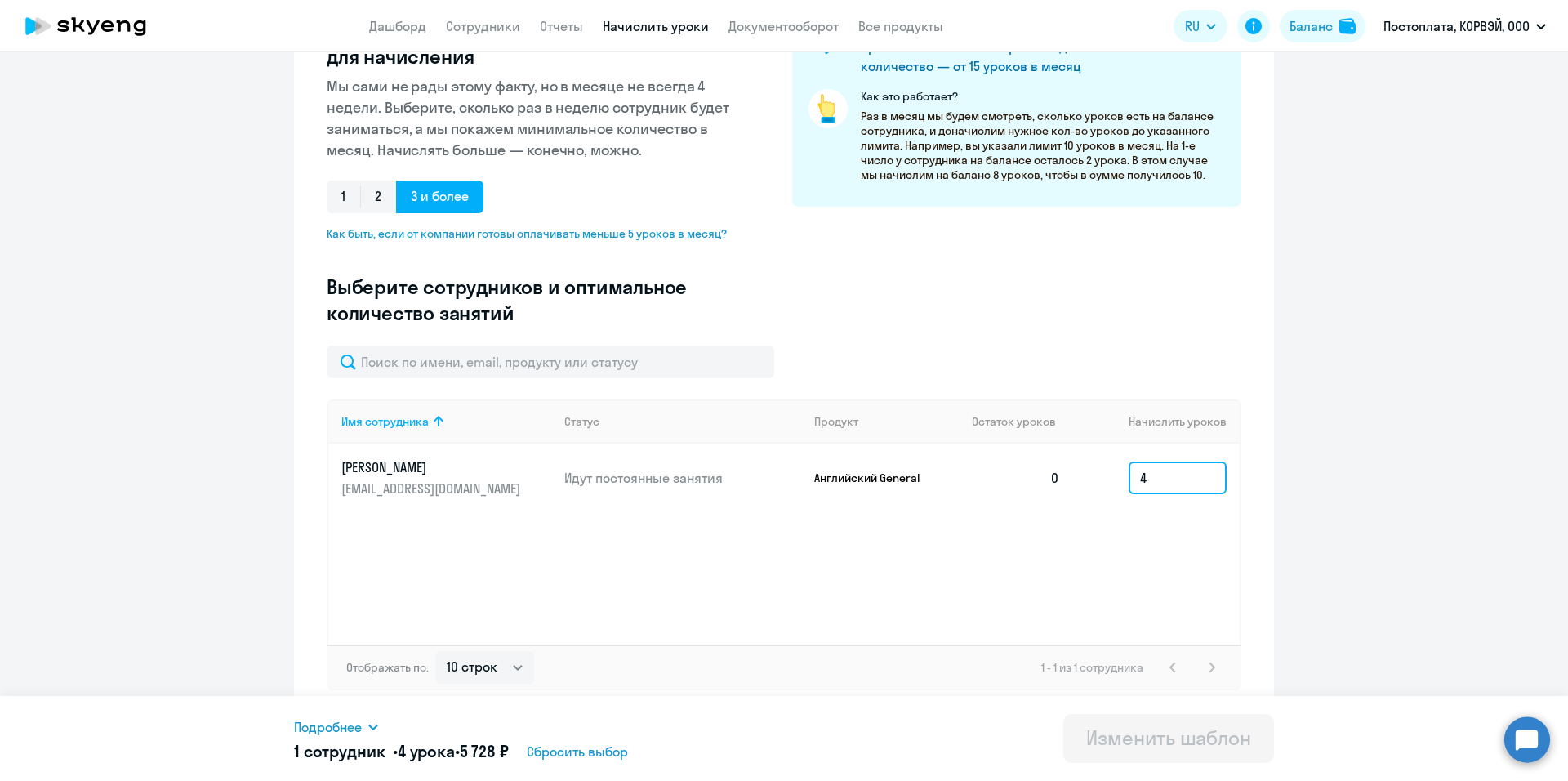
scroll to position [252, 0]
type input "4"
click at [1043, 513] on div "Имя сотрудника Статус Продукт Остаток уроков Начислить уроков Володин Максим ta…" at bounding box center [784, 521] width 915 height 245
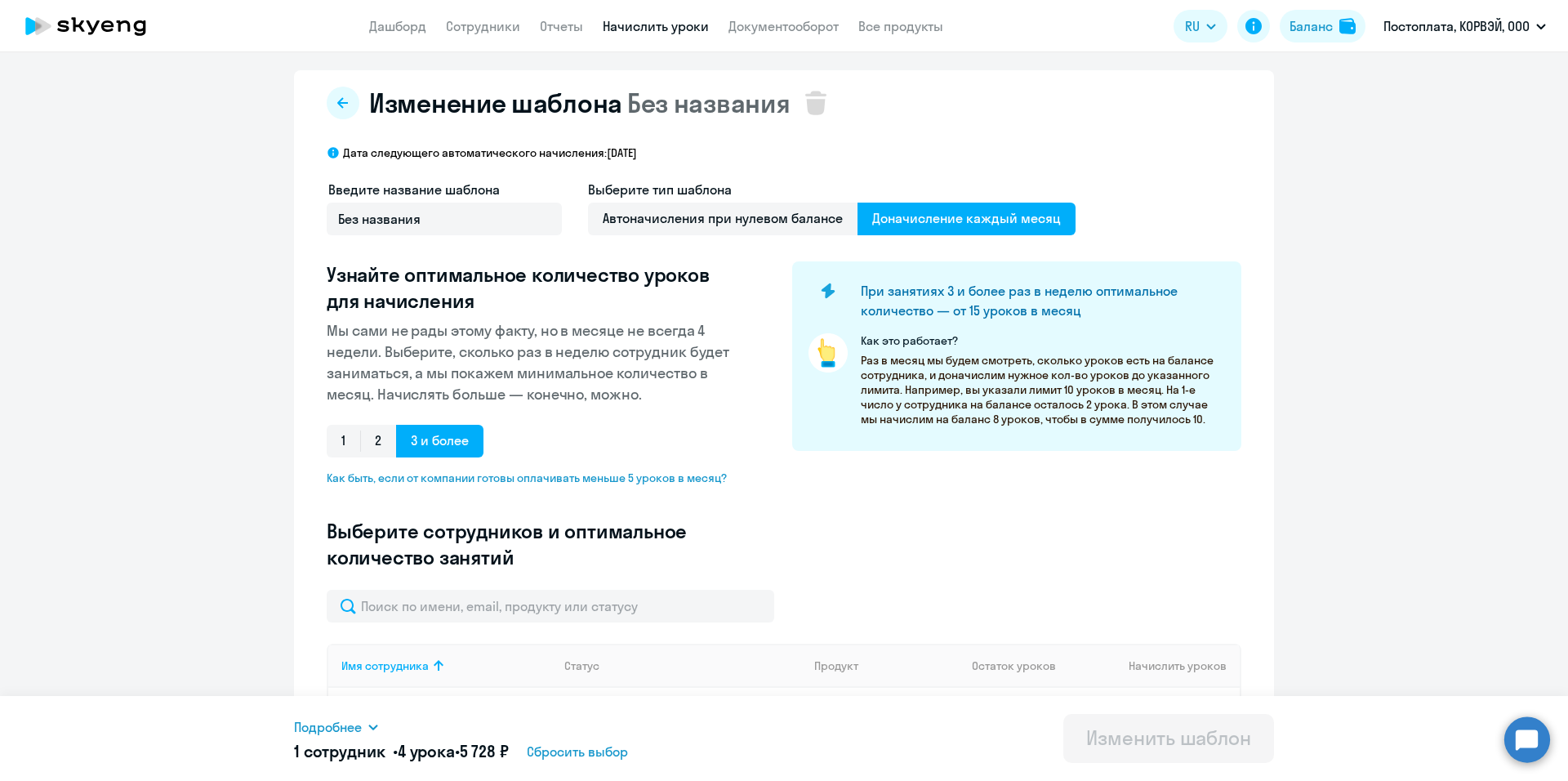
scroll to position [0, 0]
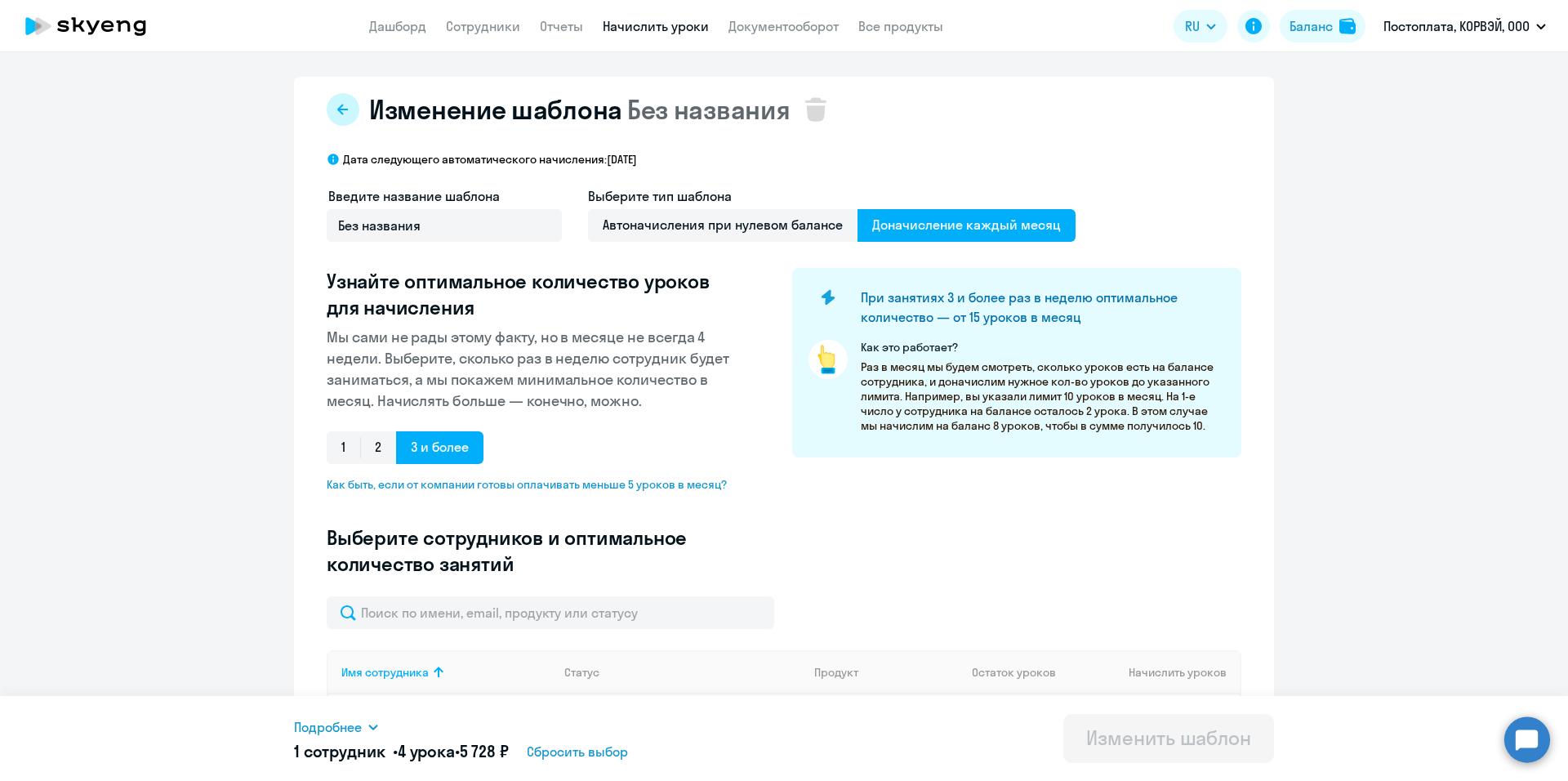
click at [350, 107] on button at bounding box center [342, 109] width 32 height 32
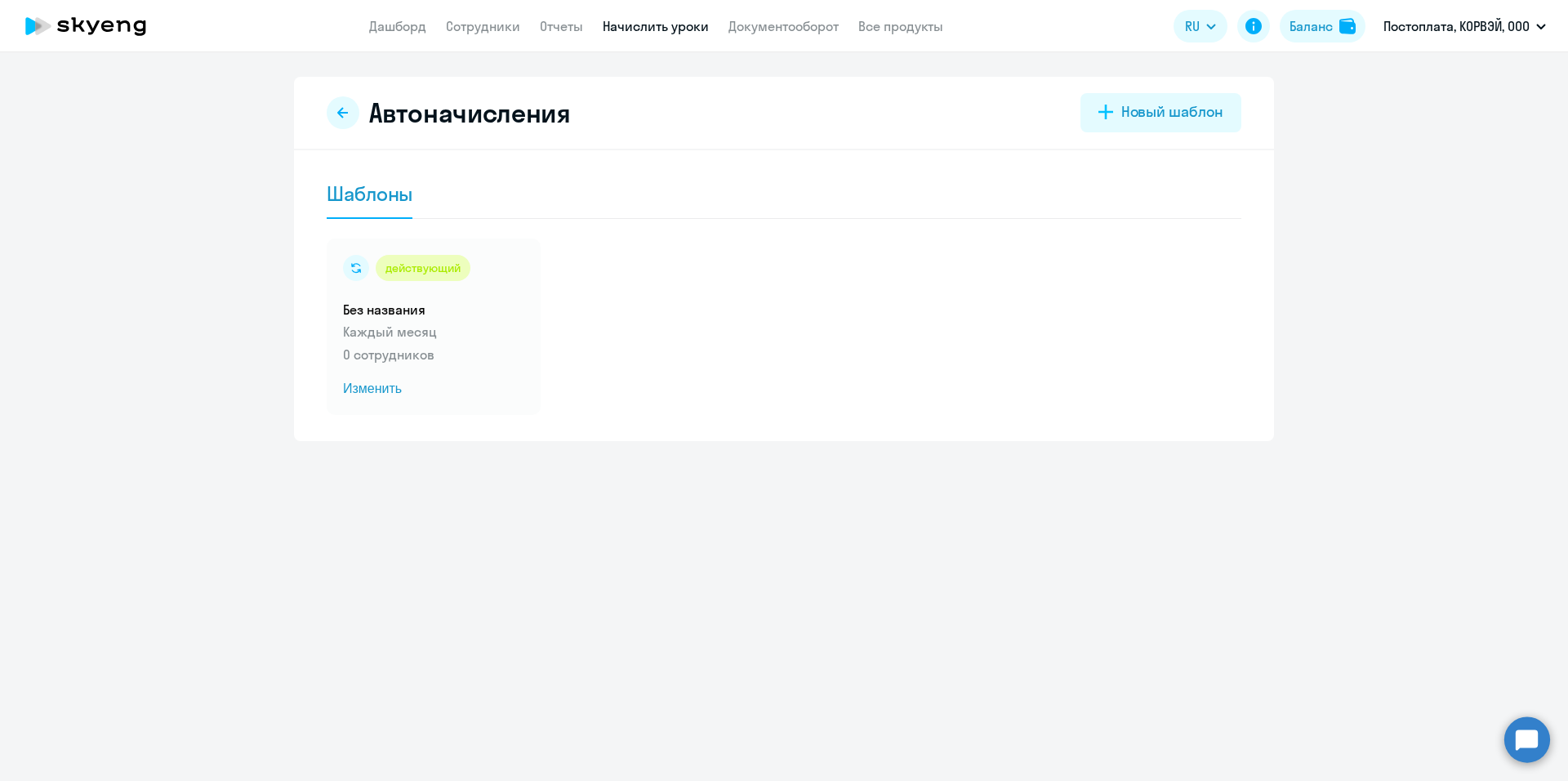
click at [350, 107] on button at bounding box center [342, 112] width 32 height 32
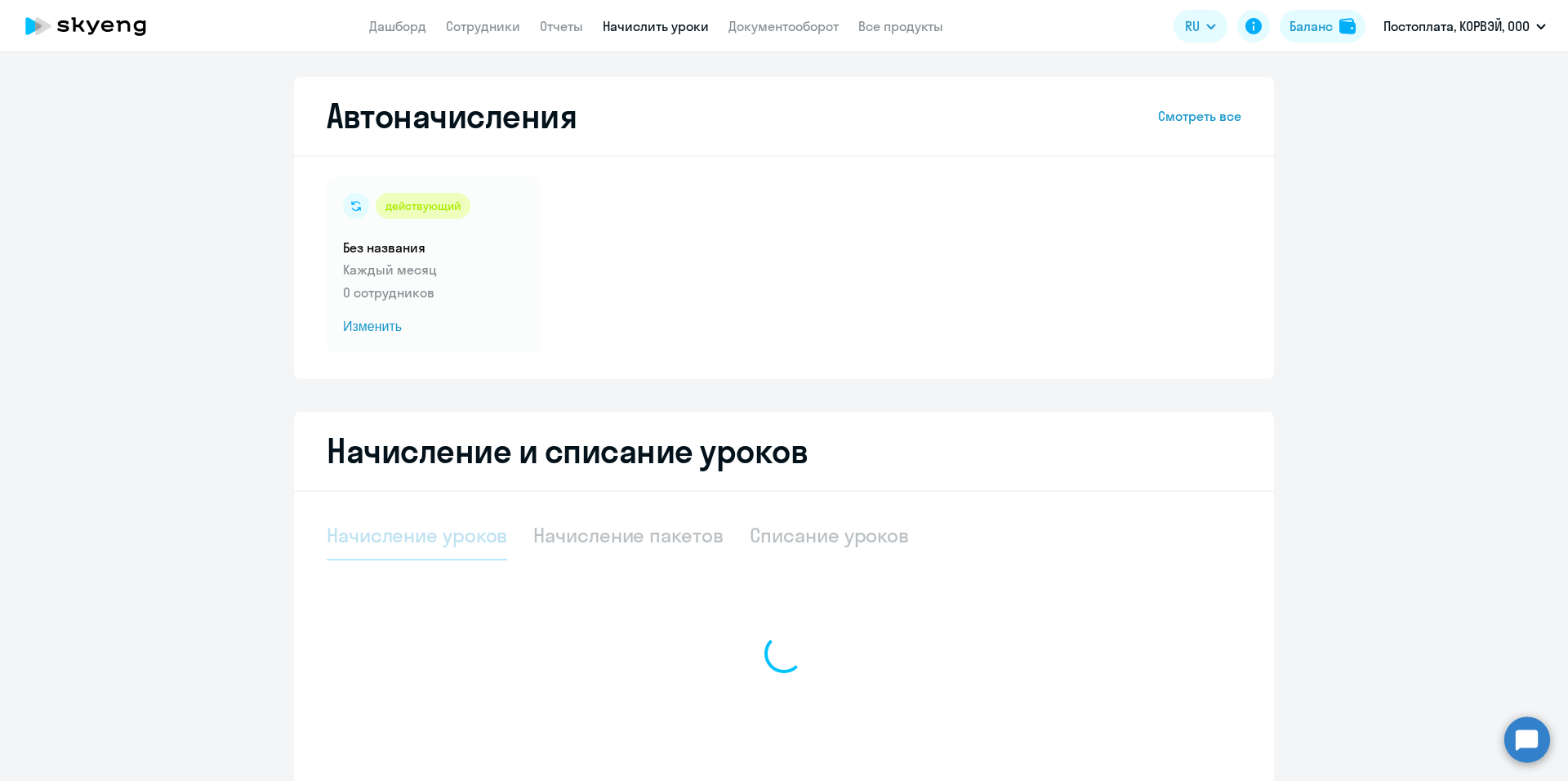
select select "10"
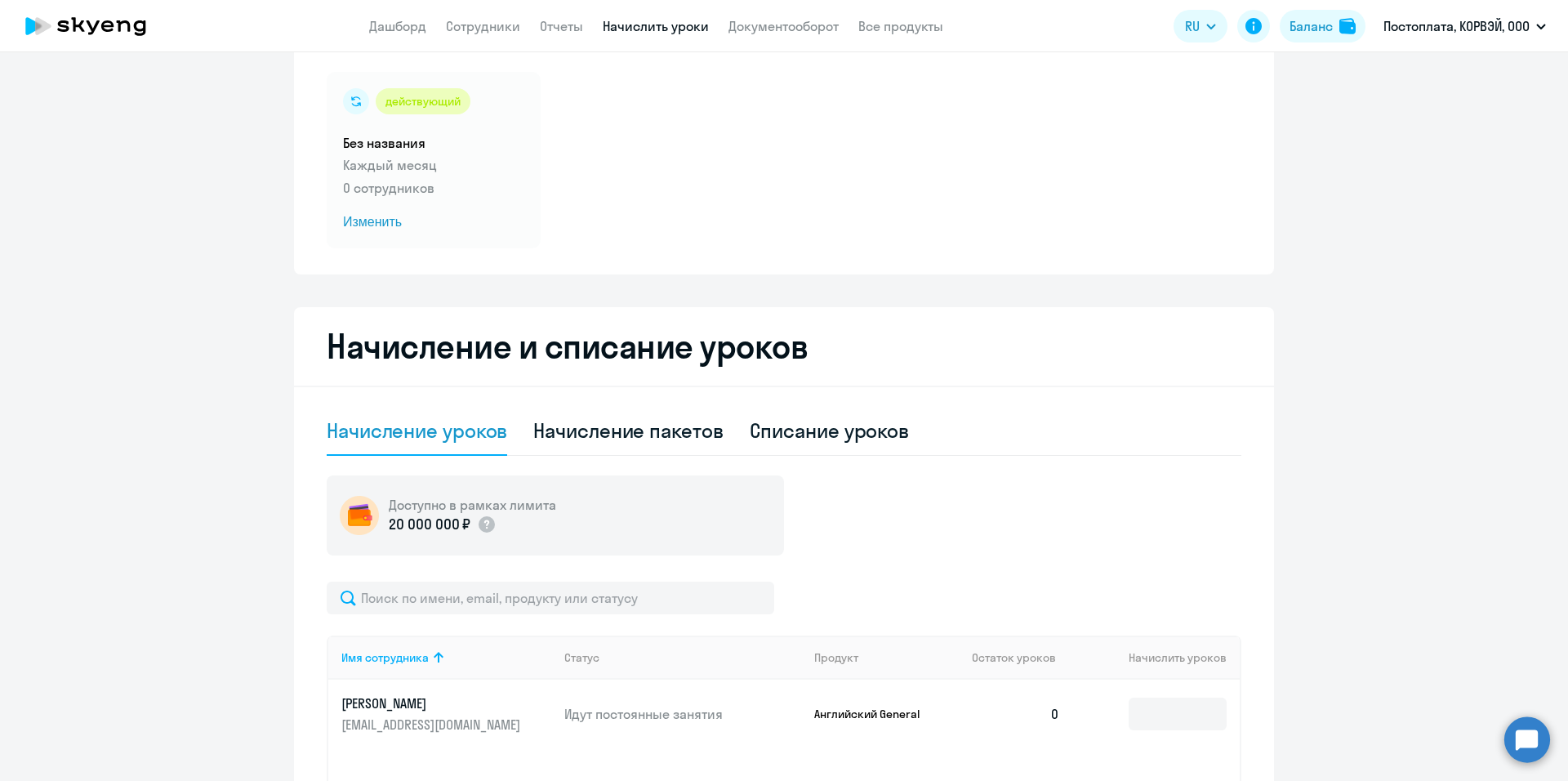
scroll to position [327, 0]
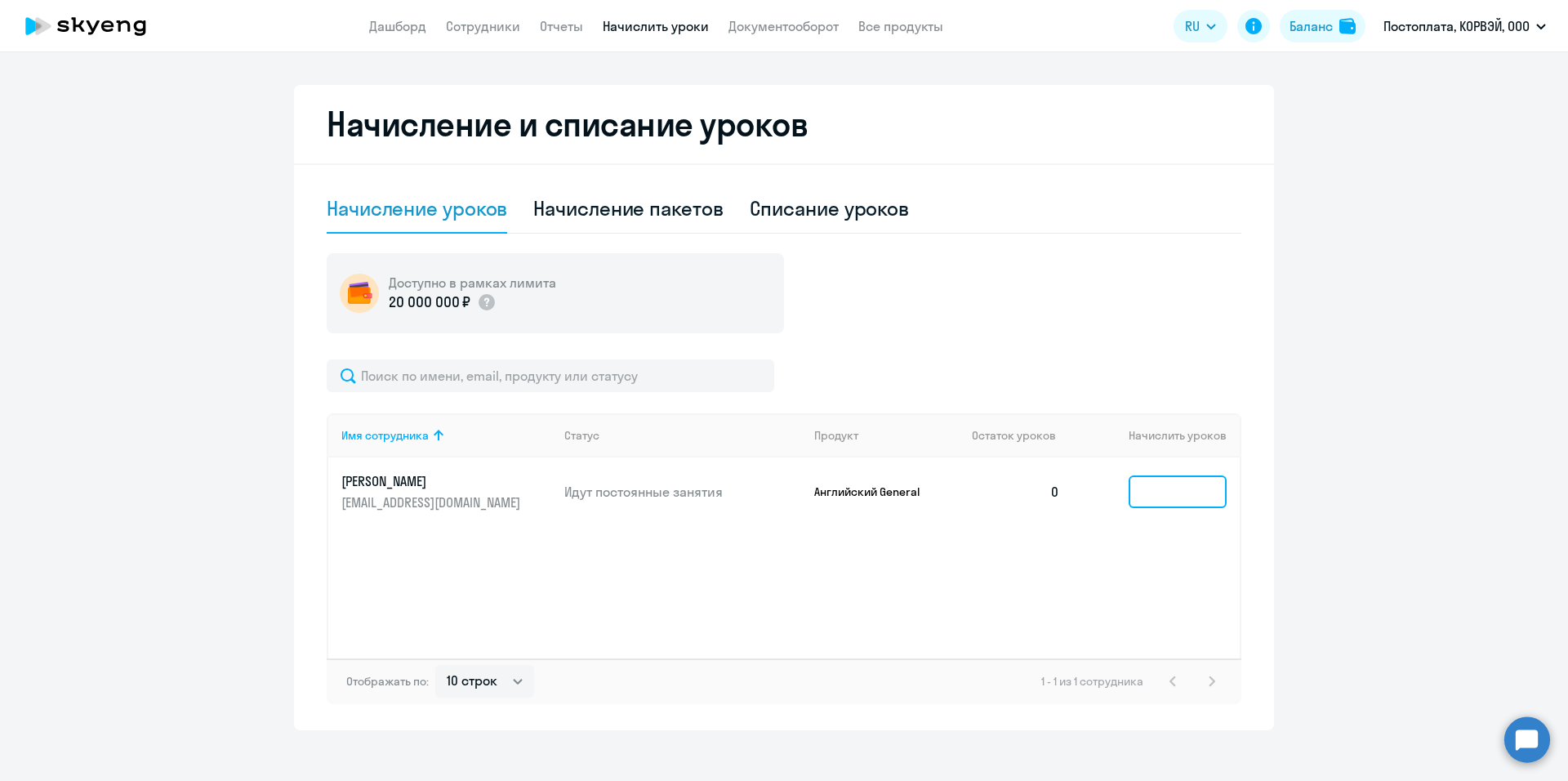
click at [1134, 492] on input at bounding box center [1178, 491] width 98 height 32
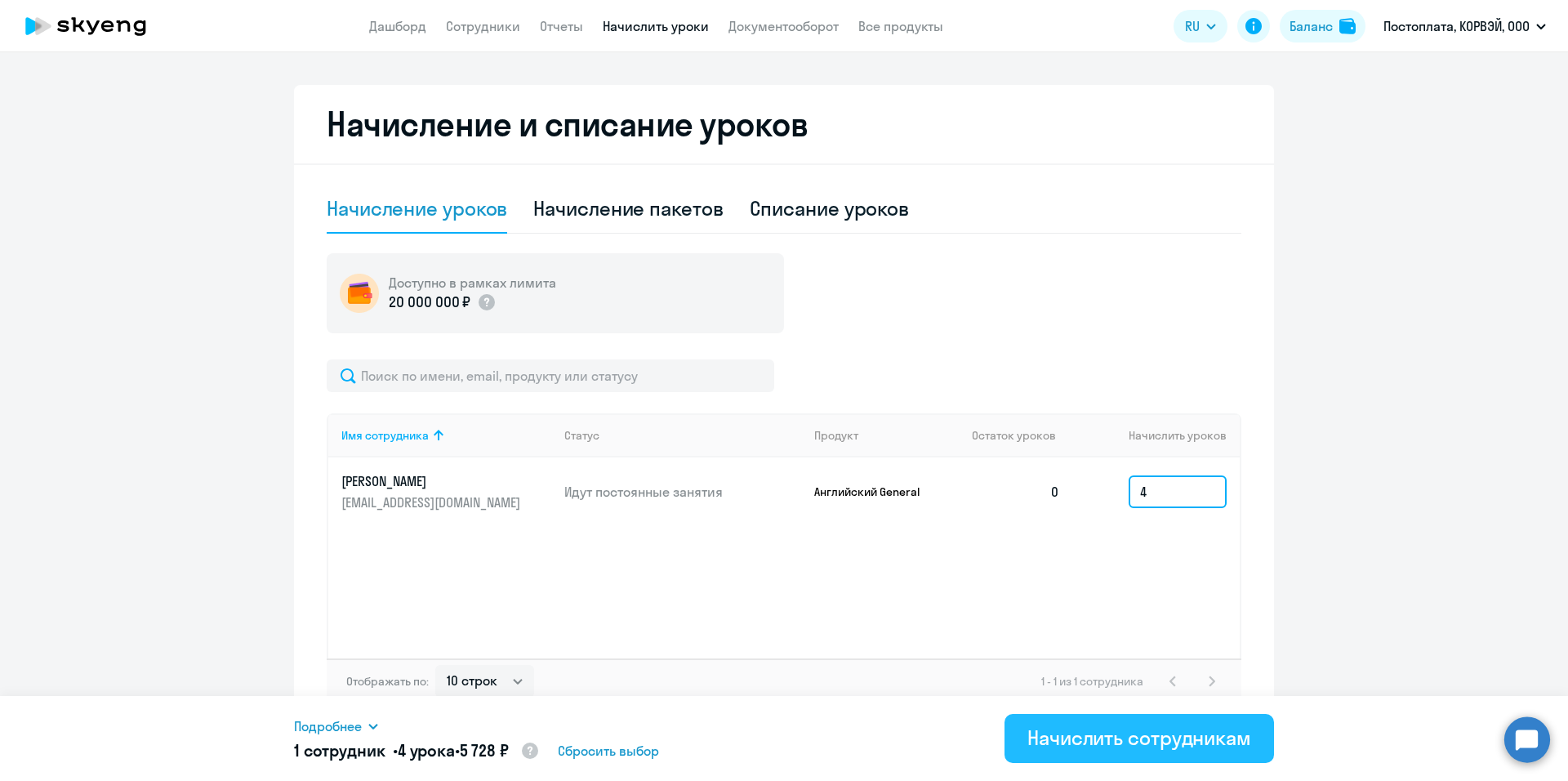
type input "4"
click at [1185, 750] on div "Начислить сотрудникам" at bounding box center [1139, 737] width 224 height 26
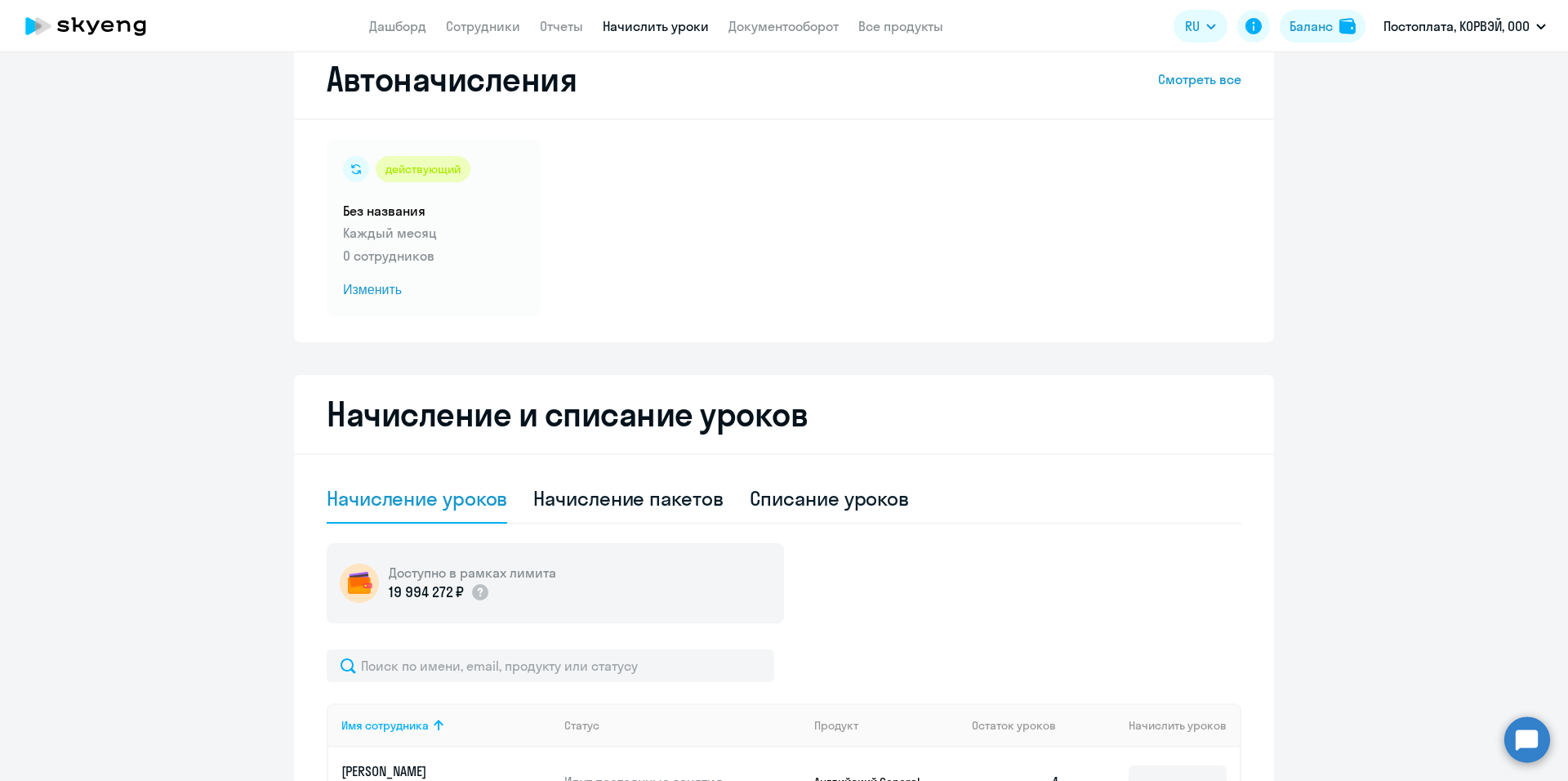
scroll to position [0, 0]
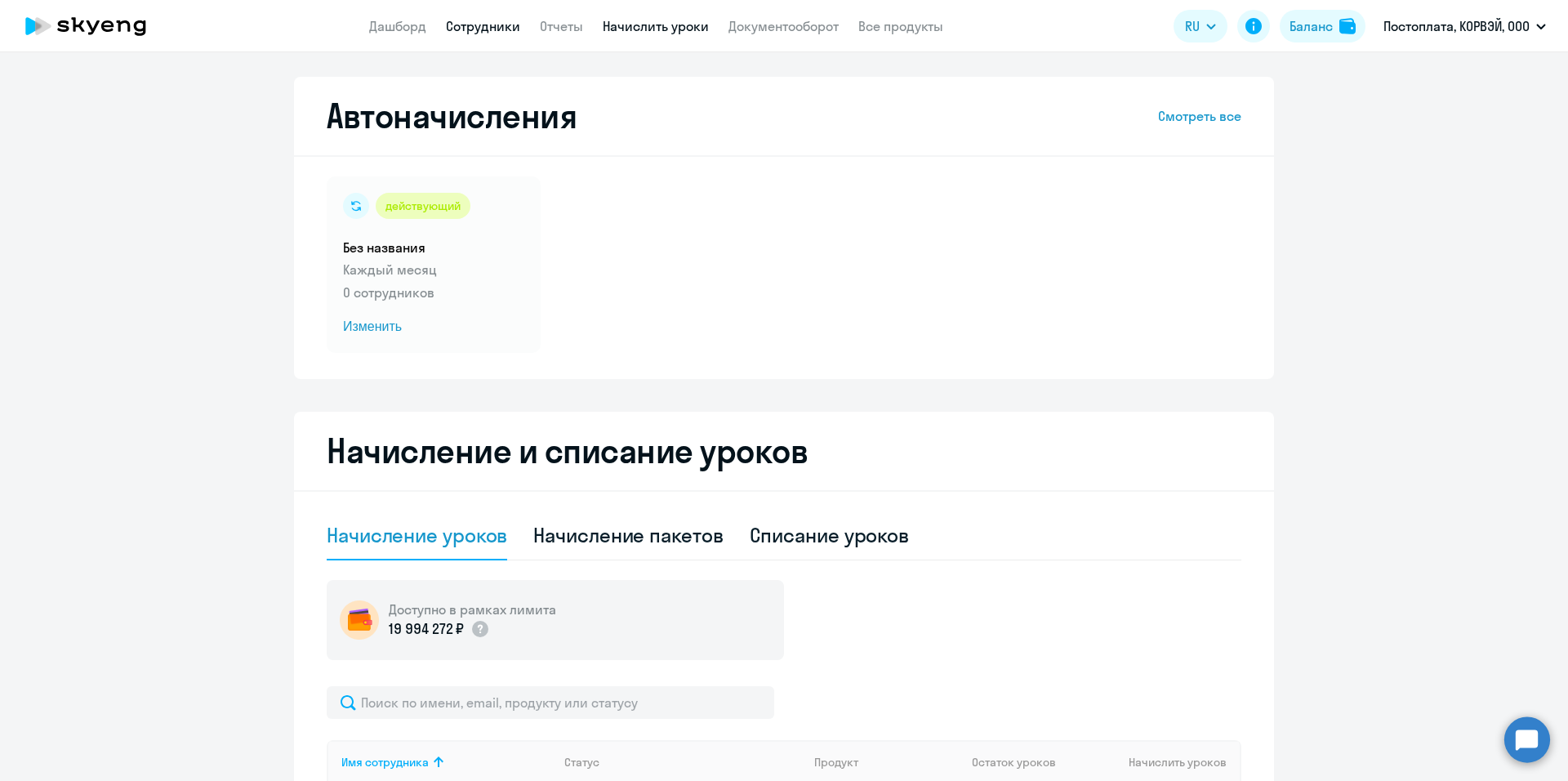
click at [467, 22] on link "Сотрудники" at bounding box center [483, 26] width 74 height 17
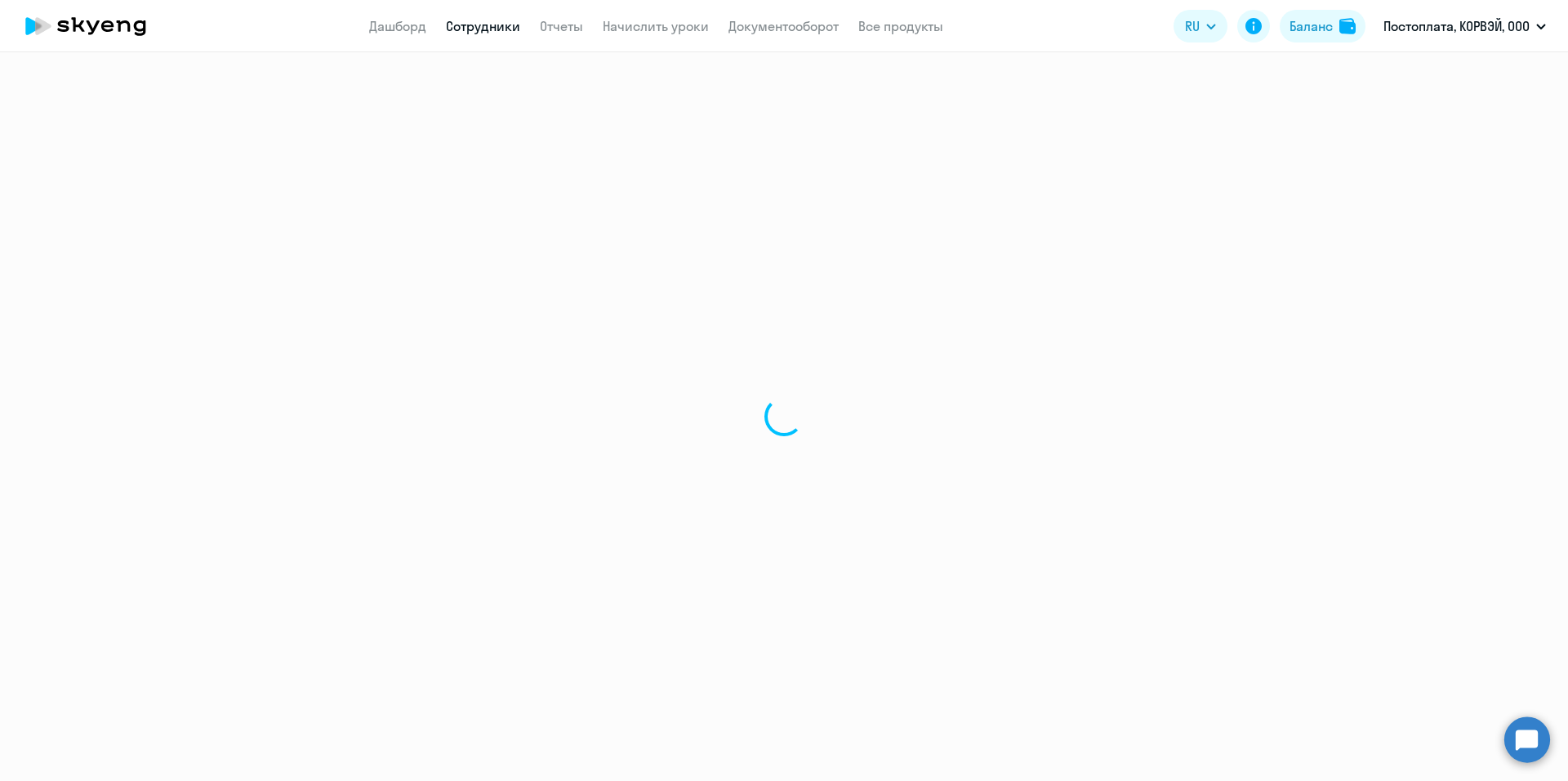
select select "30"
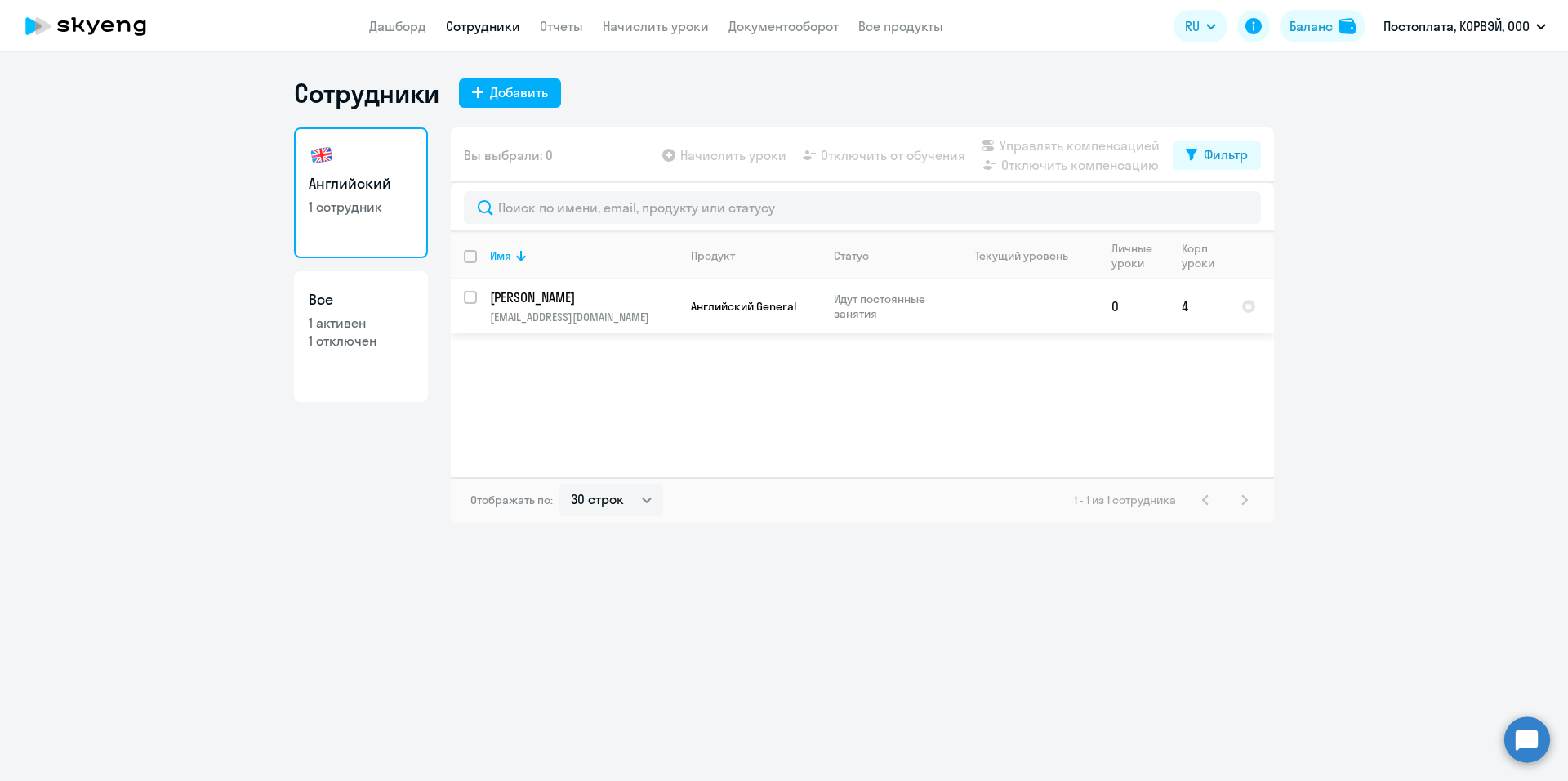
click at [649, 316] on p "[EMAIL_ADDRESS][DOMAIN_NAME]" at bounding box center [584, 316] width 187 height 15
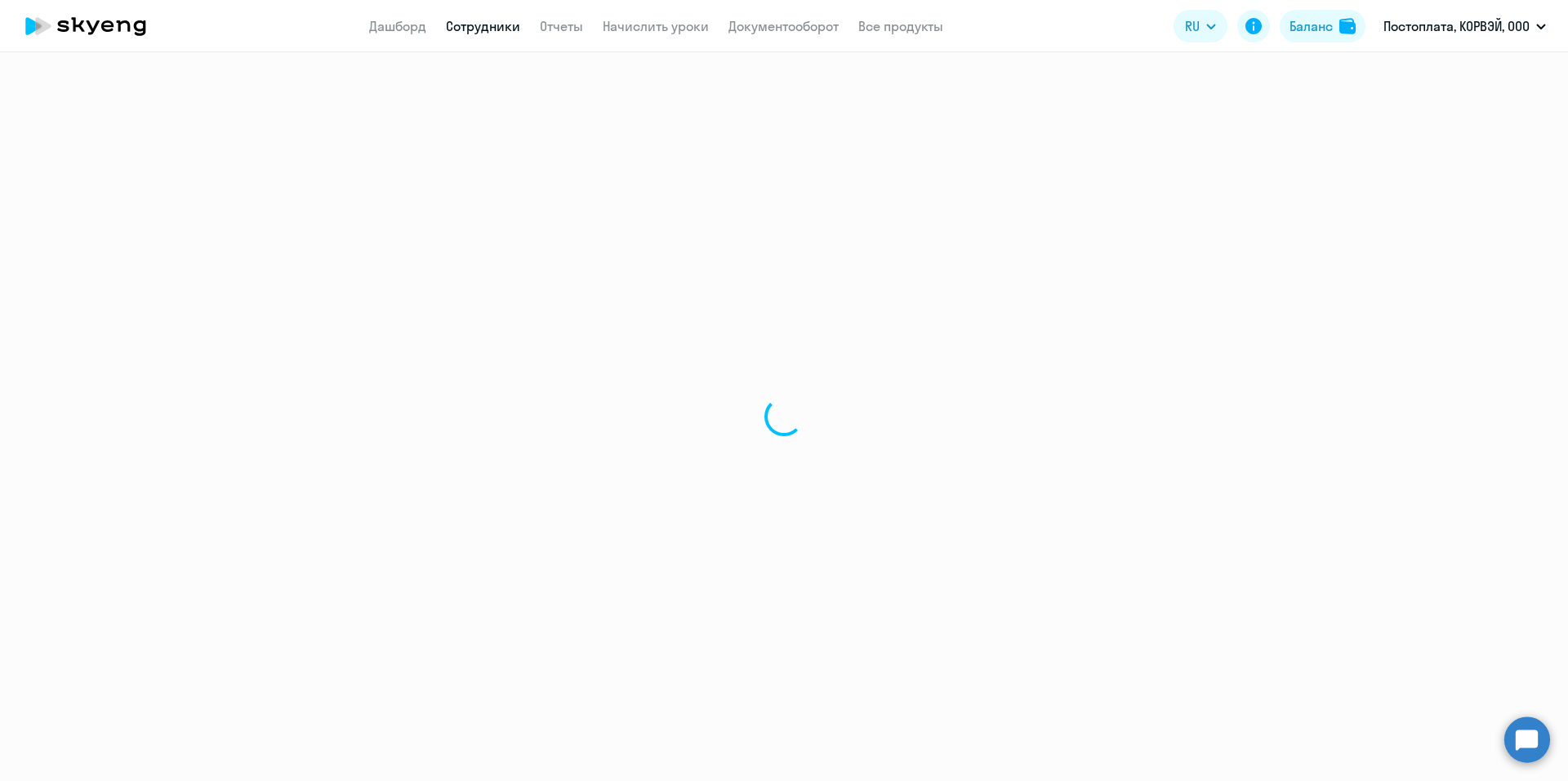
select select "english"
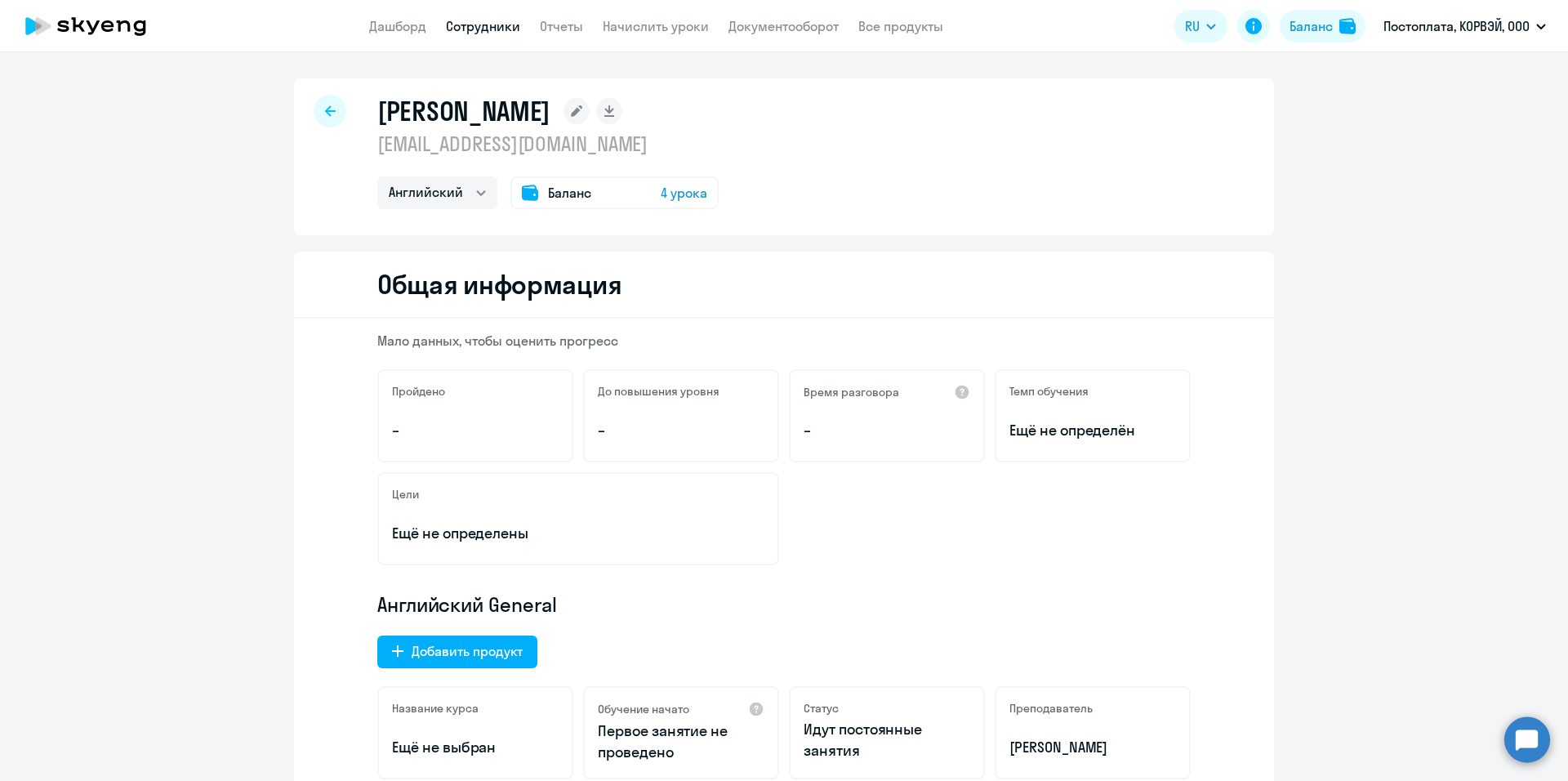
click at [337, 109] on div at bounding box center [329, 110] width 32 height 32
select select "30"
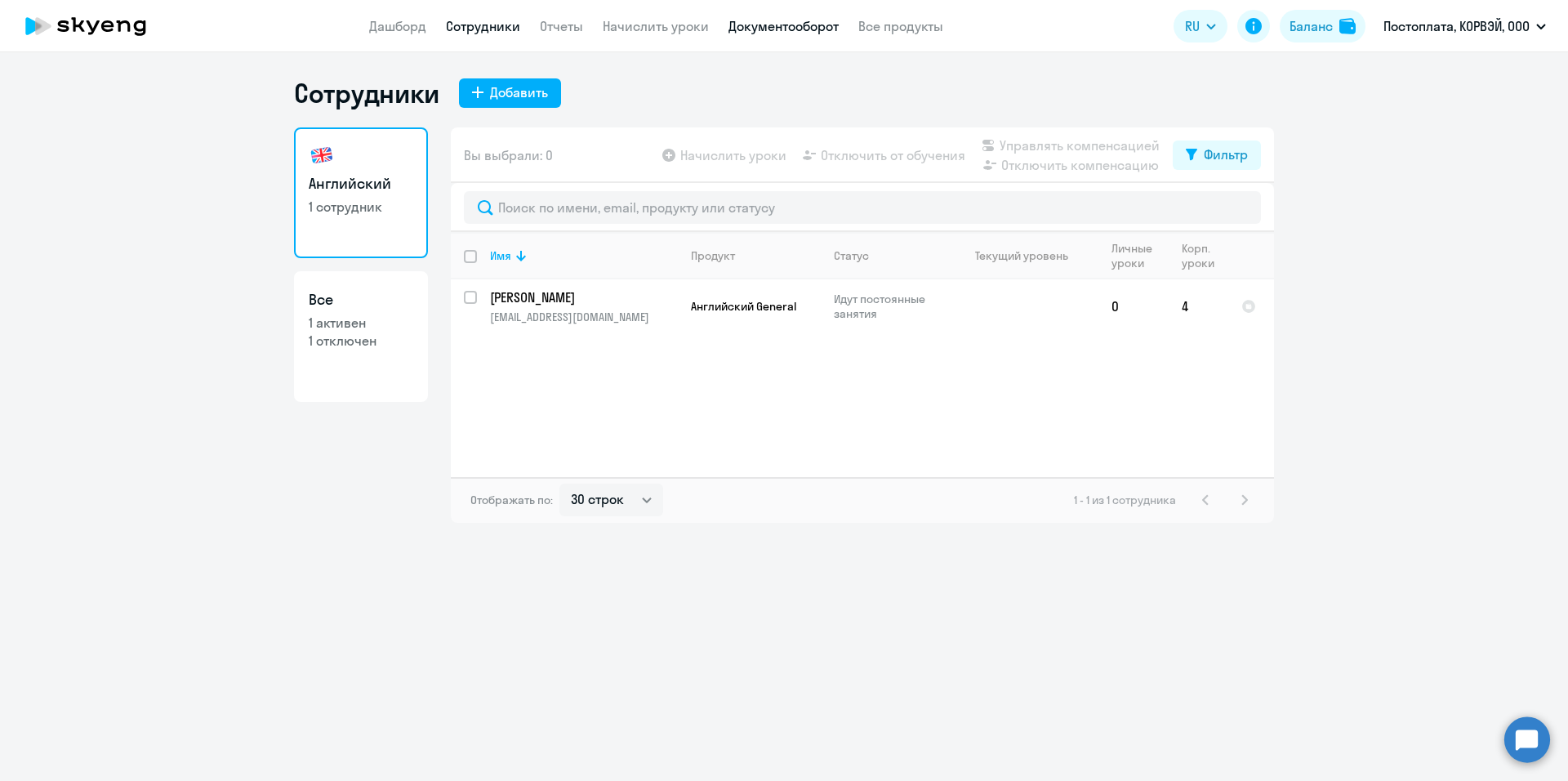
click at [783, 32] on link "Документооборот" at bounding box center [784, 26] width 110 height 17
